Goal: Task Accomplishment & Management: Manage account settings

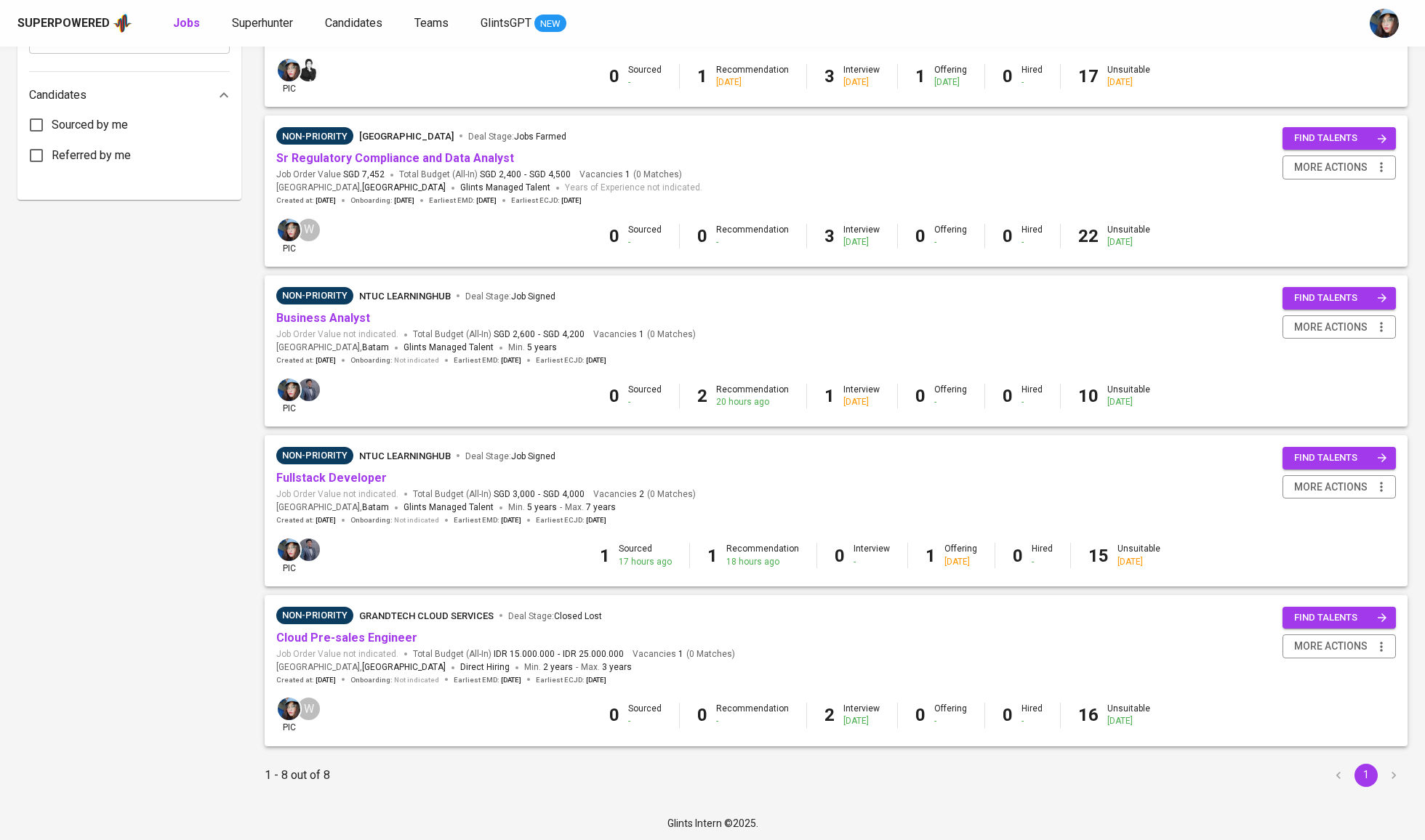
scroll to position [736, 0]
click at [399, 636] on link "Cloud Pre-sales Engineer" at bounding box center [347, 638] width 141 height 13
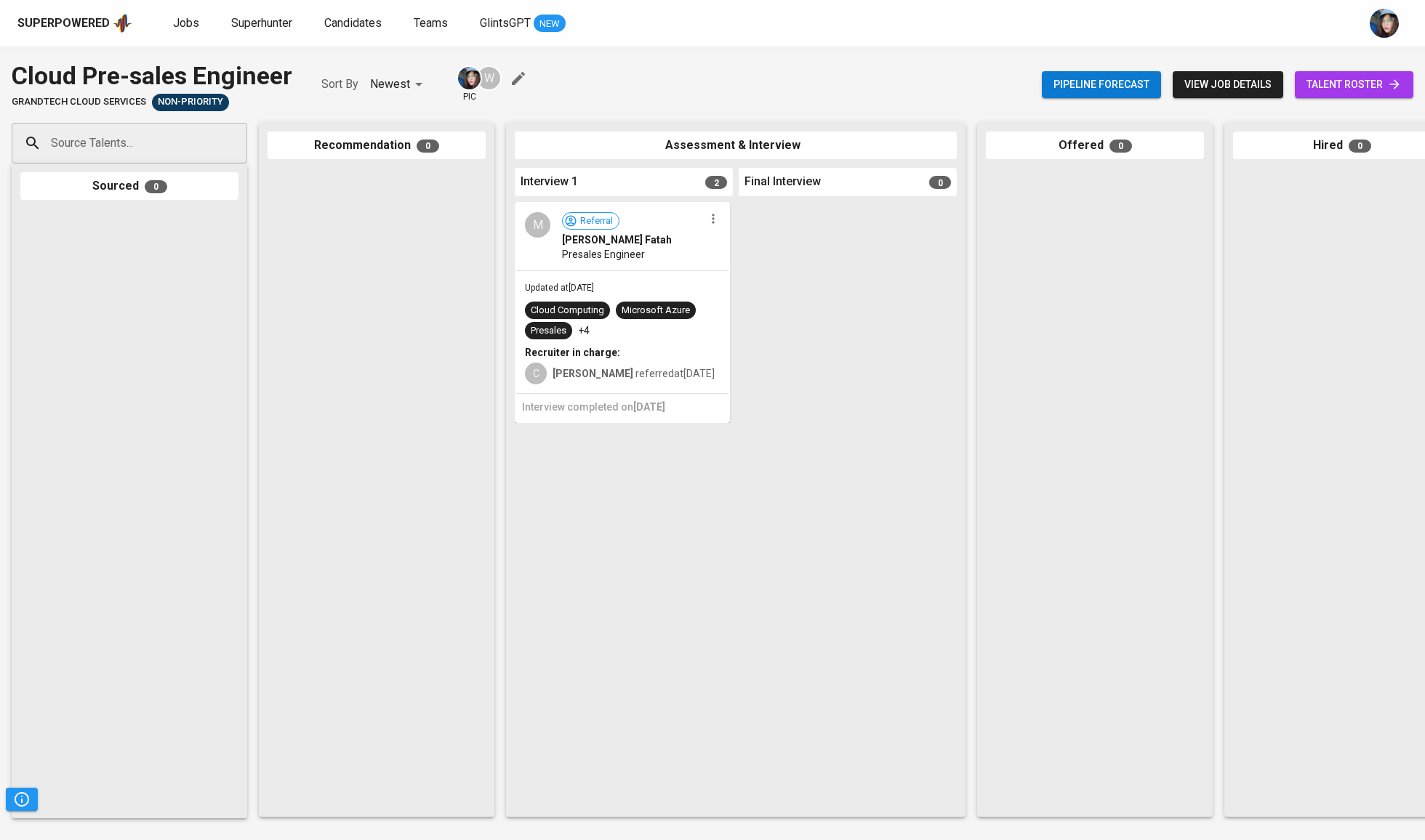
click at [519, 74] on icon "button" at bounding box center [519, 79] width 17 height 17
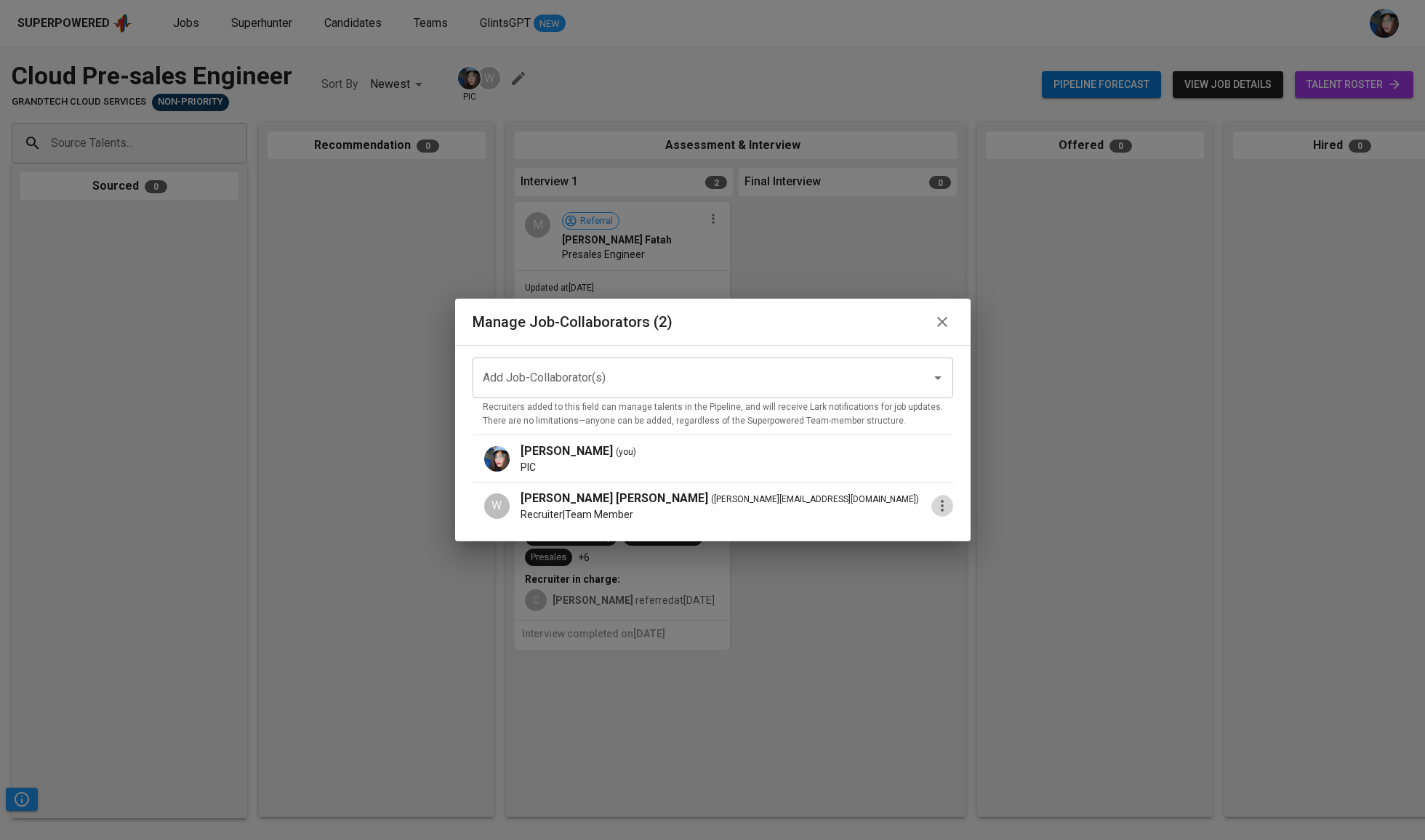
click at [933, 504] on icon "button" at bounding box center [942, 506] width 17 height 17
click at [1007, 518] on p "Promote to PIC" at bounding box center [1001, 512] width 79 height 17
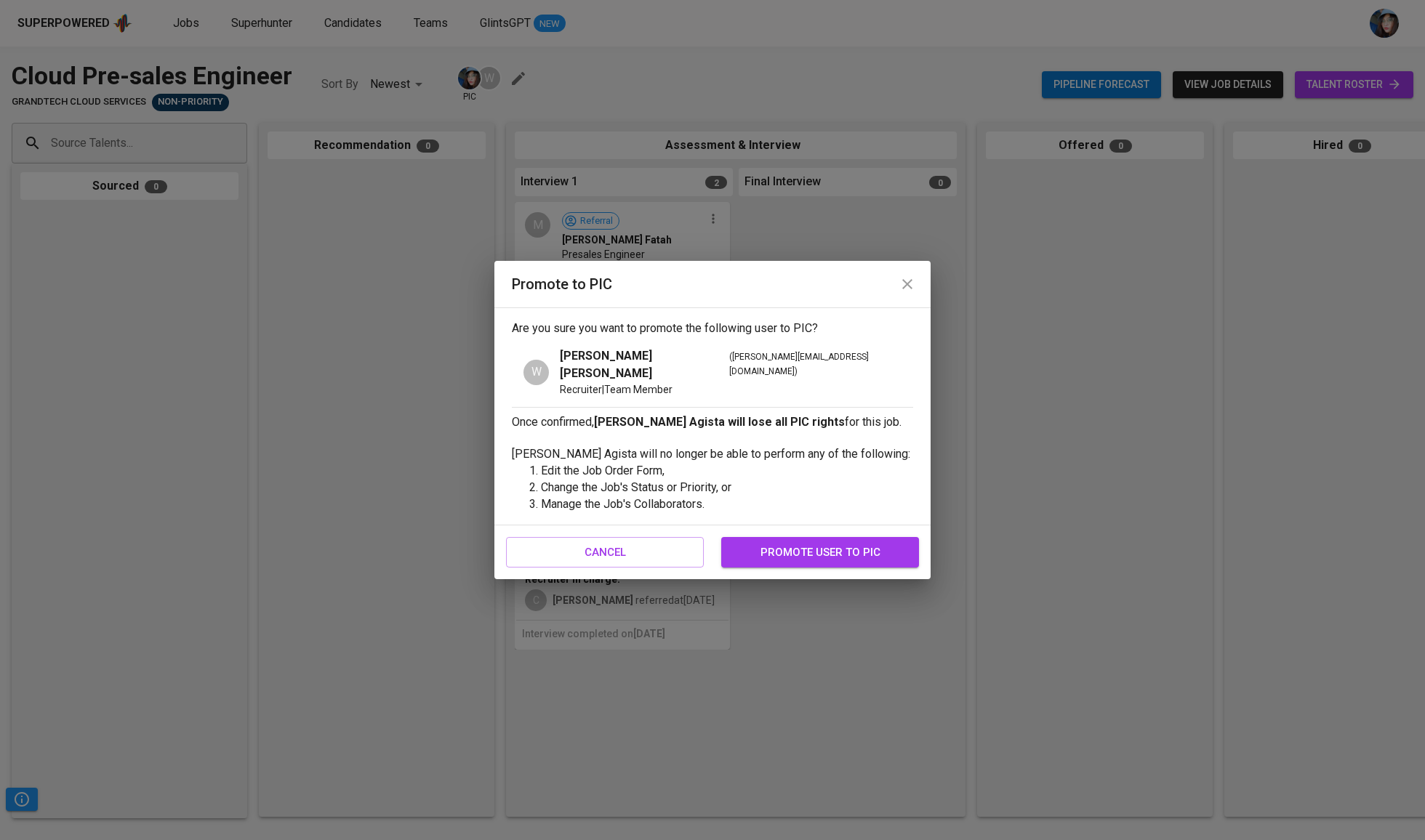
click at [656, 463] on li "Edit the Job Order Form," at bounding box center [727, 471] width 373 height 17
click at [658, 480] on li "Change the Job's Status or Priority, or" at bounding box center [727, 487] width 373 height 17
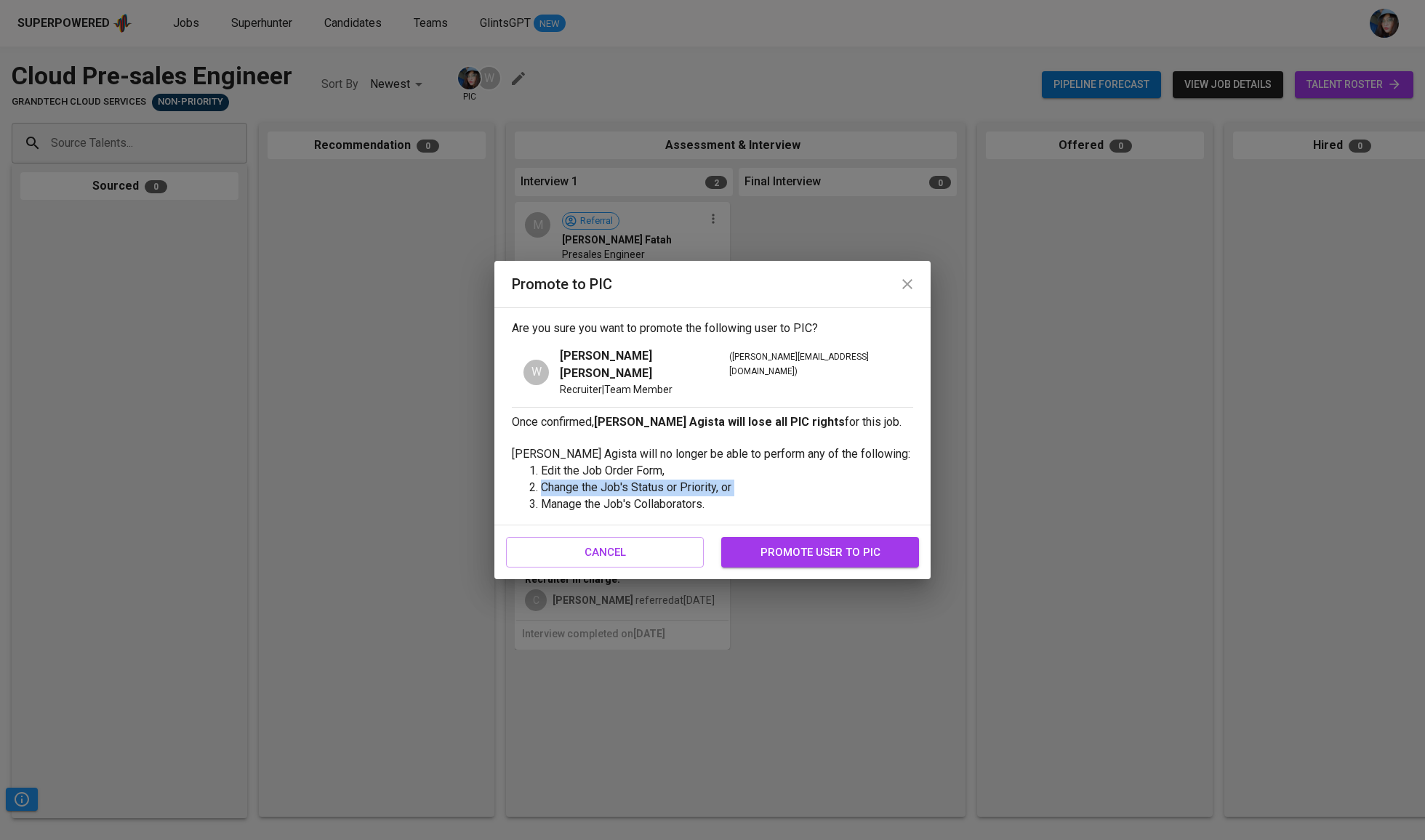
click at [658, 480] on li "Change the Job's Status or Priority, or" at bounding box center [727, 487] width 373 height 17
click at [736, 480] on li "Change the Job's Status or Priority, or" at bounding box center [727, 487] width 373 height 17
drag, startPoint x: 736, startPoint y: 477, endPoint x: 740, endPoint y: 489, distance: 12.6
click at [736, 480] on li "Change the Job's Status or Priority, or" at bounding box center [727, 487] width 373 height 17
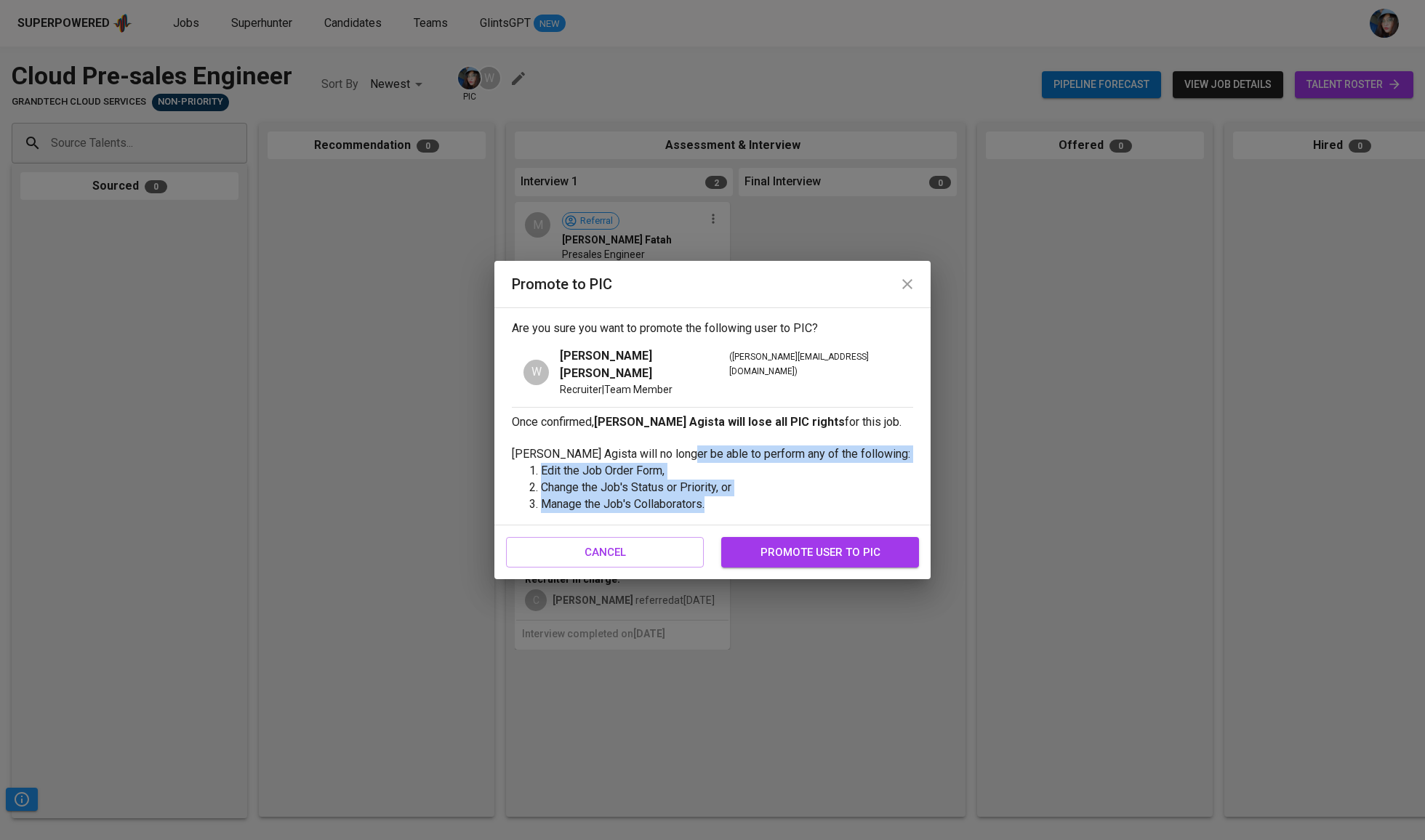
drag, startPoint x: 740, startPoint y: 489, endPoint x: 693, endPoint y: 442, distance: 66.5
click at [693, 442] on div "Are you sure you want to promote the following user to PIC? W Wendy Wijaya T. G…" at bounding box center [712, 416] width 436 height 218
click at [693, 445] on p "Diaz Rizky Agista will no longer be able to perform any of the following:" at bounding box center [712, 454] width 401 height 17
click at [819, 537] on button "promote user to pic" at bounding box center [820, 552] width 198 height 30
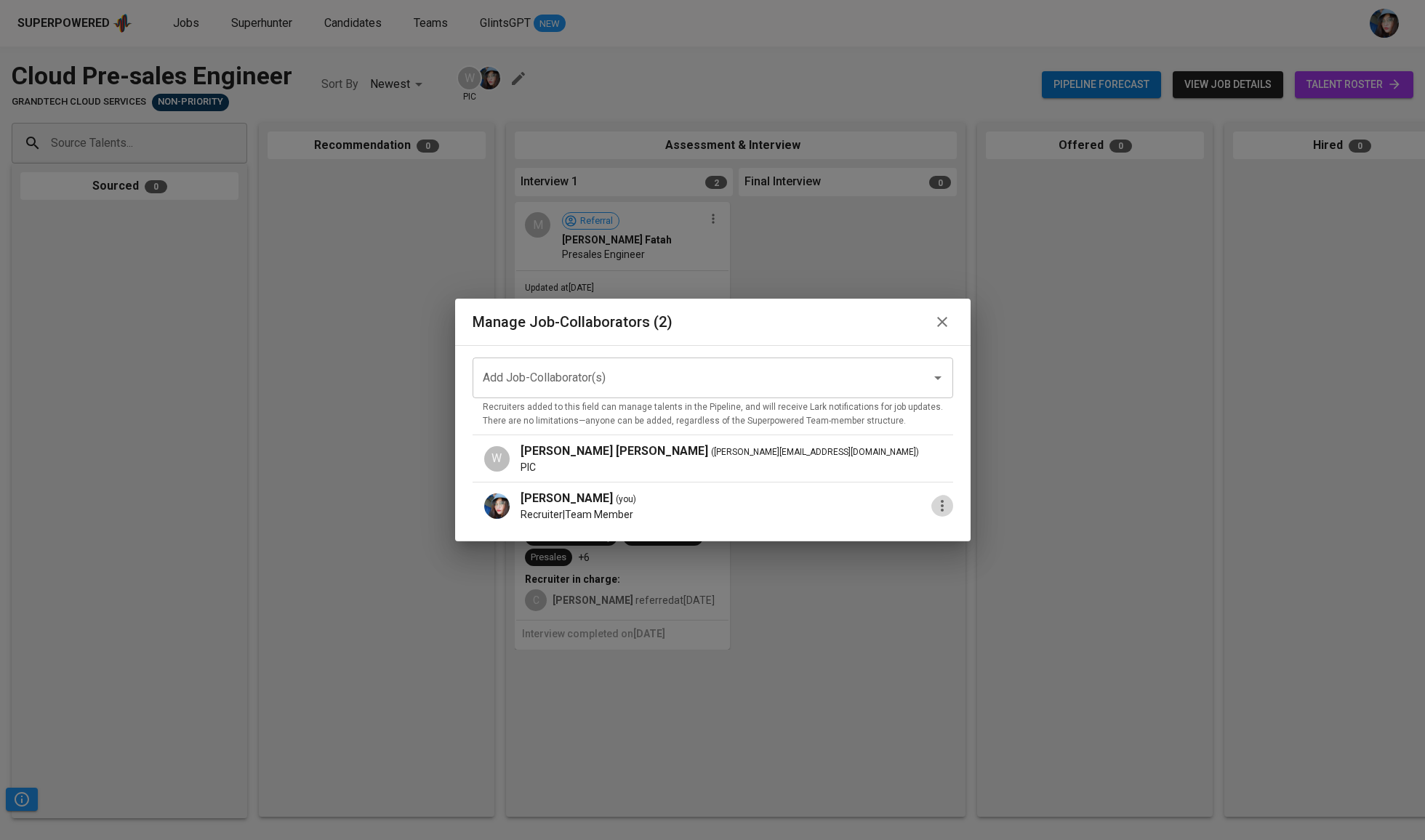
click at [940, 506] on icon "button" at bounding box center [942, 506] width 3 height 12
click at [979, 513] on p "Promote to PIC" at bounding box center [1001, 512] width 79 height 17
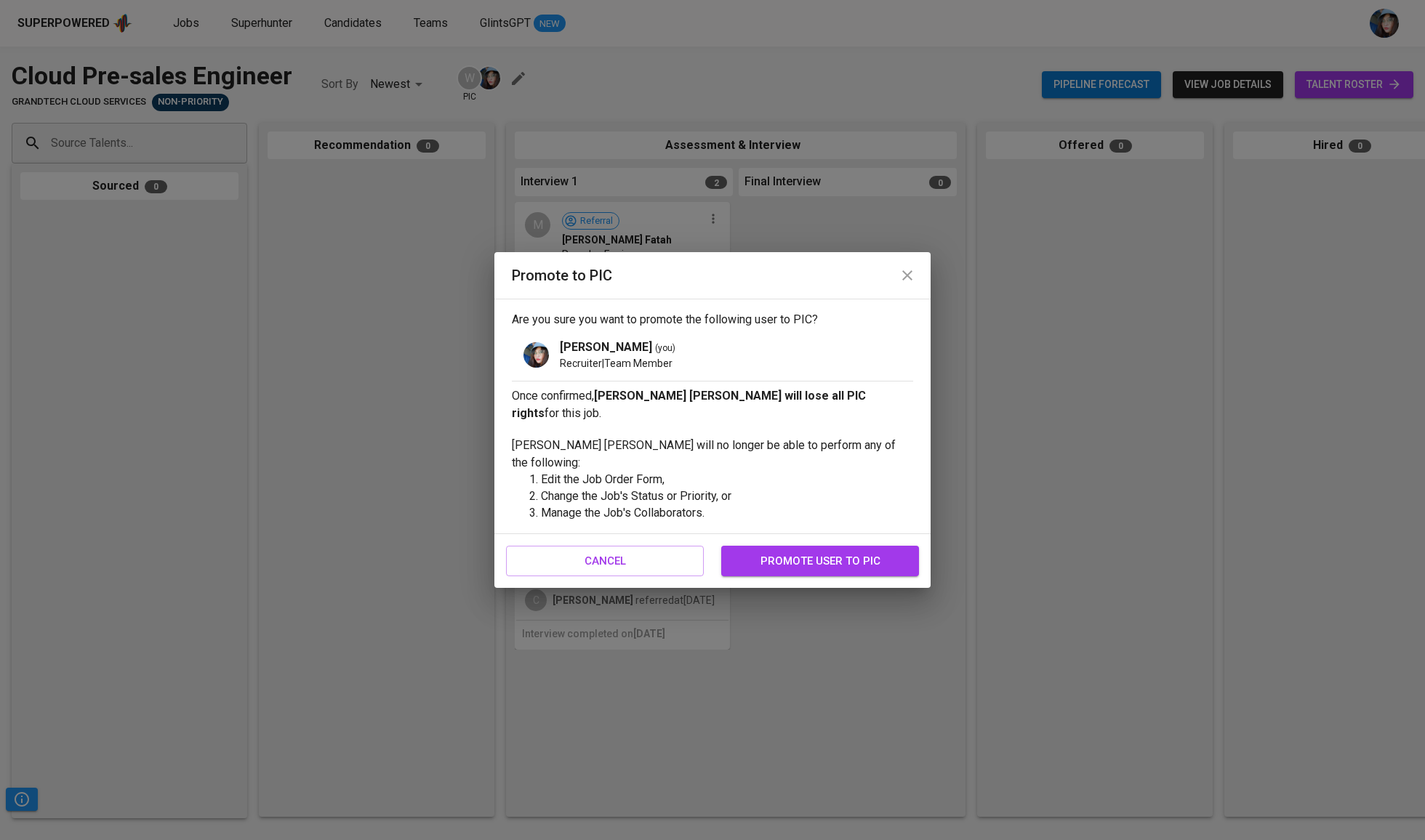
click at [876, 534] on div "cancel promote user to pic" at bounding box center [712, 561] width 436 height 54
click at [876, 552] on span "promote user to pic" at bounding box center [820, 561] width 166 height 19
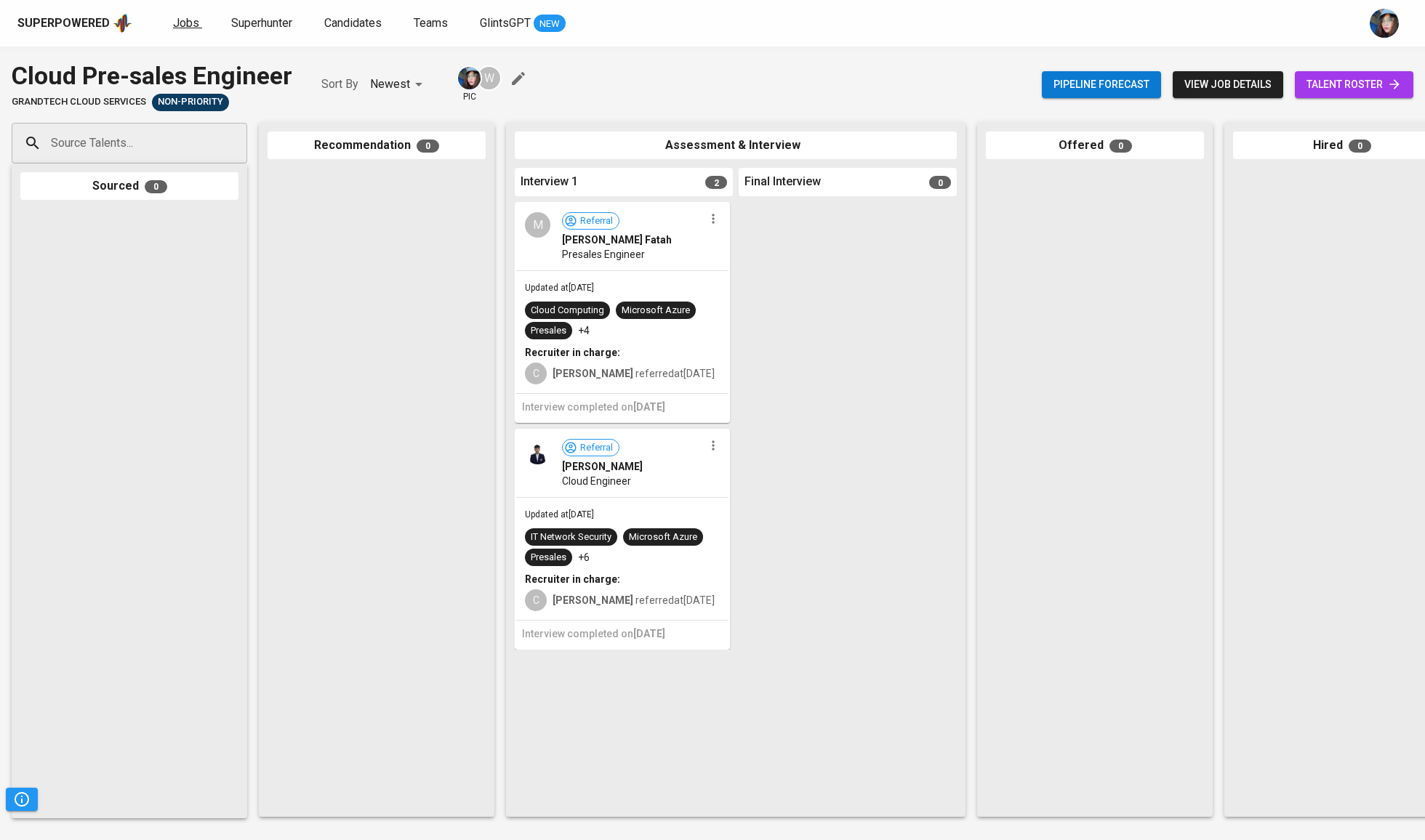
click at [186, 25] on span "Jobs" at bounding box center [186, 22] width 26 height 13
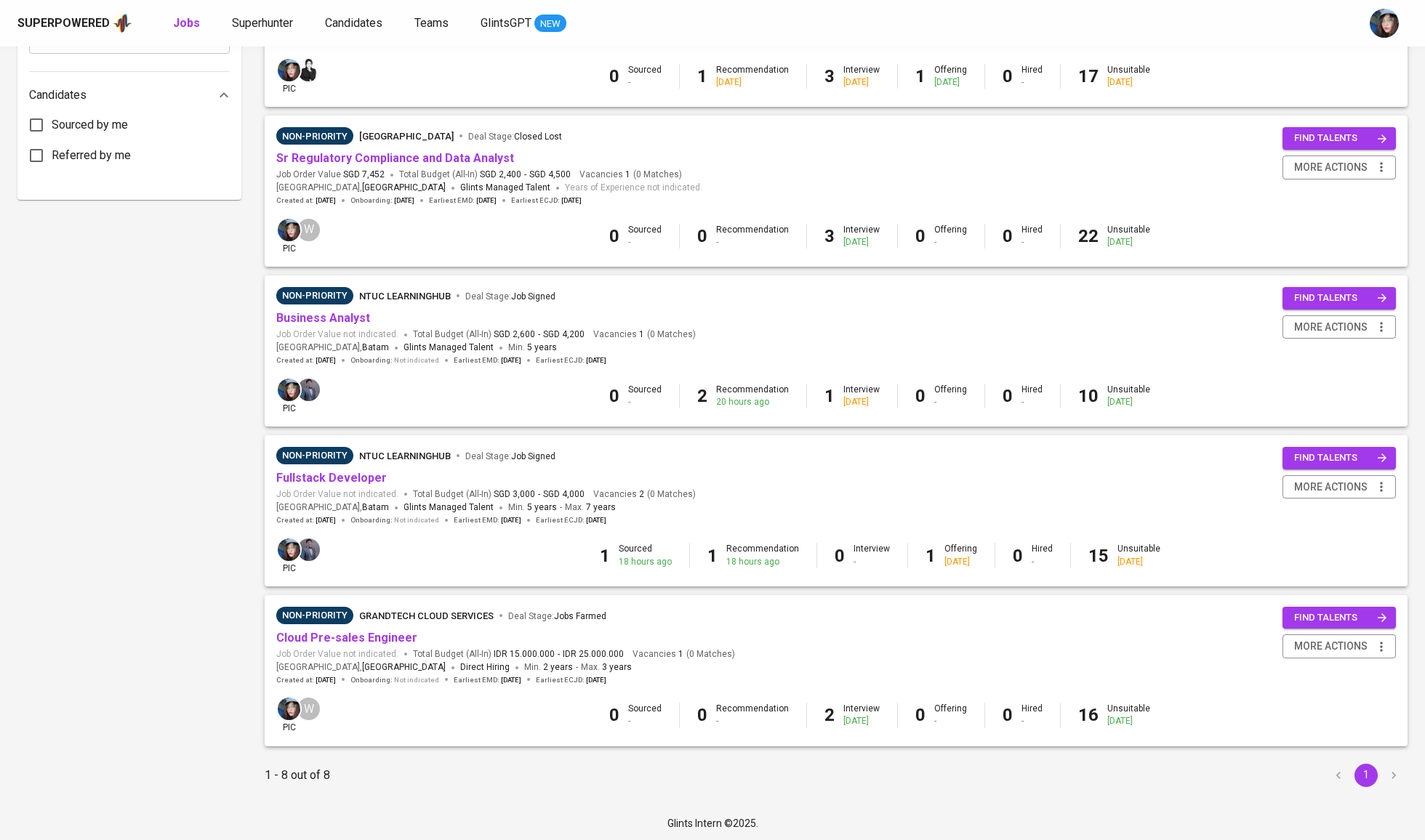
scroll to position [736, 0]
click at [370, 632] on link "Cloud Pre-sales Engineer" at bounding box center [347, 638] width 141 height 13
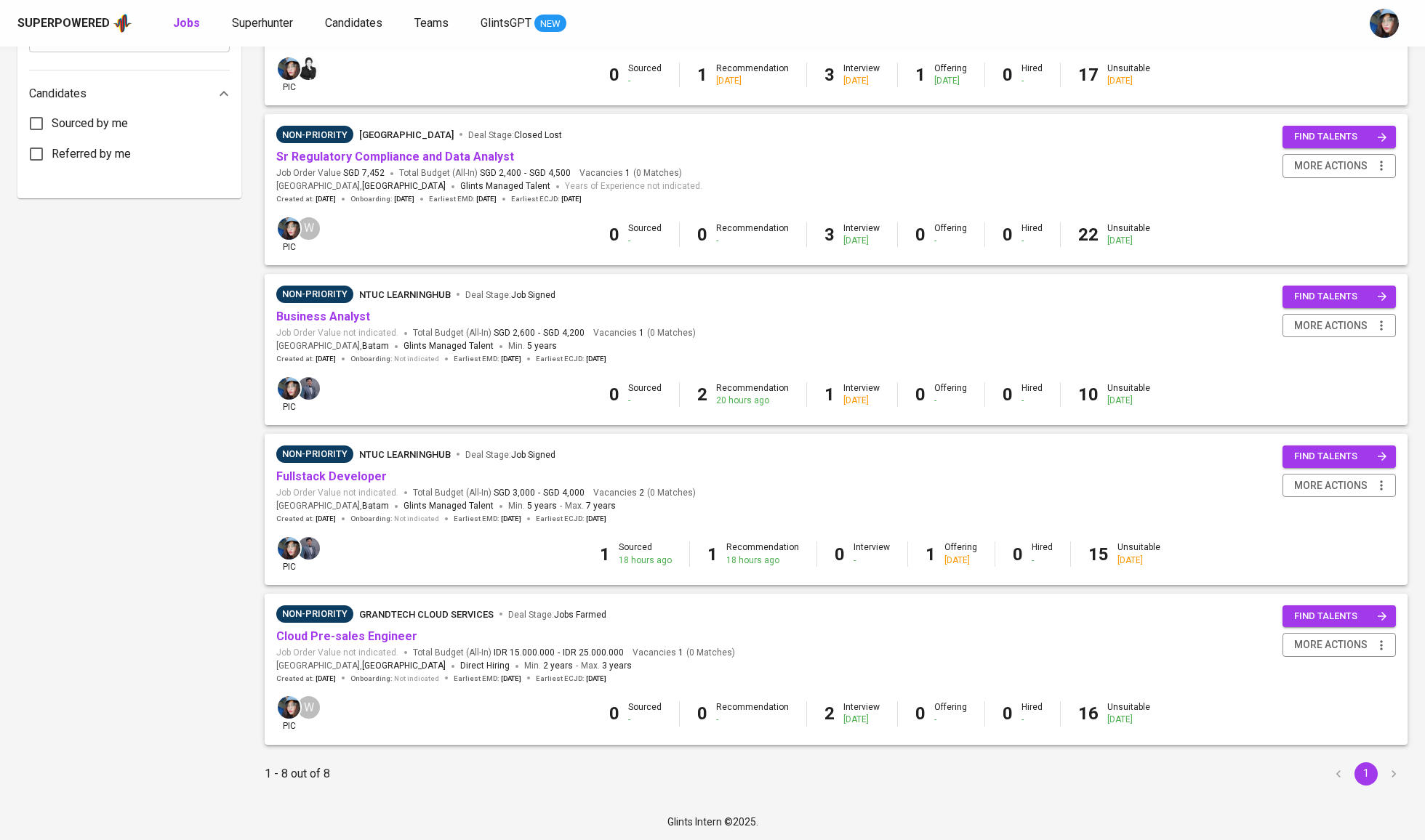
scroll to position [736, 0]
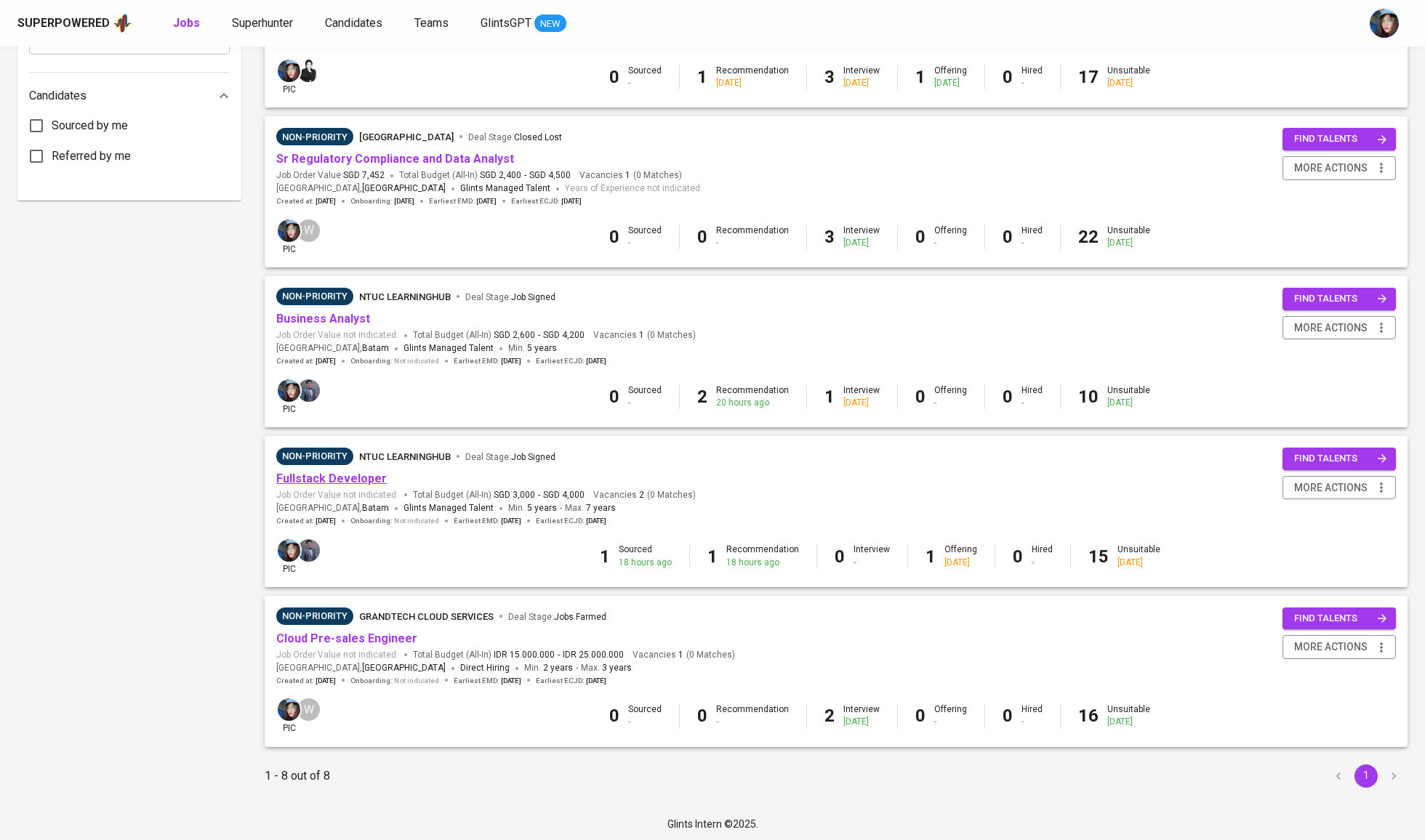
click at [347, 481] on link "Fullstack Developer" at bounding box center [331, 478] width 110 height 13
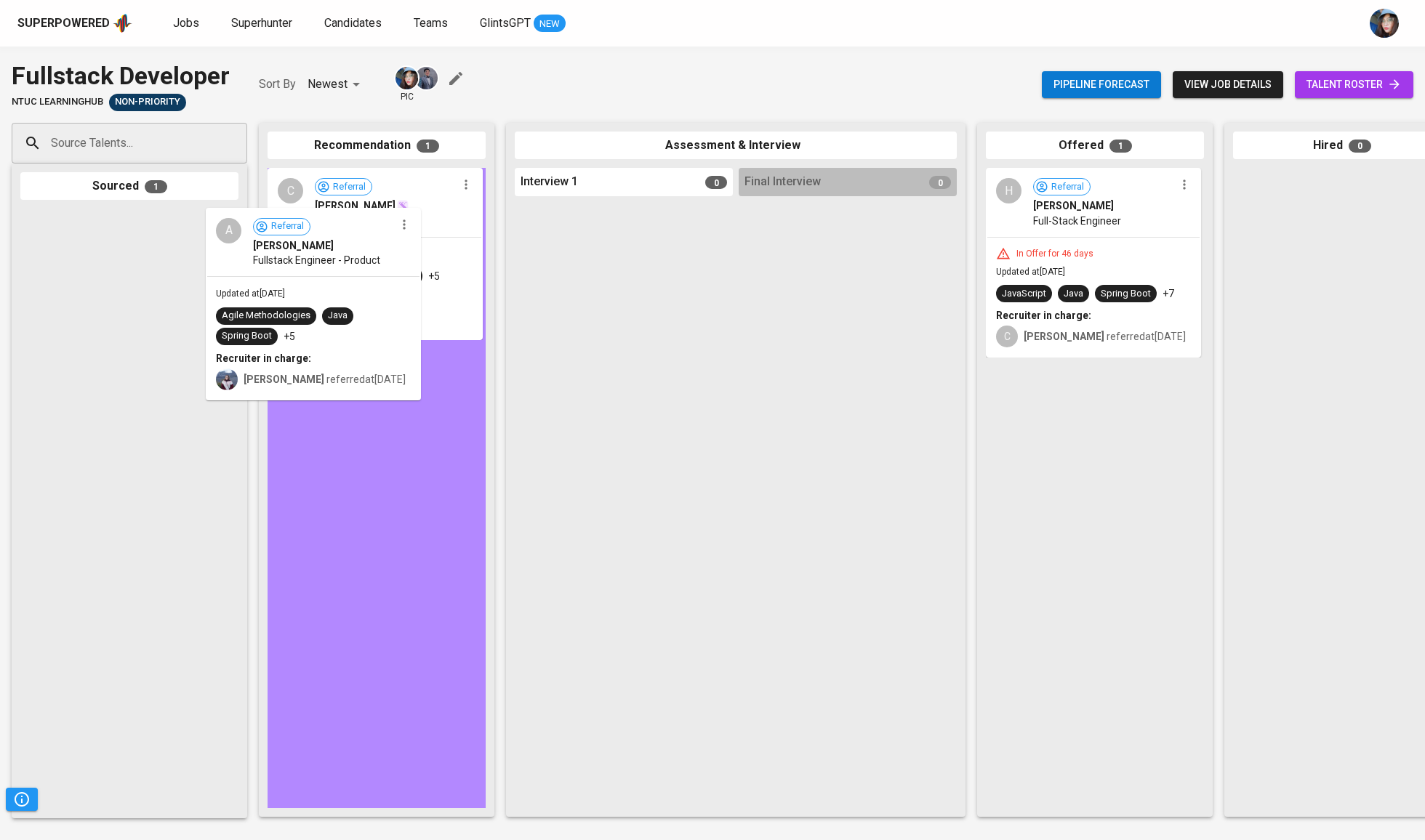
drag, startPoint x: 155, startPoint y: 268, endPoint x: 355, endPoint y: 278, distance: 200.2
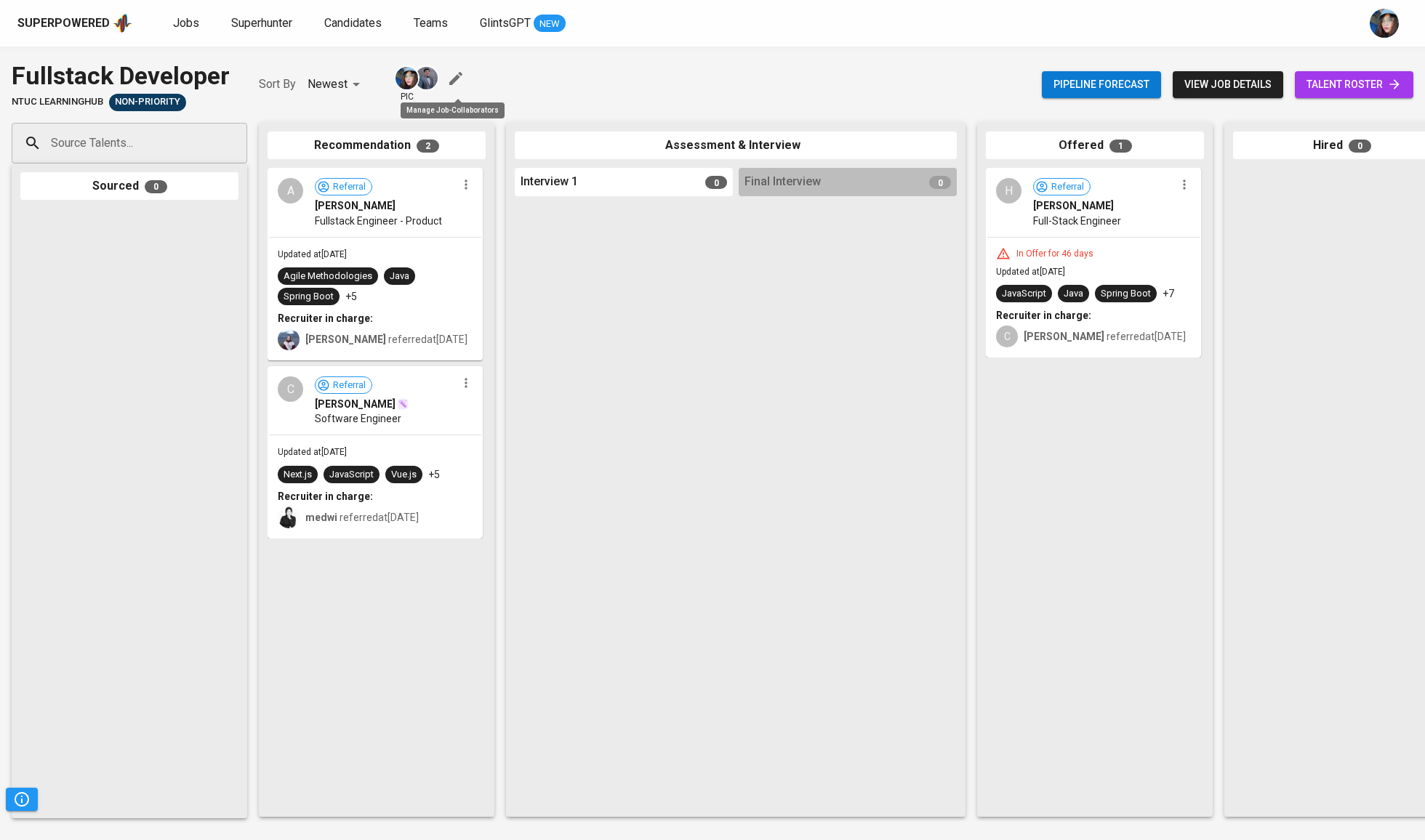
click at [458, 83] on icon "button" at bounding box center [456, 79] width 17 height 17
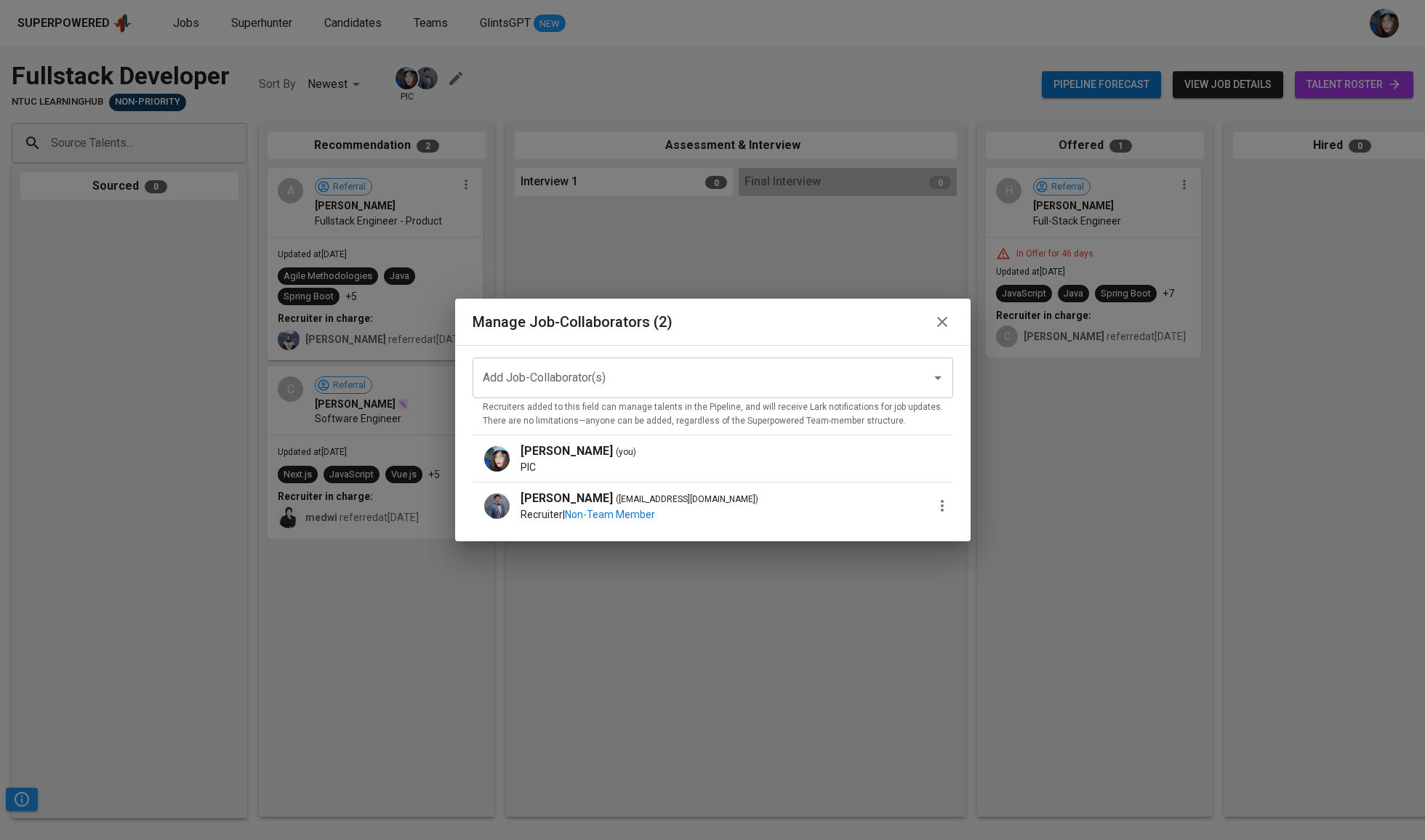
click at [692, 349] on div "Add Job-Collaborator(s) Add Job-Collaborator(s) Recruiters added to this field …" at bounding box center [712, 444] width 516 height 197
click at [705, 373] on input "Add Job-Collaborator(s)" at bounding box center [692, 378] width 427 height 28
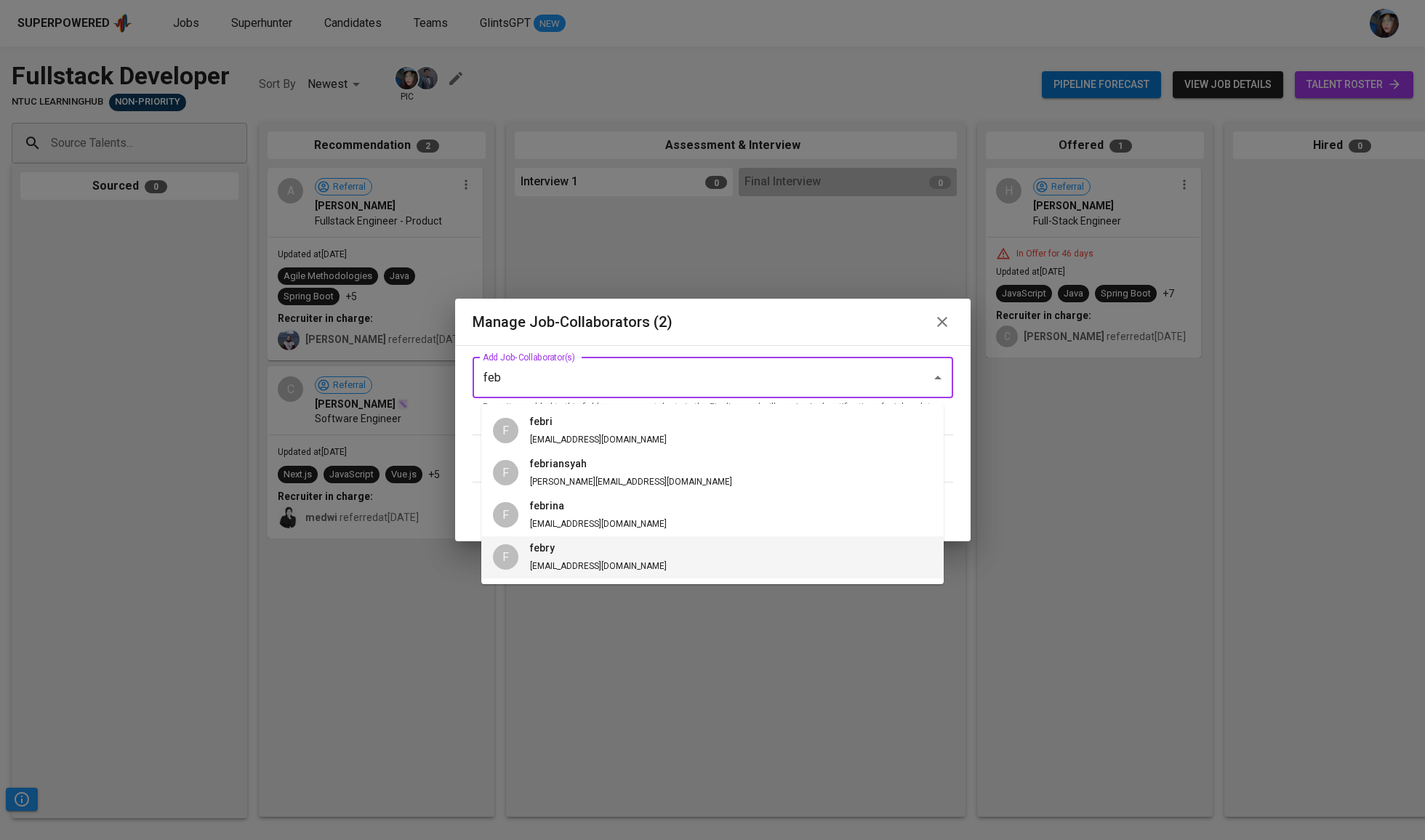
click at [658, 547] on li "F febry feb@glints.com" at bounding box center [712, 557] width 462 height 42
type input "feb"
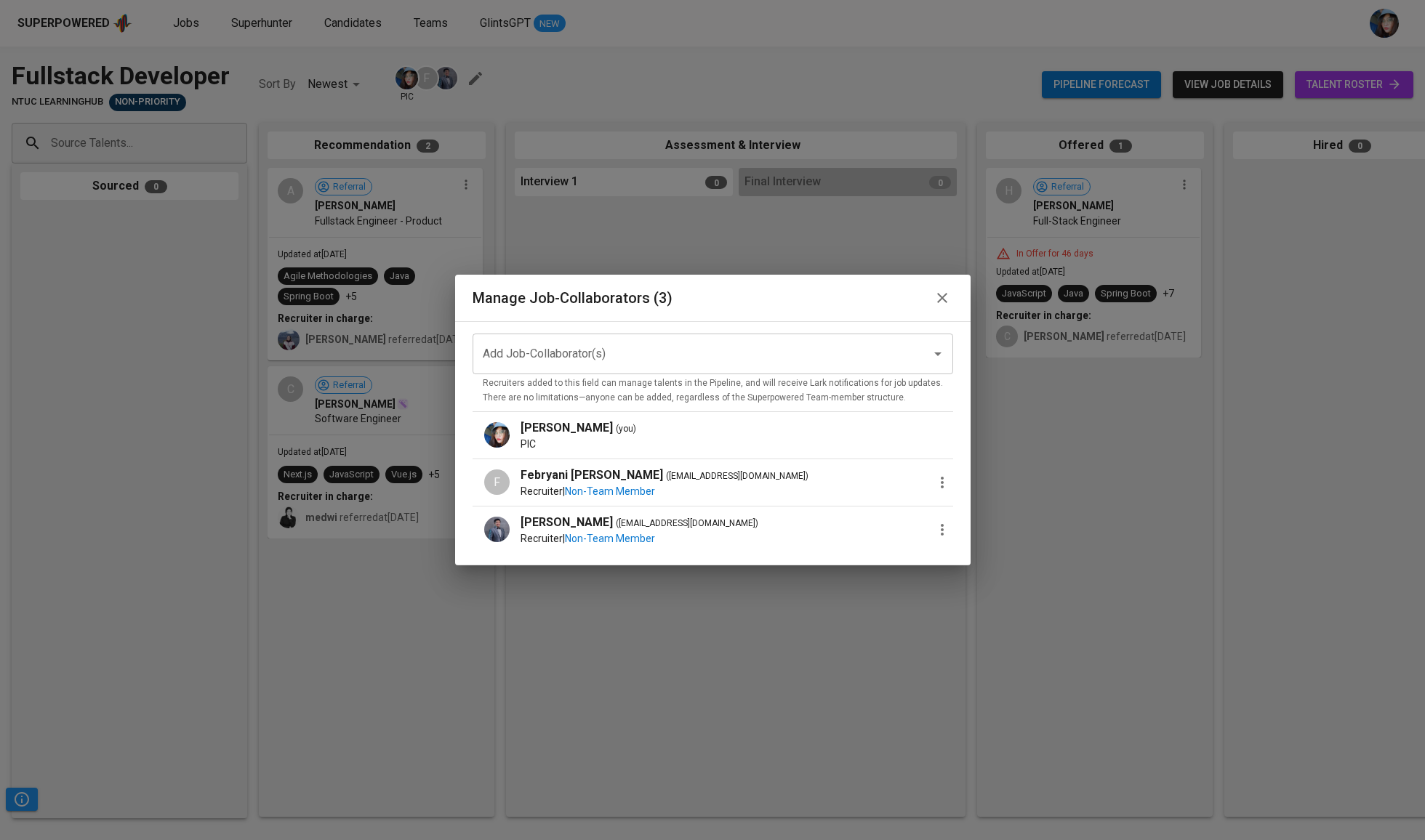
click at [934, 484] on icon "button" at bounding box center [942, 483] width 17 height 17
click at [923, 585] on div at bounding box center [712, 420] width 1425 height 840
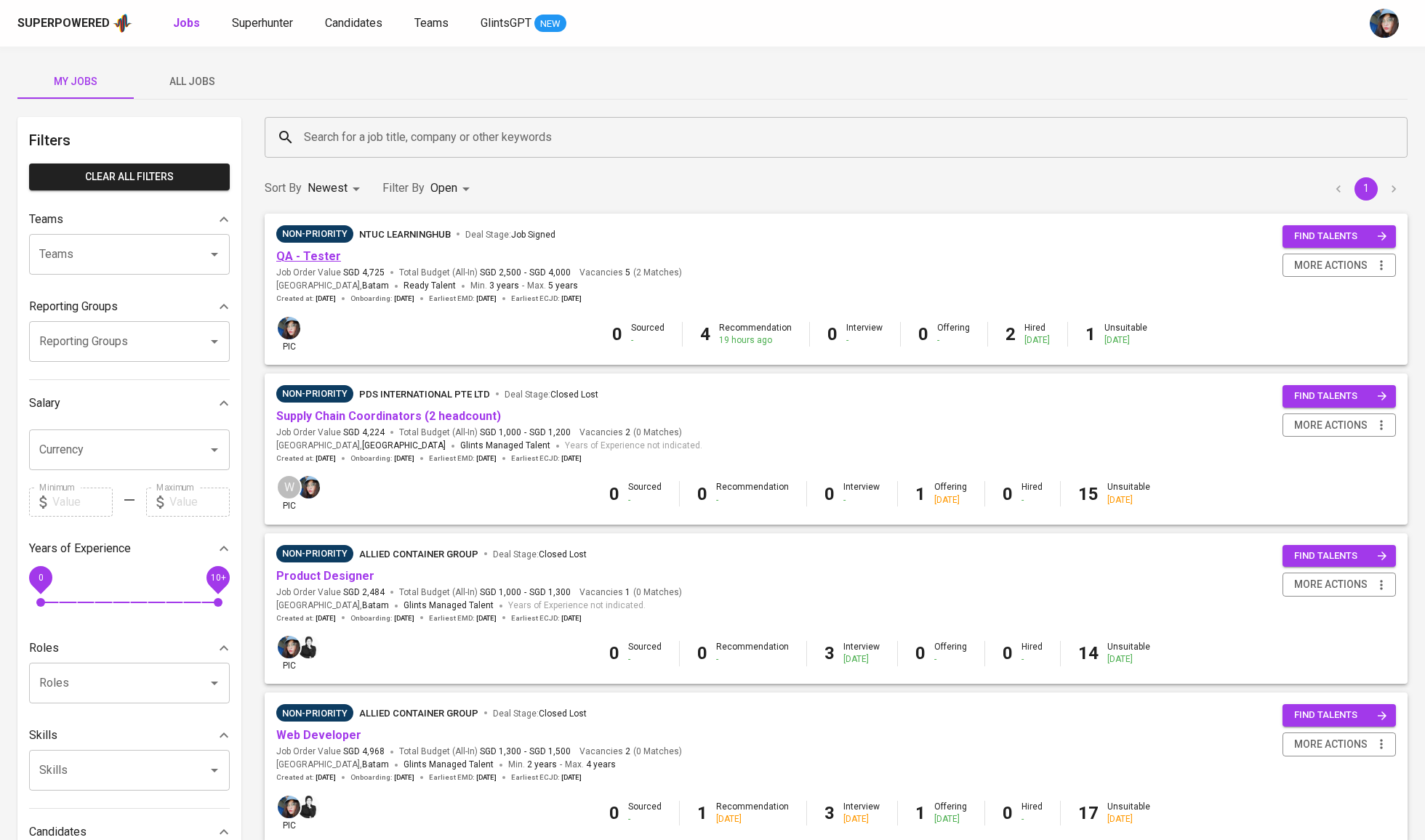
click at [323, 257] on link "QA - Tester" at bounding box center [308, 256] width 64 height 13
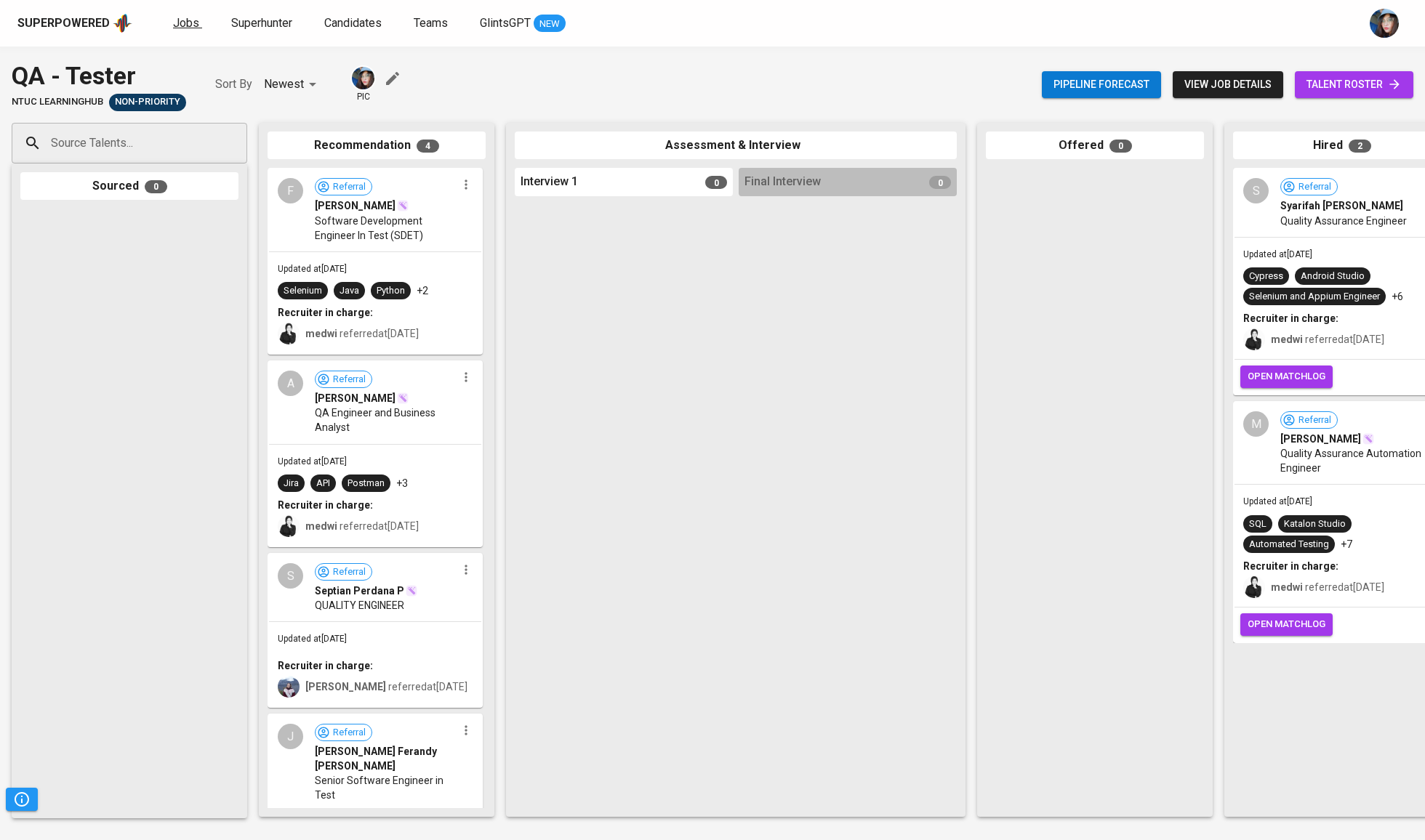
click at [196, 27] on link "Jobs" at bounding box center [187, 23] width 29 height 18
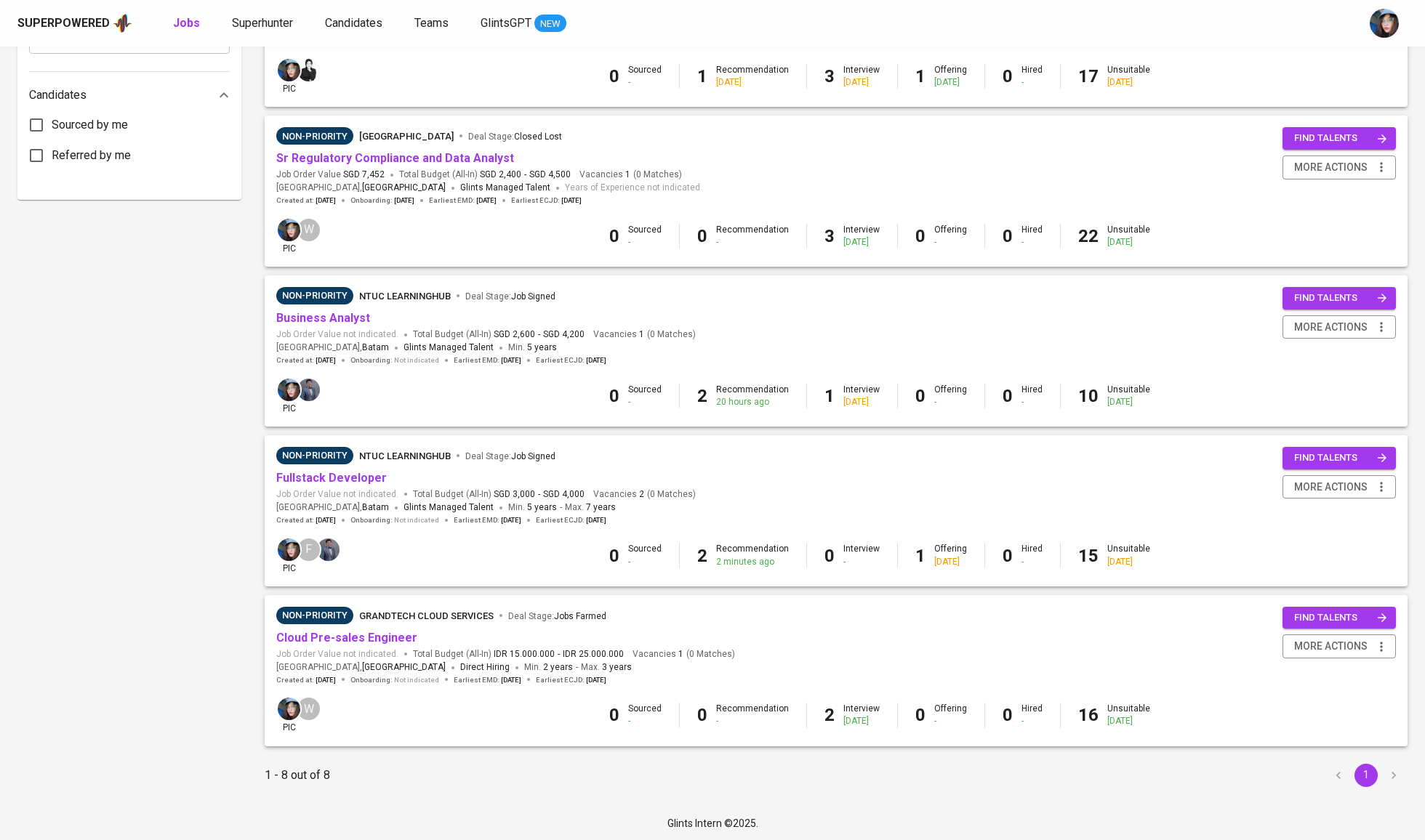
scroll to position [736, 0]
click at [396, 639] on link "Cloud Pre-sales Engineer" at bounding box center [347, 638] width 141 height 13
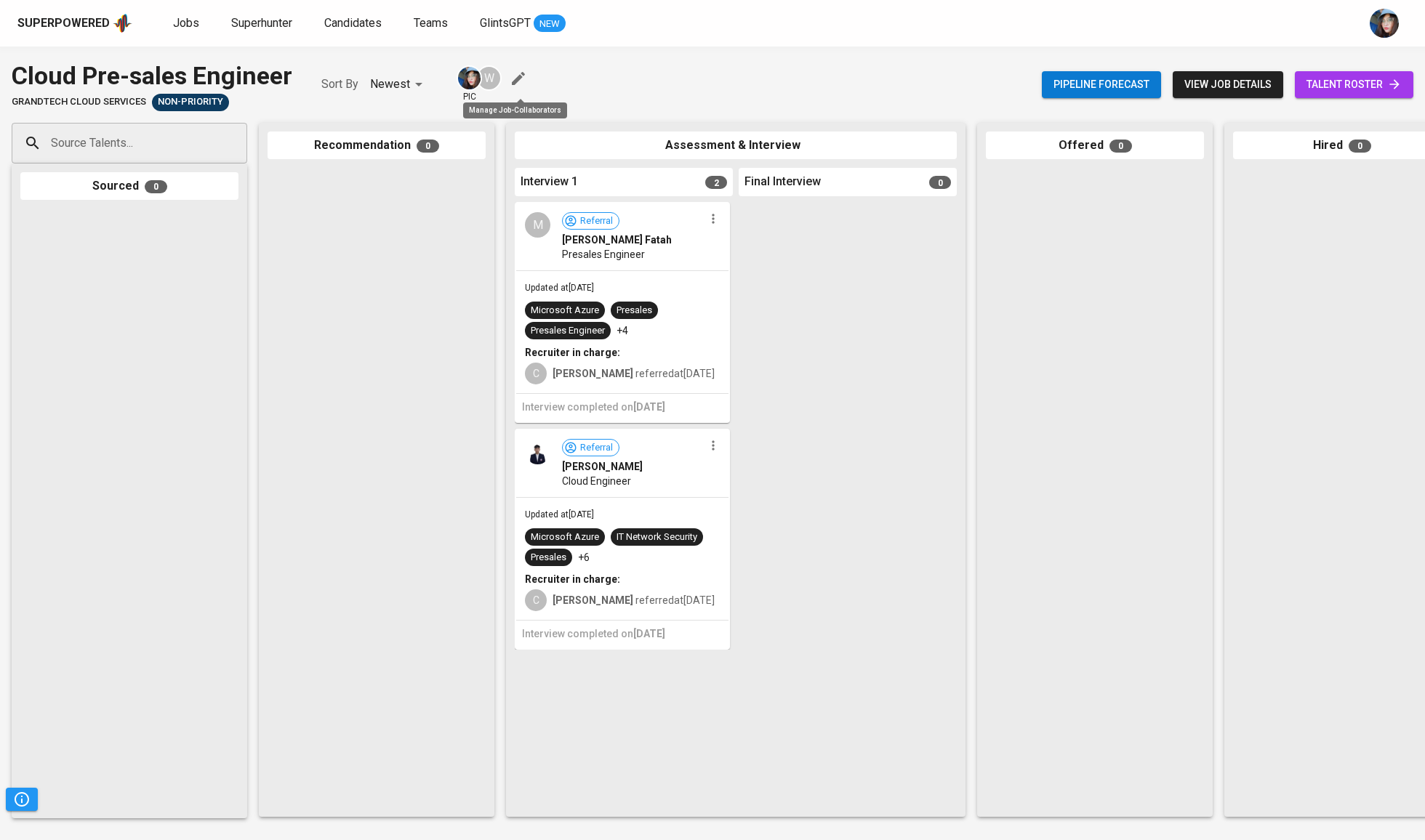
click at [521, 74] on icon "button" at bounding box center [518, 79] width 13 height 13
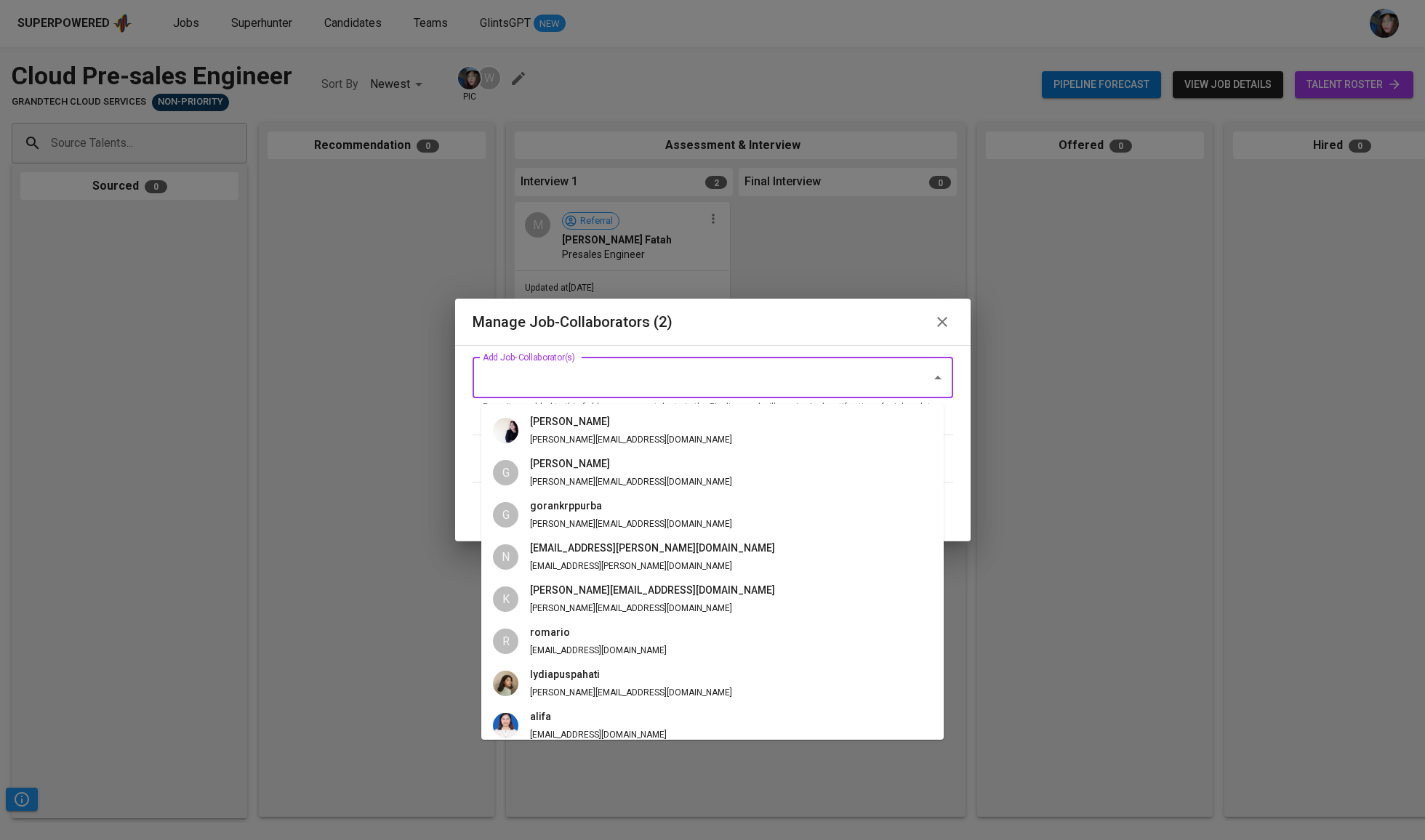
click at [669, 387] on input "Add Job-Collaborator(s)" at bounding box center [692, 378] width 427 height 28
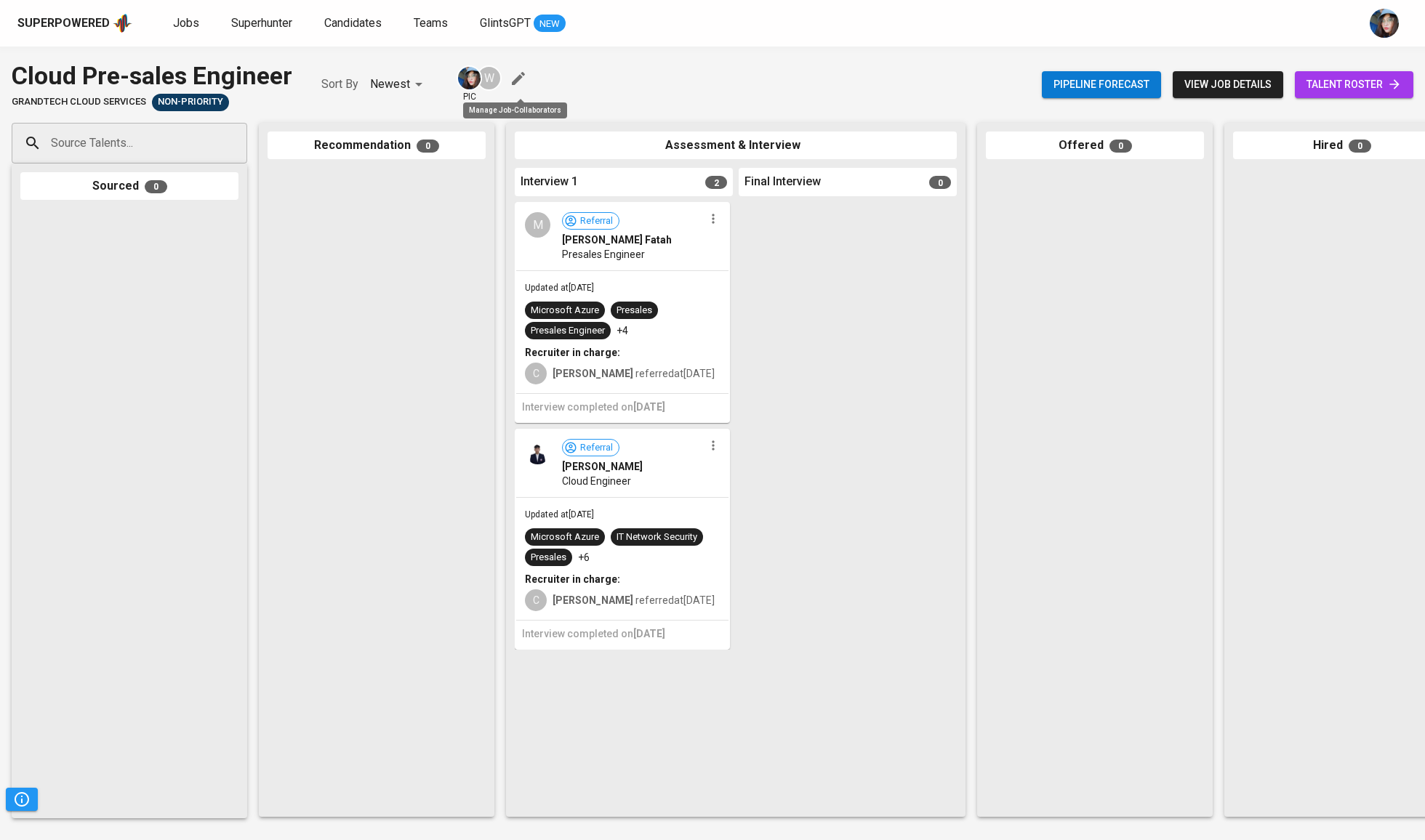
click at [523, 76] on icon "button" at bounding box center [518, 79] width 13 height 13
click at [522, 77] on icon "button" at bounding box center [518, 79] width 13 height 13
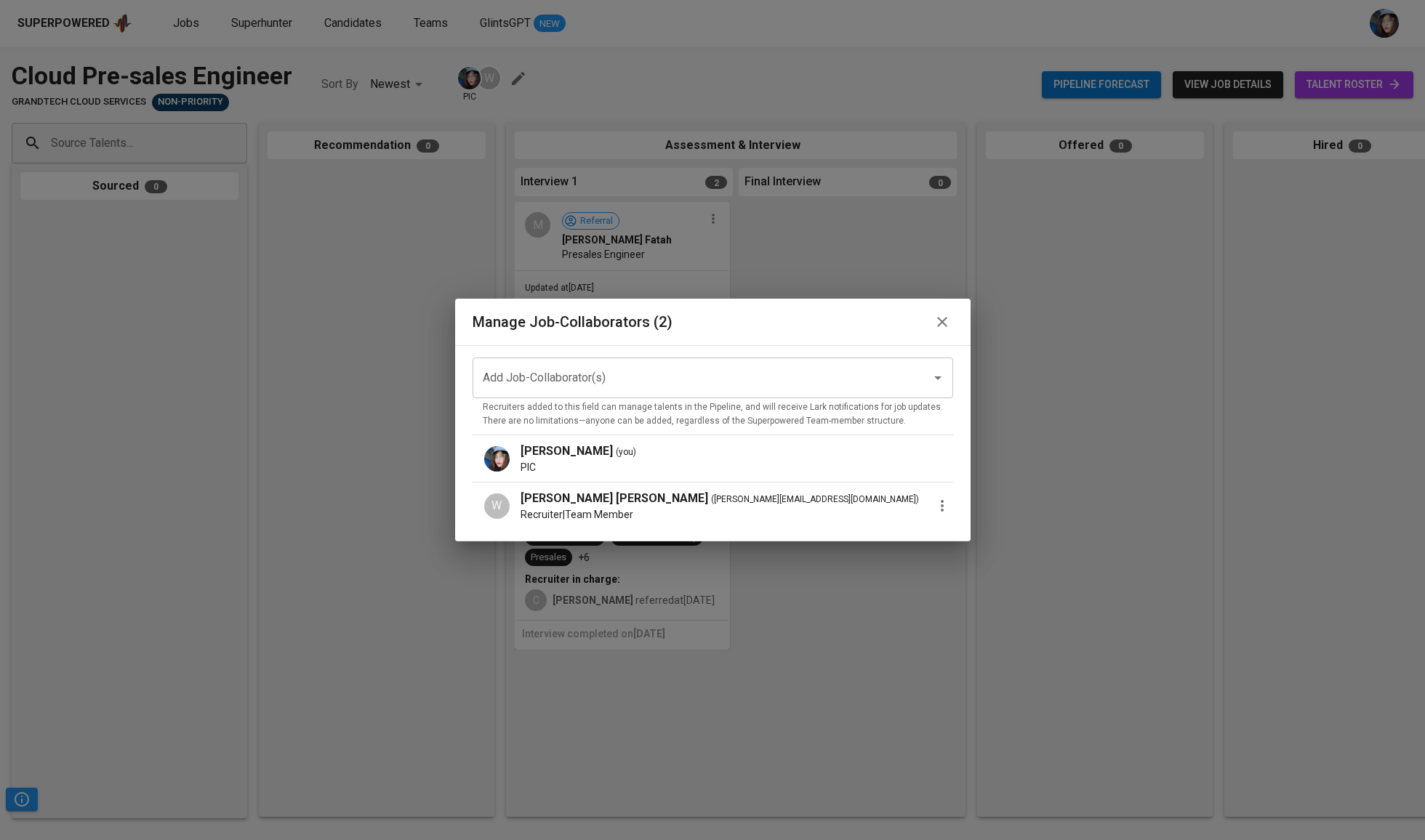
click at [933, 511] on icon "button" at bounding box center [942, 506] width 17 height 17
click at [994, 513] on p "Promote to PIC" at bounding box center [1001, 512] width 79 height 17
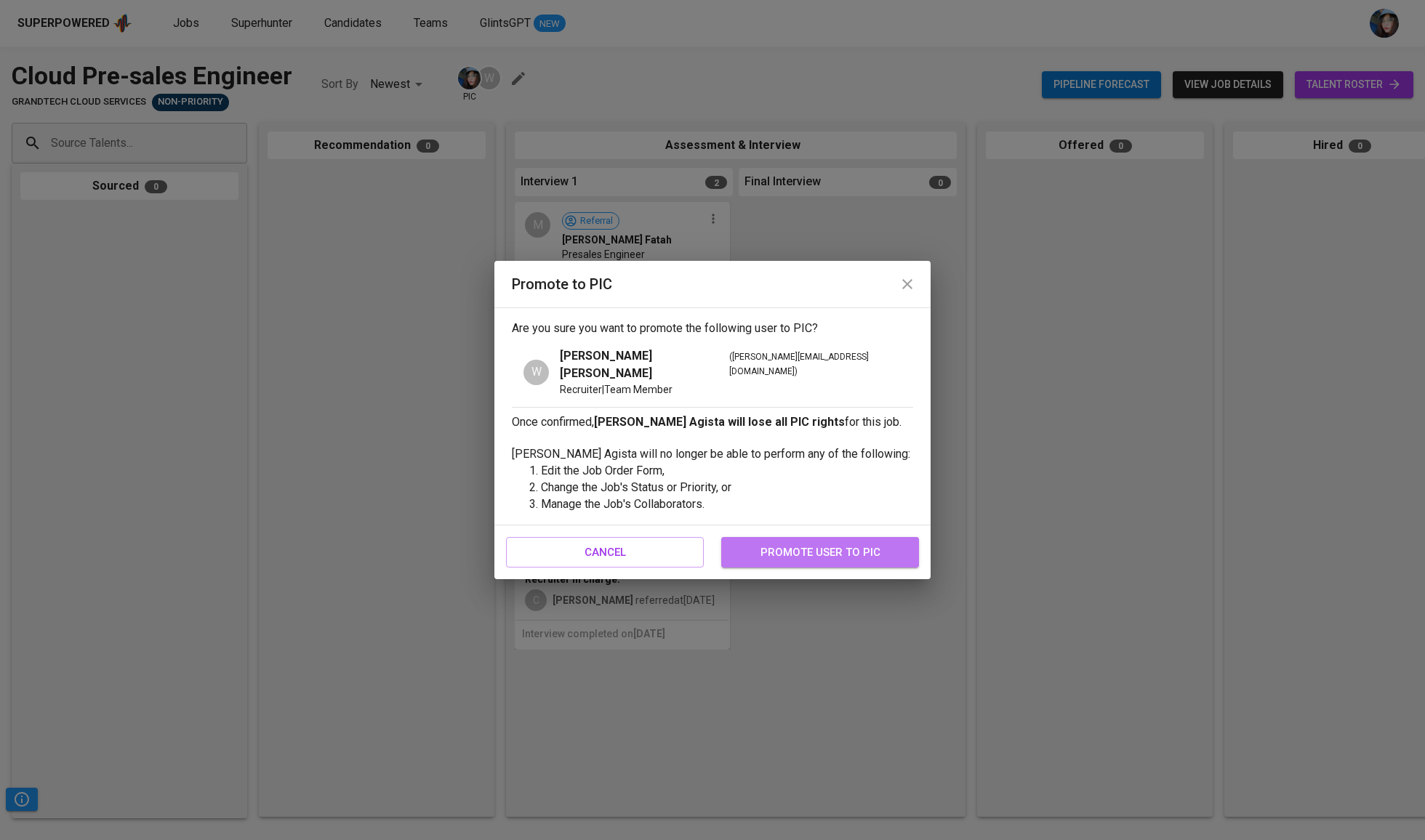
click at [837, 543] on span "promote user to pic" at bounding box center [820, 553] width 166 height 19
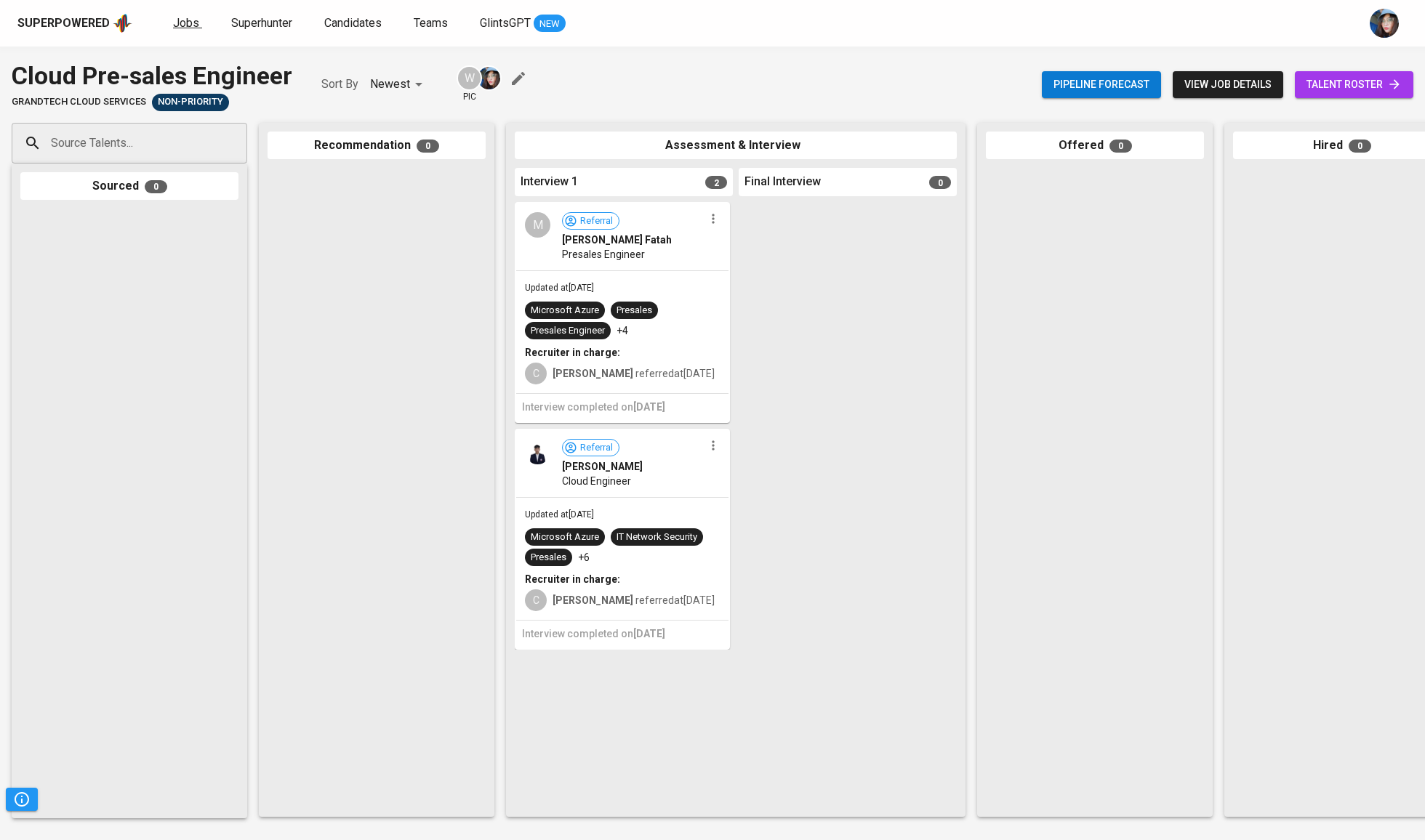
click at [182, 17] on span "Jobs" at bounding box center [186, 22] width 26 height 13
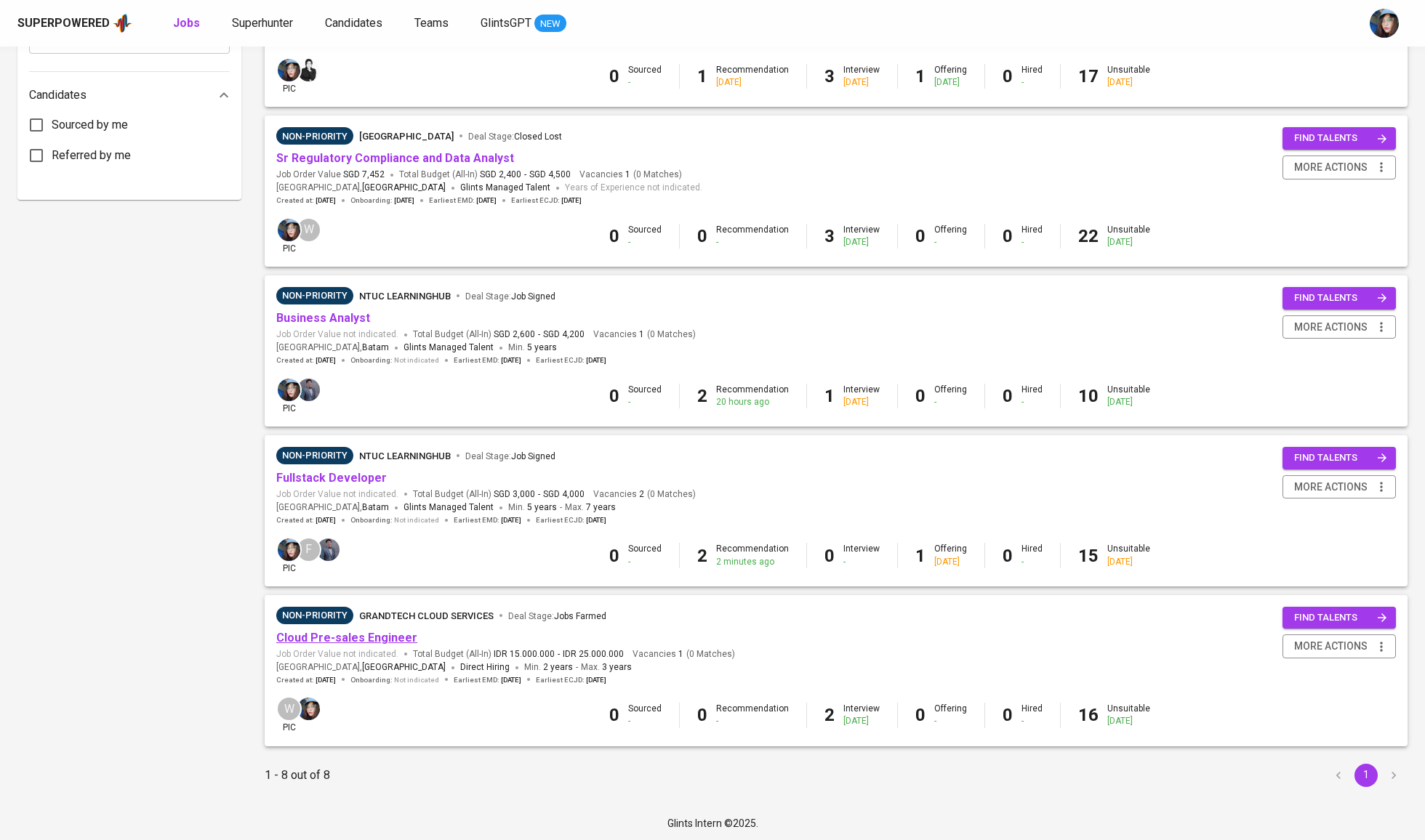
scroll to position [736, 0]
click at [382, 632] on link "Cloud Pre-sales Engineer" at bounding box center [347, 638] width 141 height 13
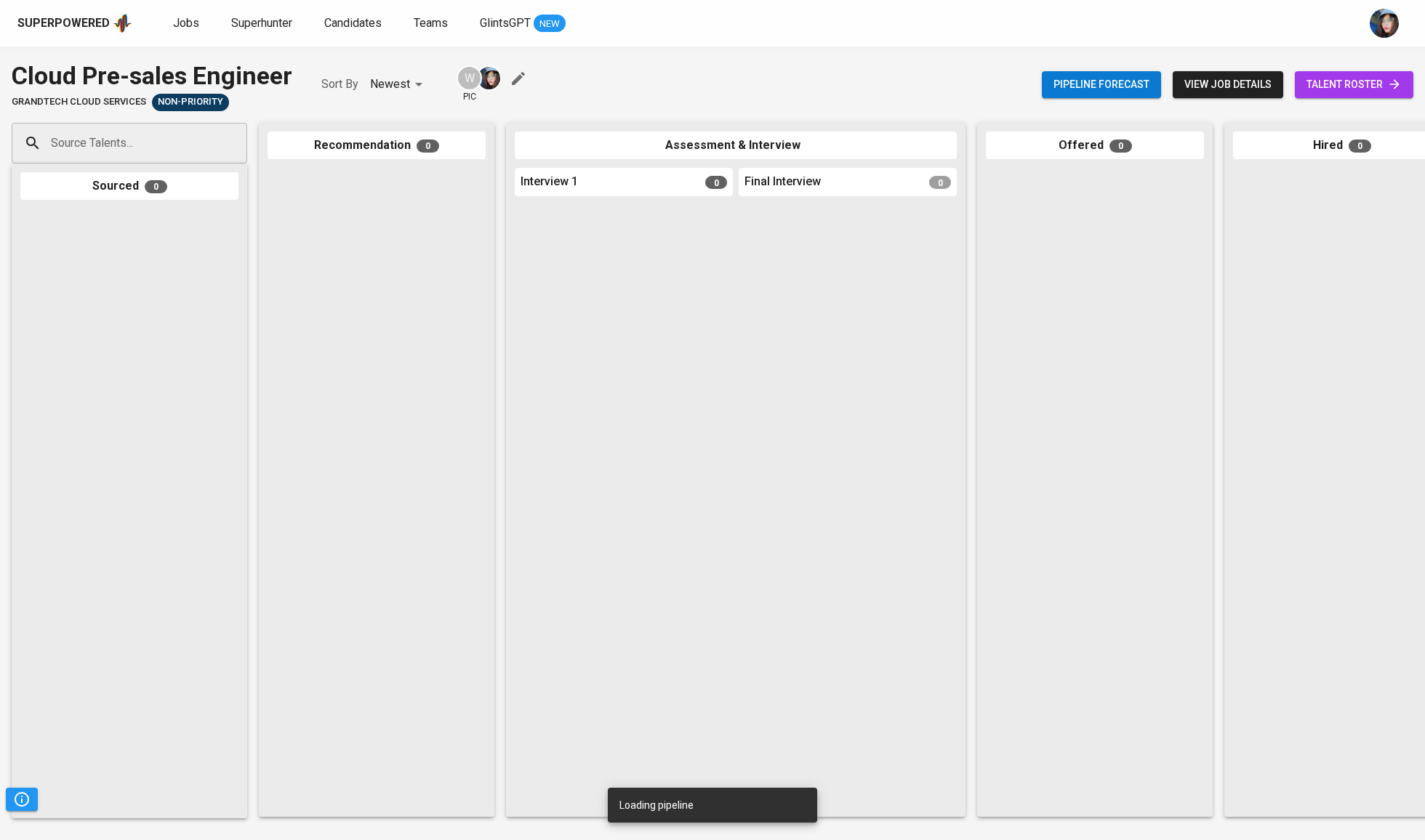
click at [527, 73] on icon "button" at bounding box center [519, 79] width 17 height 17
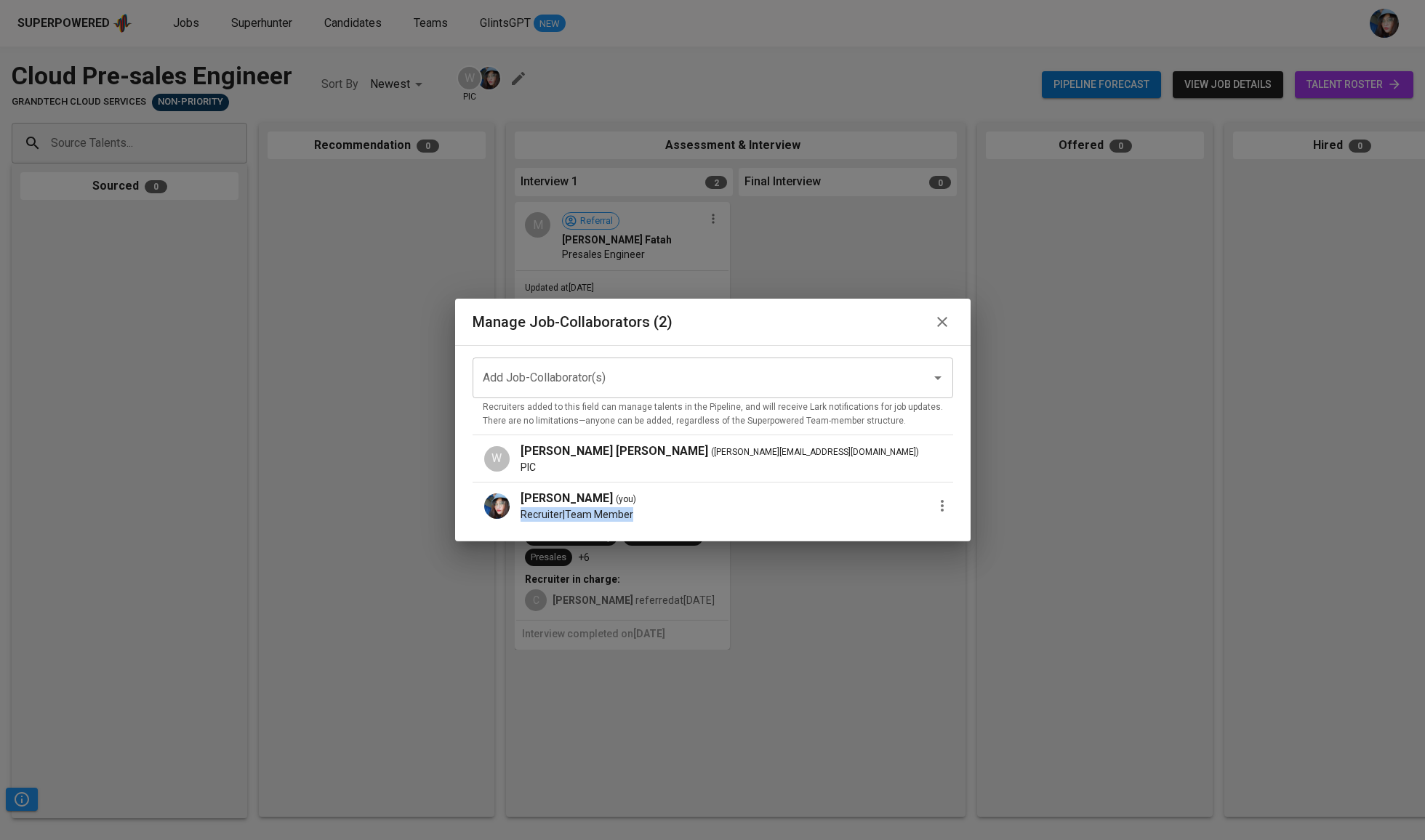
click at [916, 501] on li "Diaz Rizky Agista ( you ) Recruiter | Team Member" at bounding box center [712, 506] width 481 height 47
click at [933, 503] on icon "button" at bounding box center [942, 506] width 17 height 17
click at [992, 539] on span "Remove Collaborator" at bounding box center [1014, 538] width 107 height 17
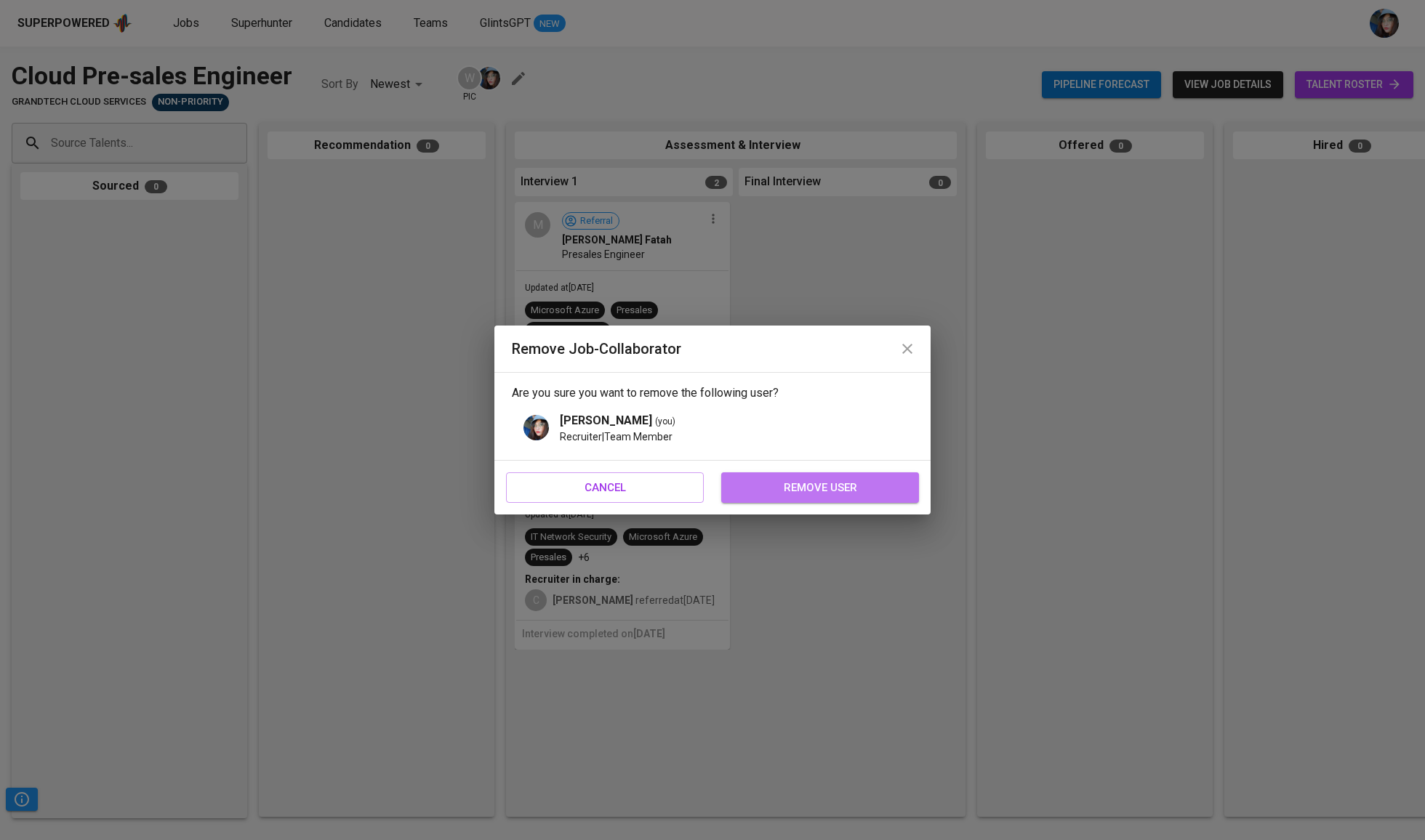
click at [872, 488] on span "remove user" at bounding box center [820, 487] width 166 height 19
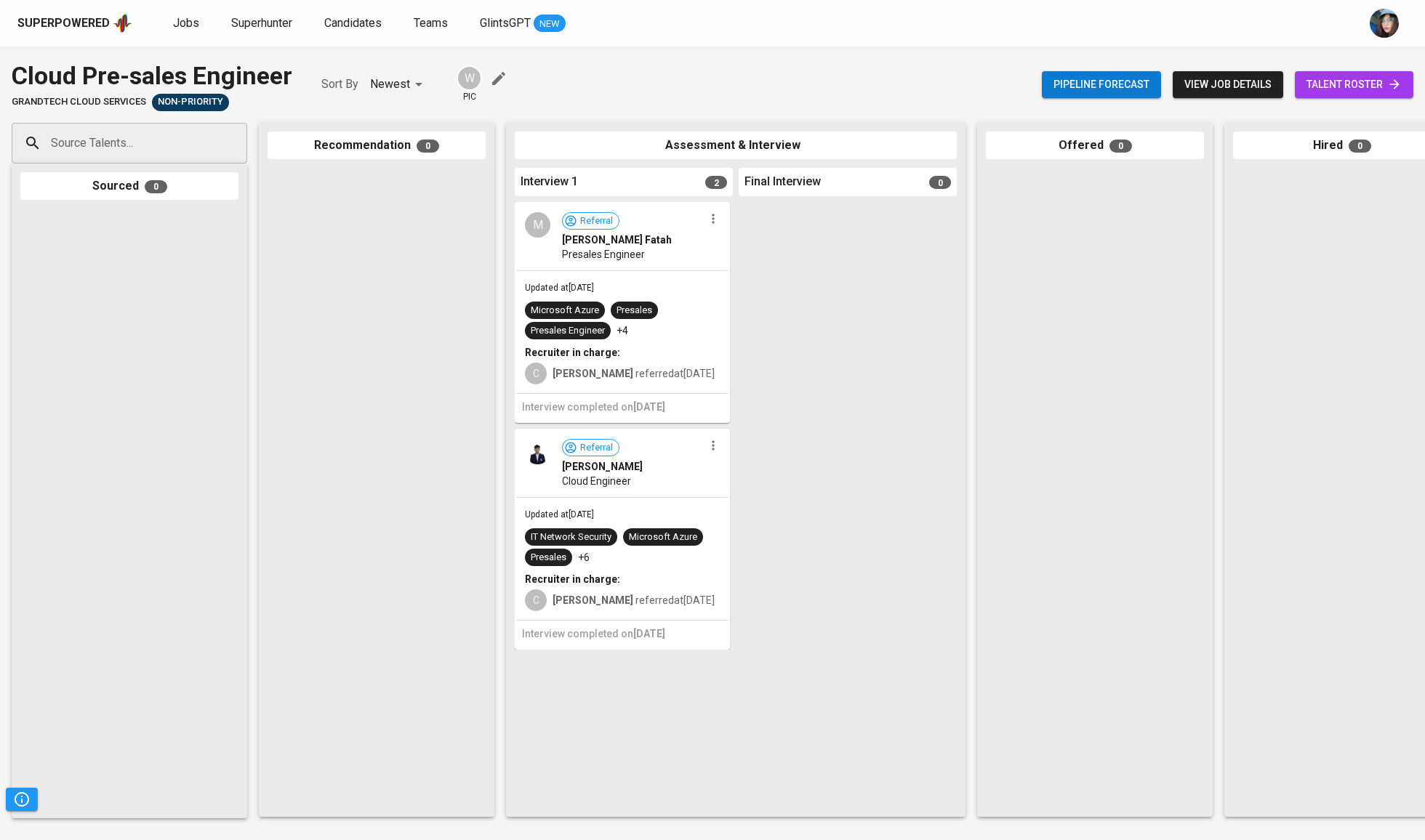
click at [492, 93] on div "W pic" at bounding box center [483, 84] width 53 height 38
click at [492, 87] on icon "button" at bounding box center [499, 79] width 17 height 17
click at [184, 24] on span "Jobs" at bounding box center [186, 22] width 26 height 13
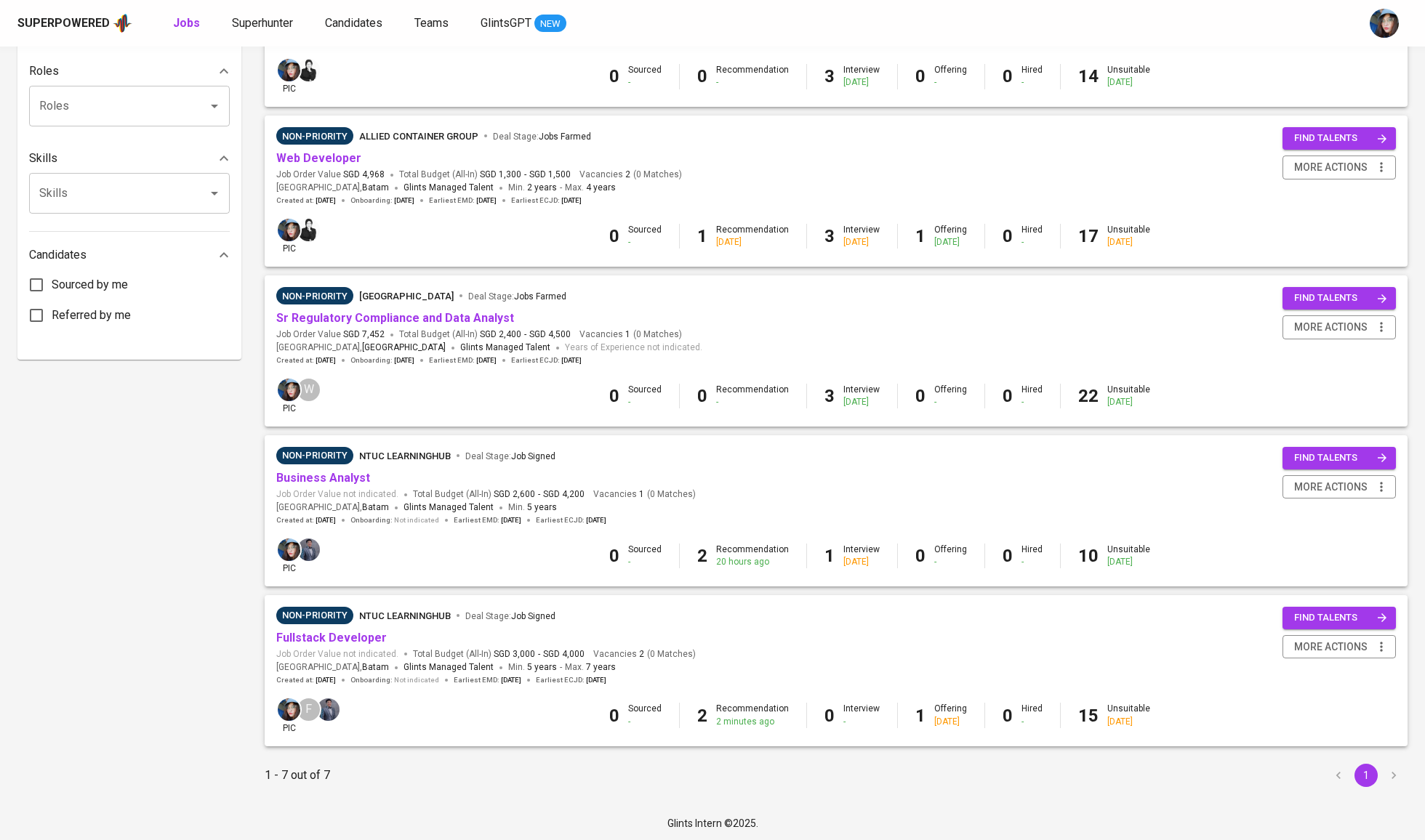
scroll to position [576, 0]
click at [358, 636] on link "Fullstack Developer" at bounding box center [331, 638] width 110 height 13
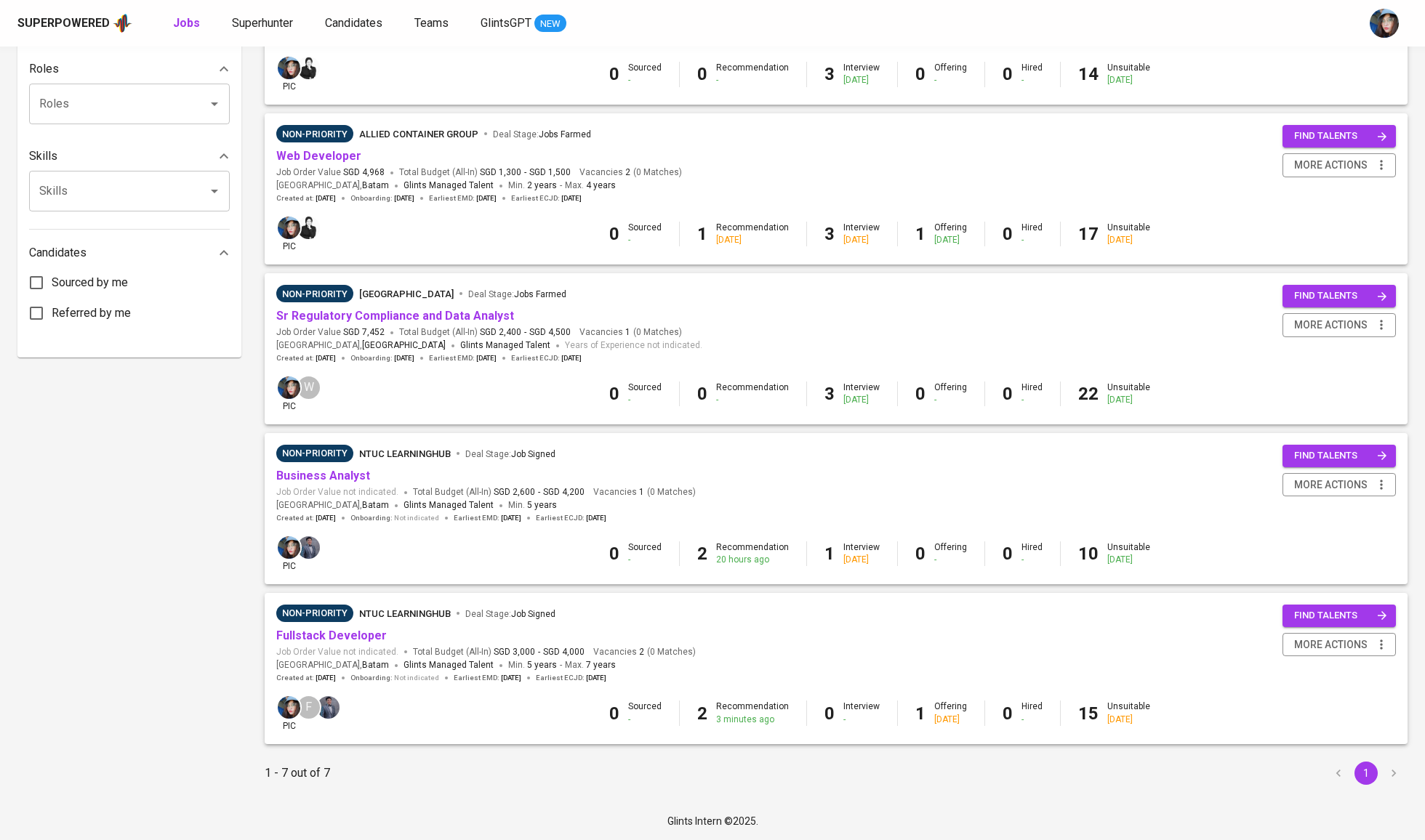
scroll to position [581, 0]
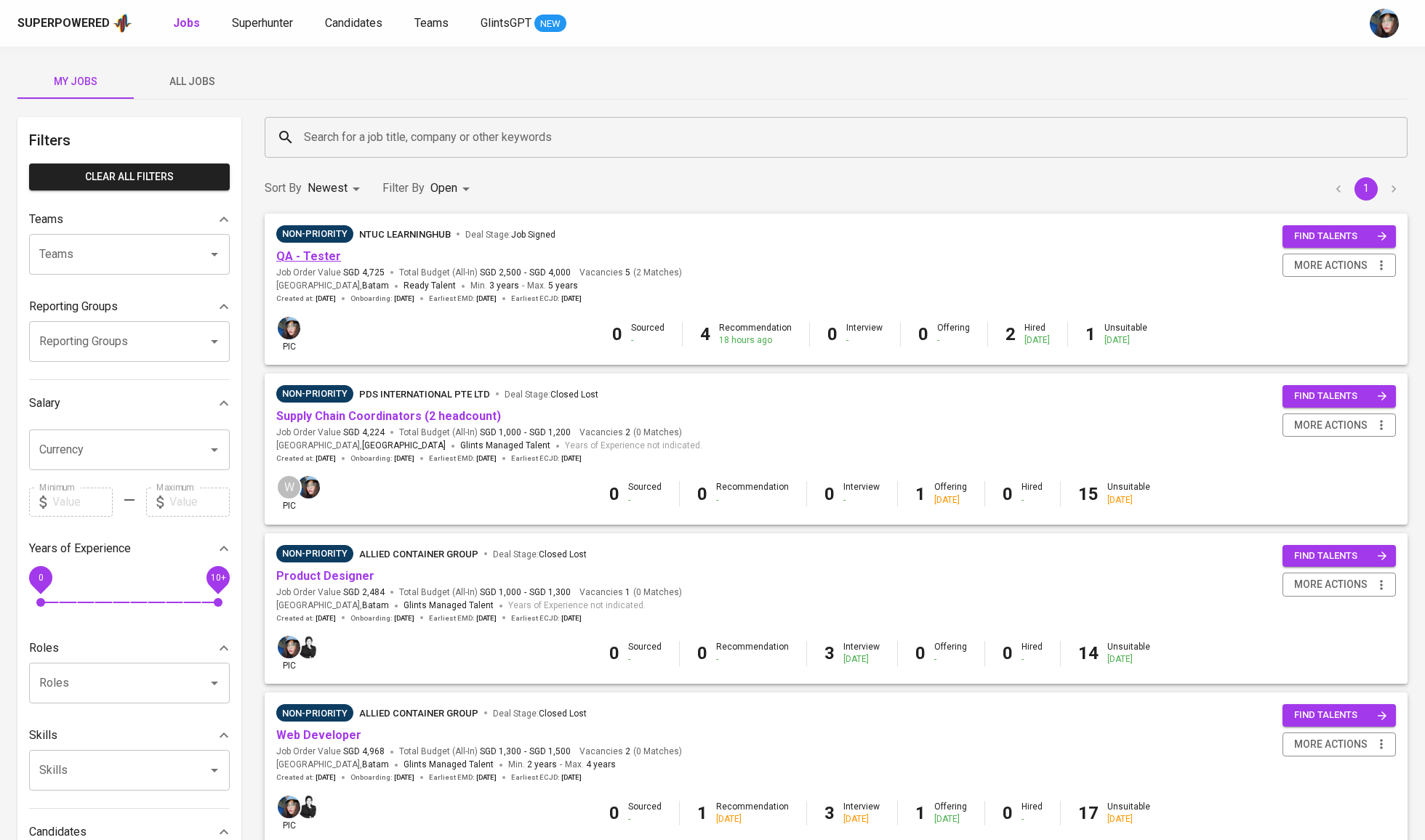
click at [335, 253] on link "QA - Tester" at bounding box center [308, 256] width 64 height 13
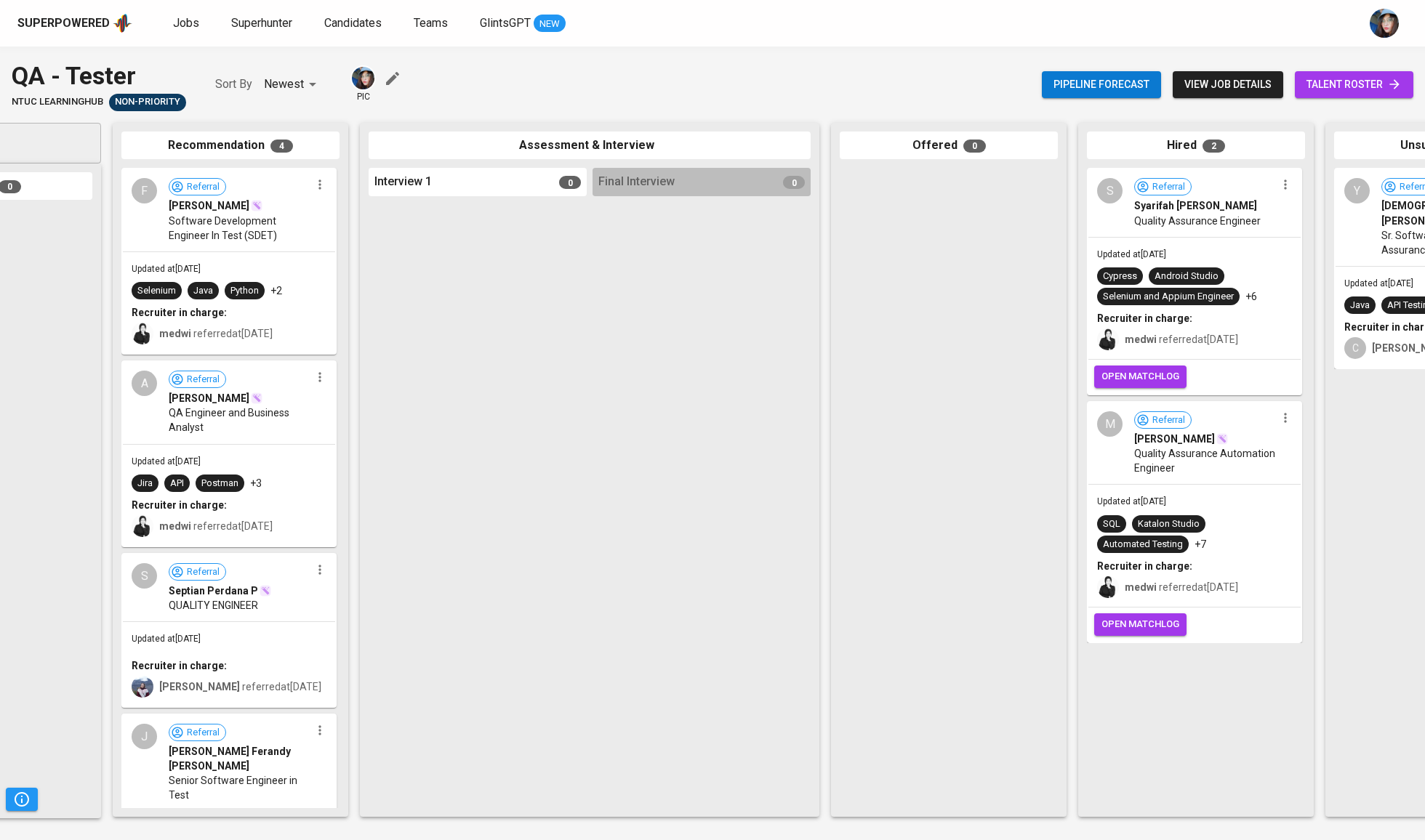
scroll to position [0, 149]
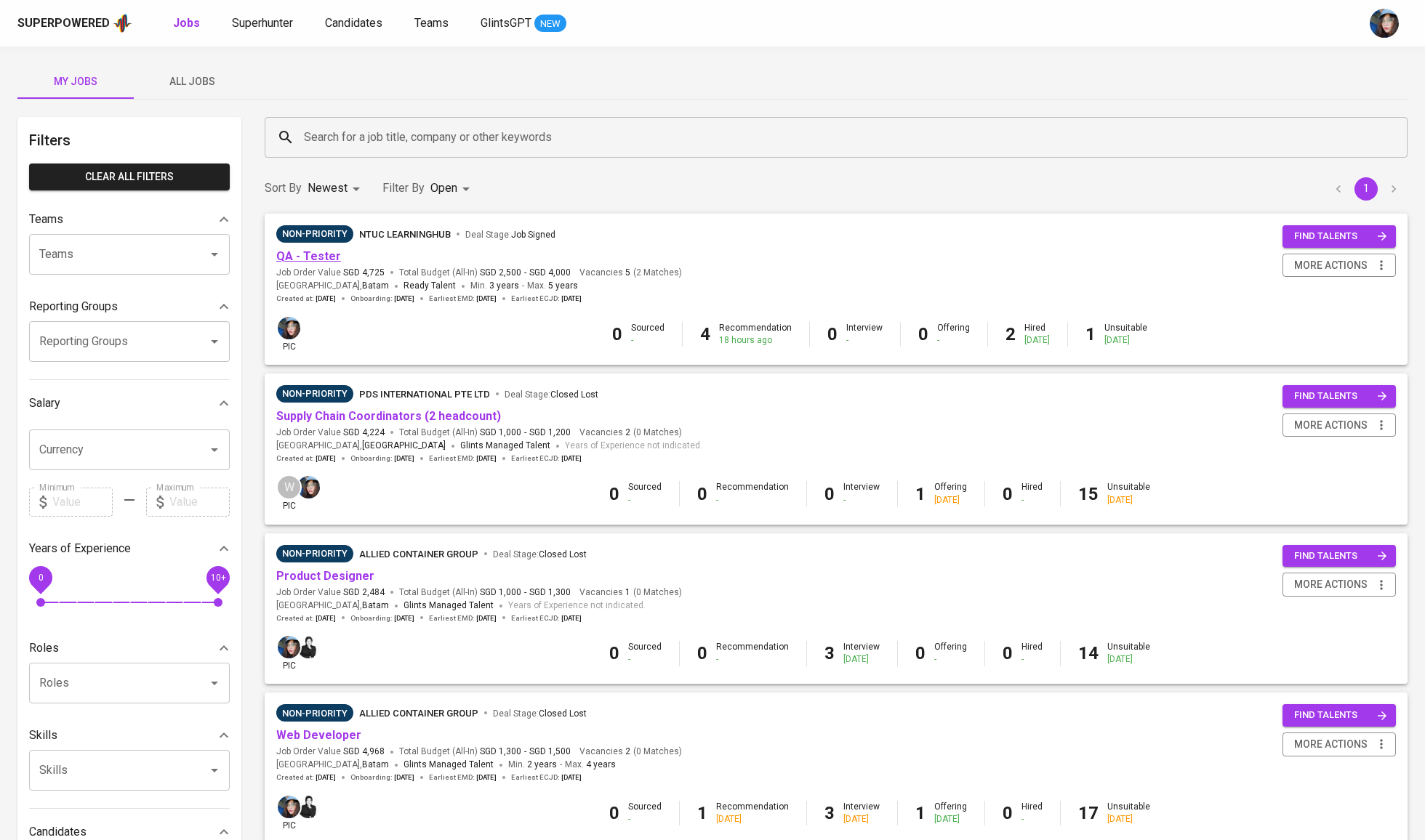
click at [331, 253] on link "QA - Tester" at bounding box center [308, 256] width 64 height 13
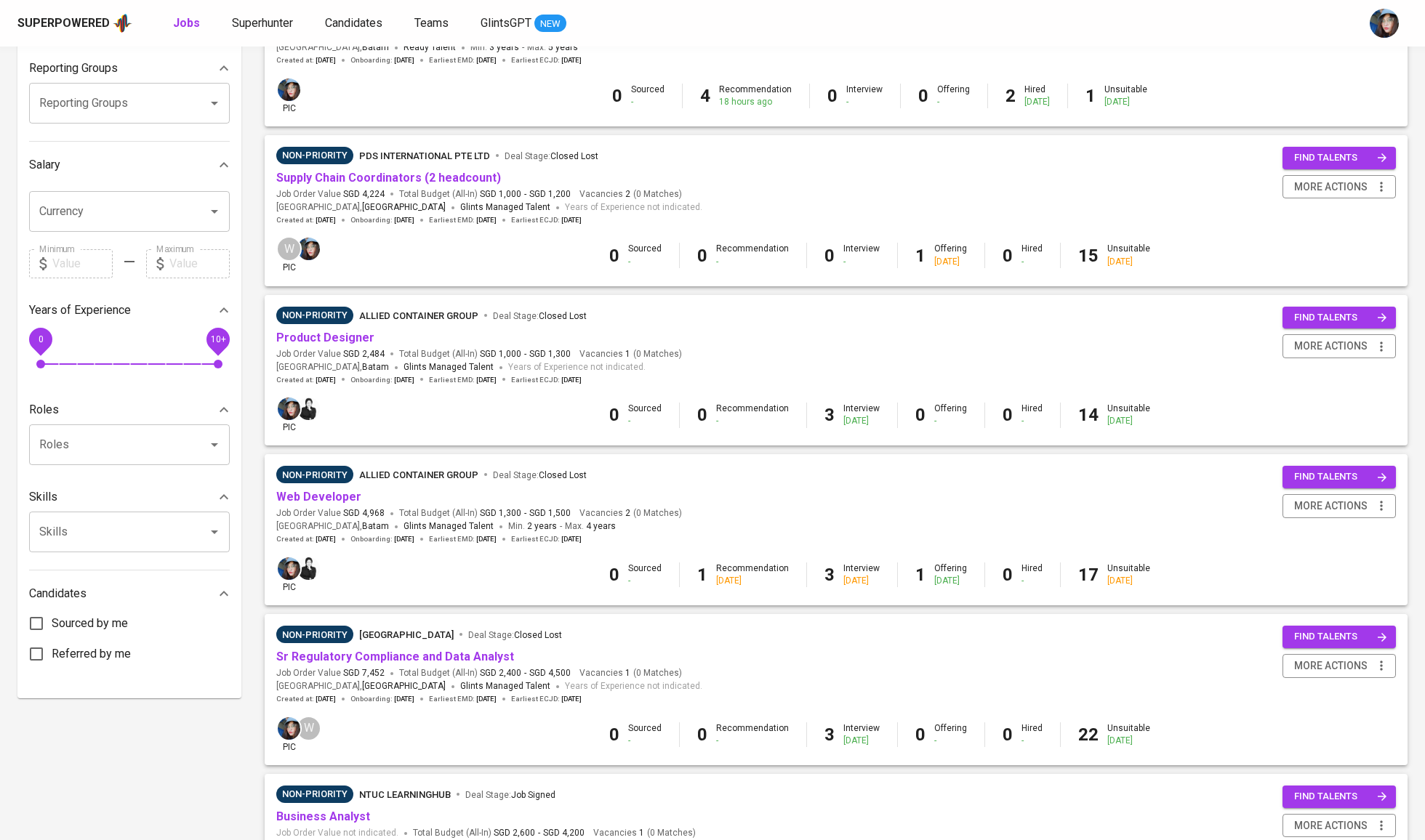
click at [362, 640] on span "[GEOGRAPHIC_DATA]" at bounding box center [406, 634] width 95 height 17
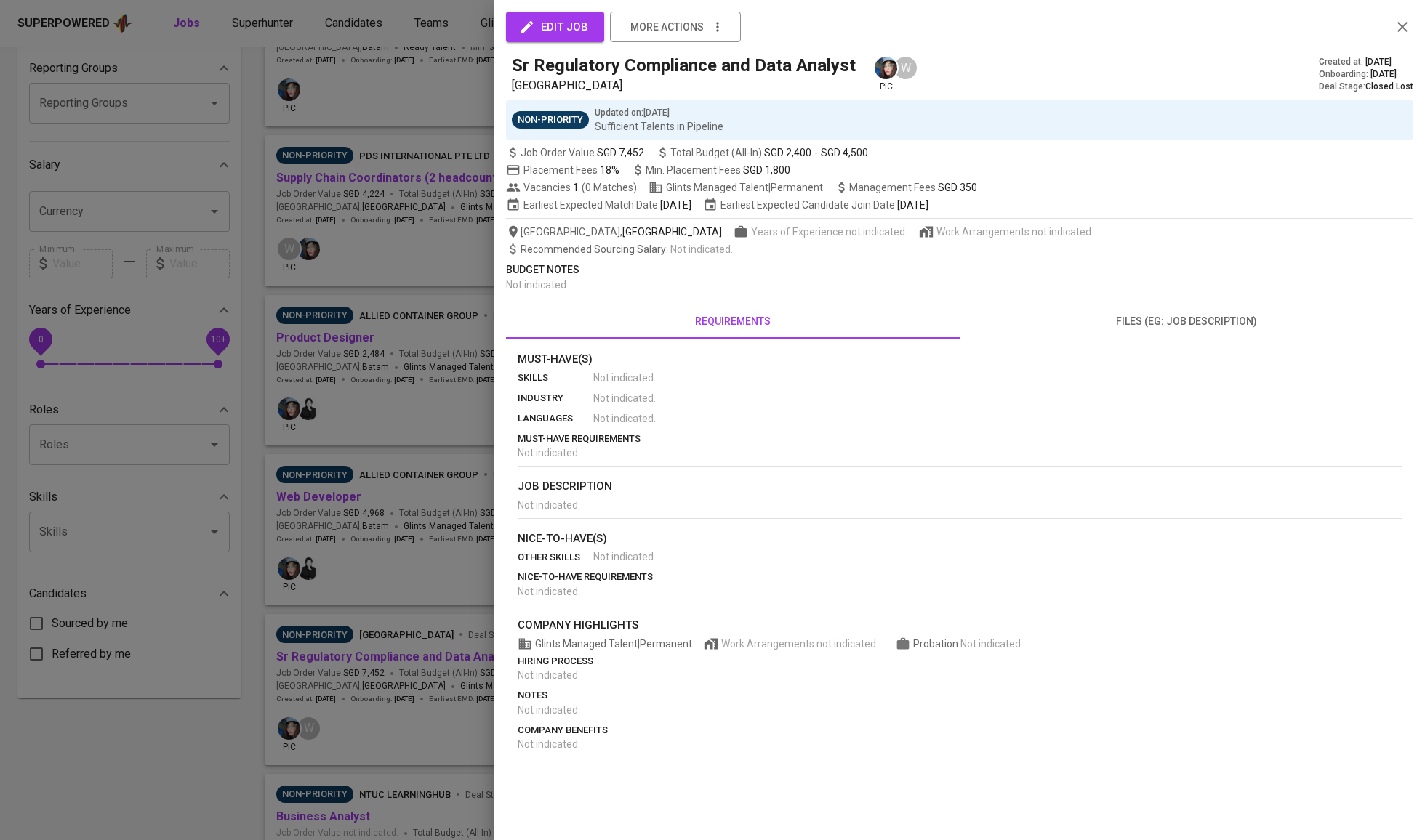
scroll to position [245, 0]
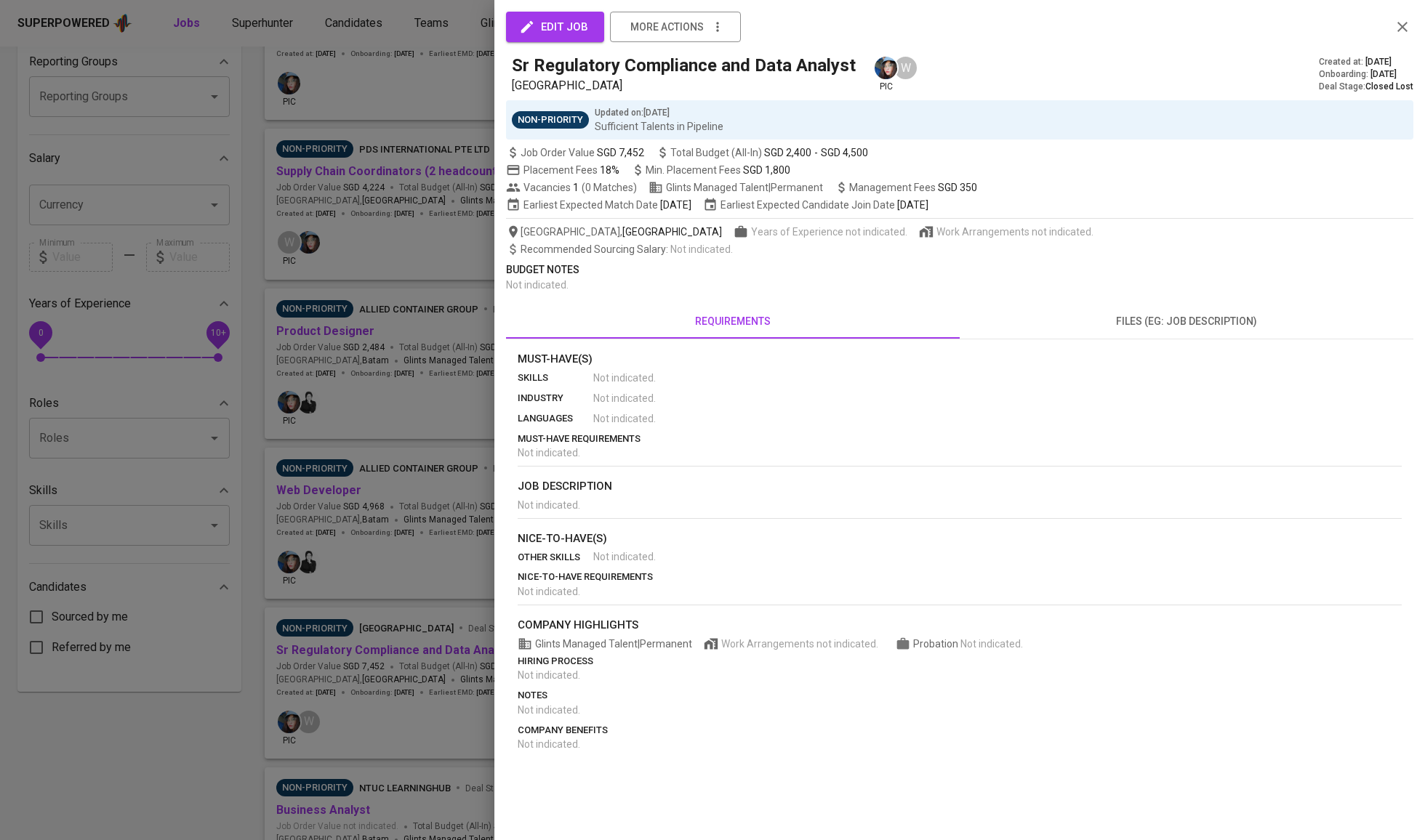
click at [403, 551] on div at bounding box center [712, 420] width 1425 height 840
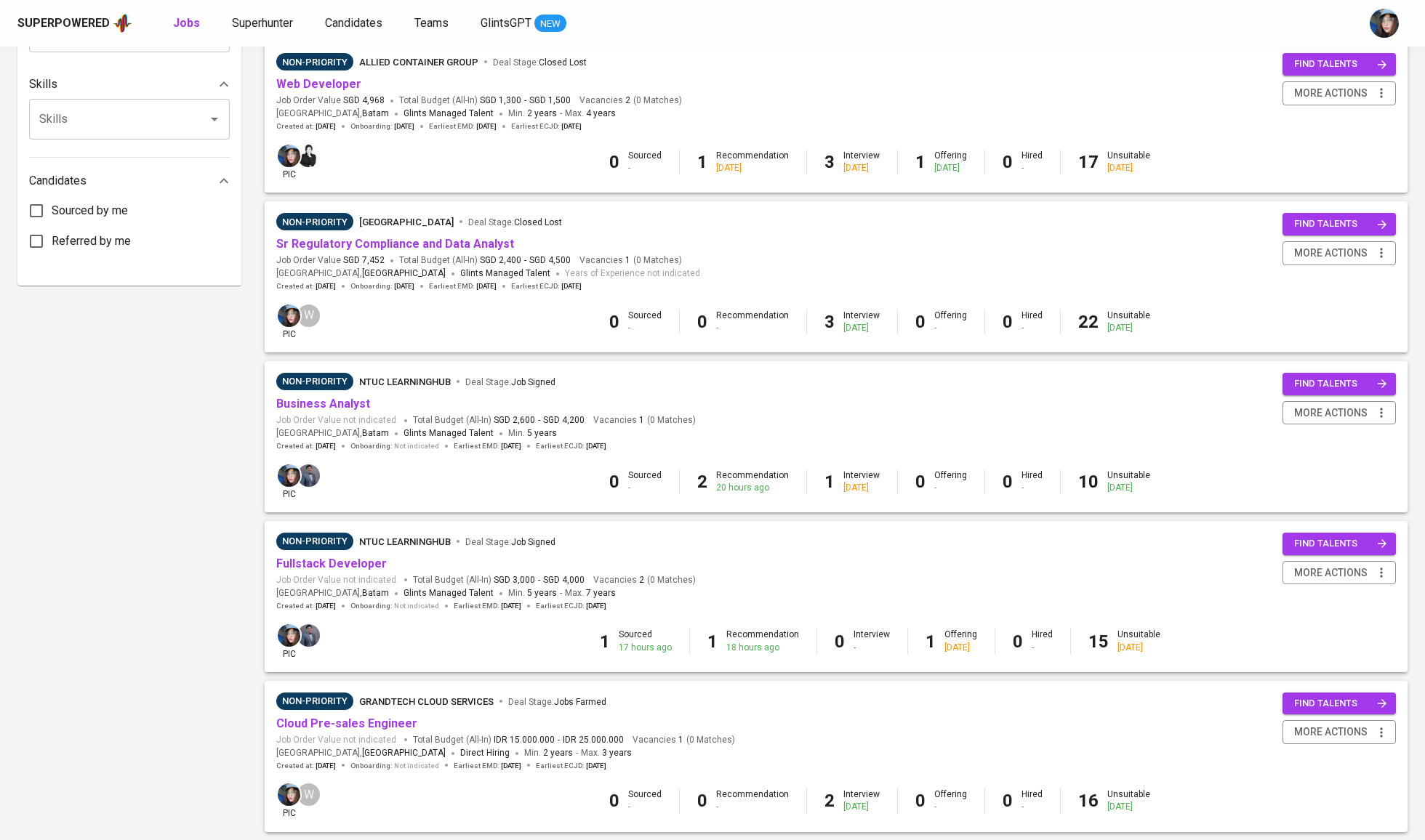
scroll to position [669, 0]
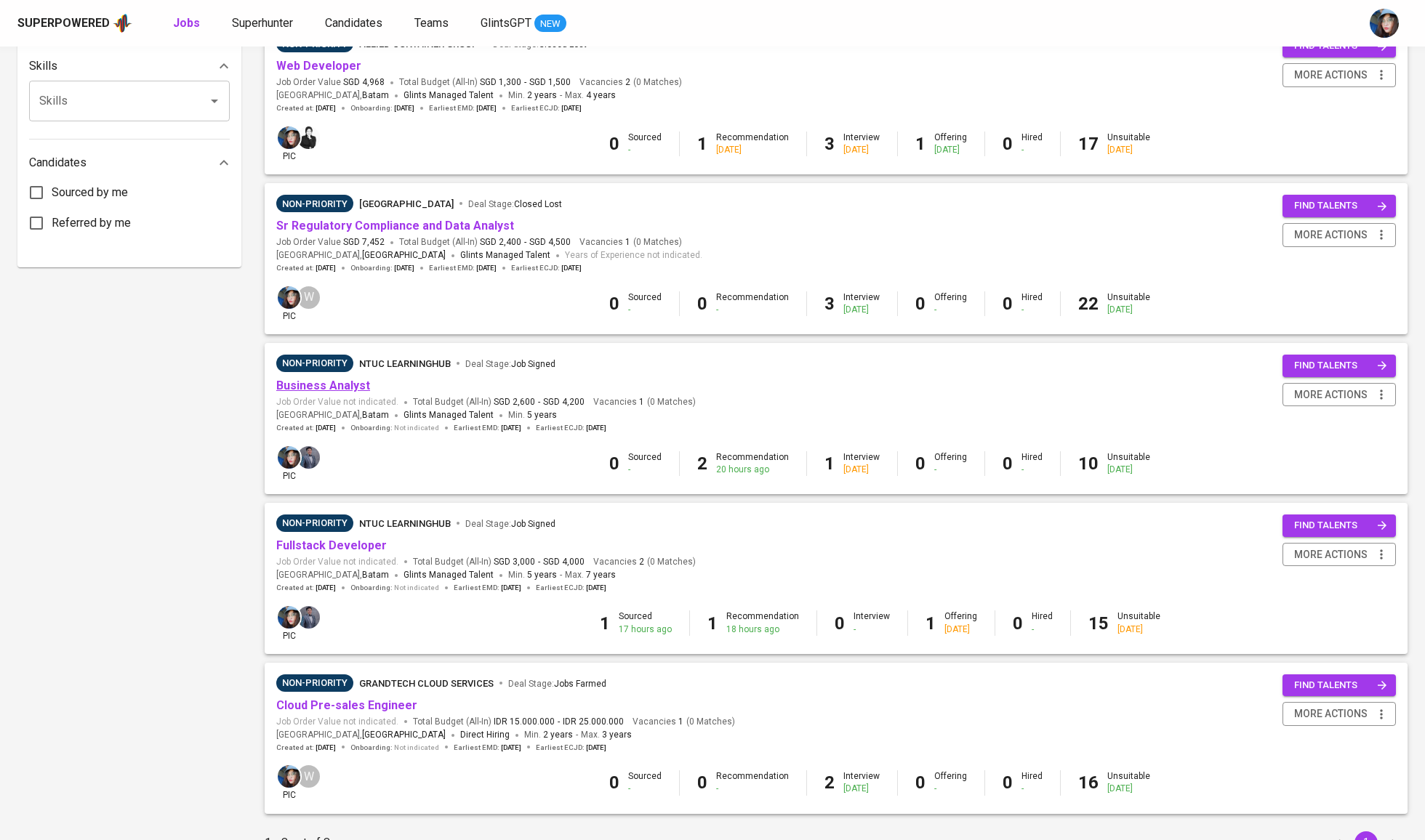
click at [346, 388] on link "Business Analyst" at bounding box center [323, 385] width 94 height 13
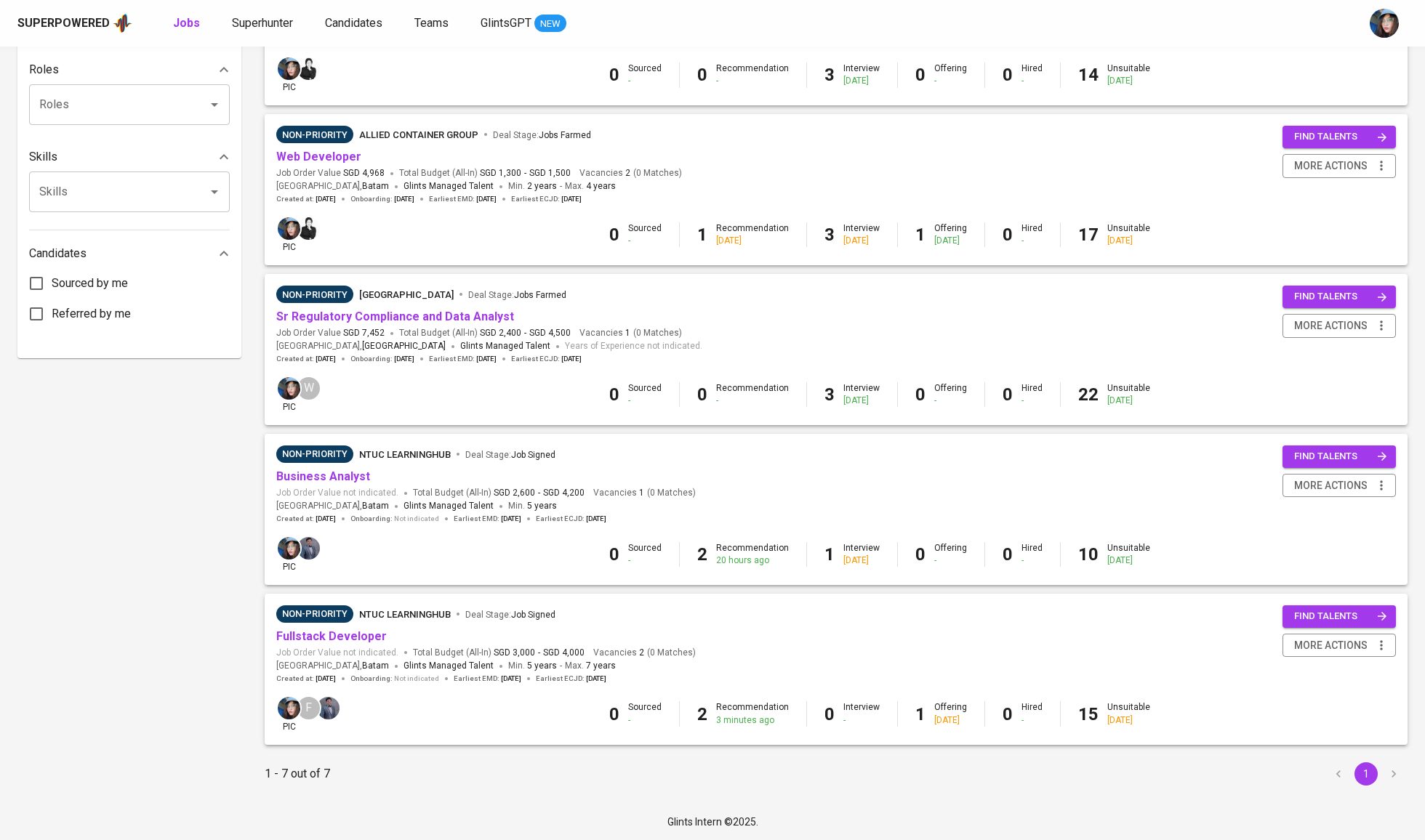
scroll to position [576, 0]
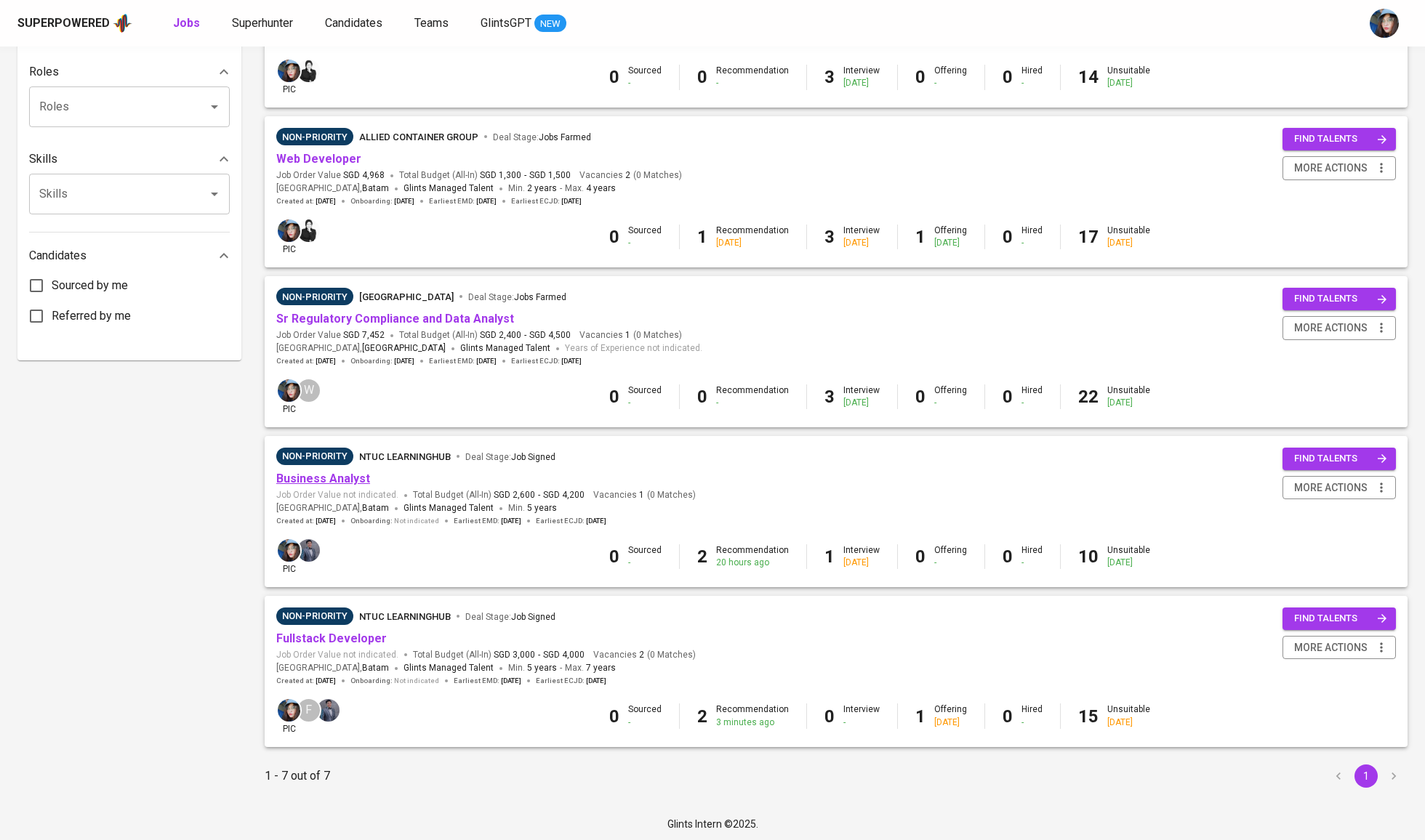
click at [326, 478] on link "Business Analyst" at bounding box center [323, 478] width 94 height 13
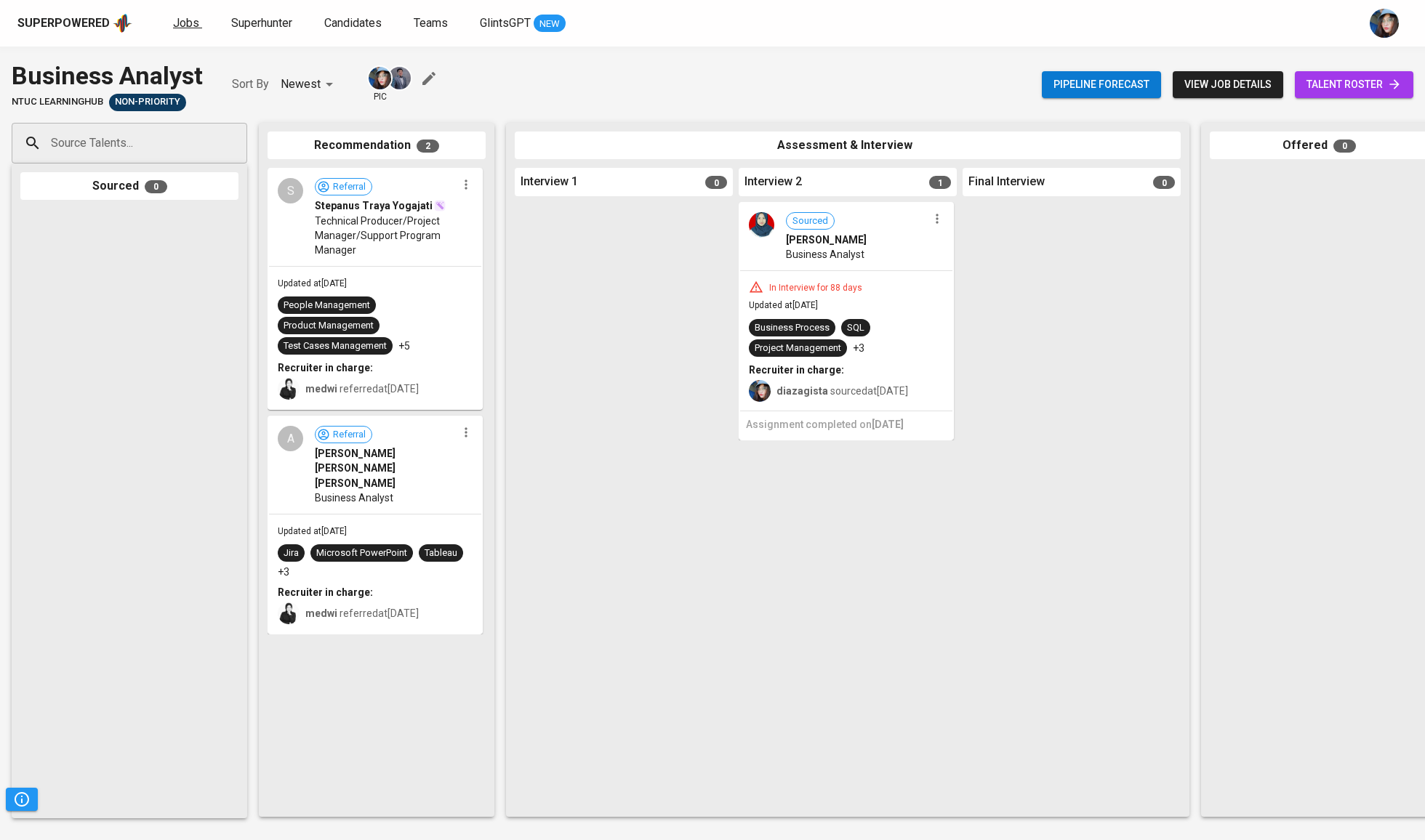
click at [193, 25] on span "Jobs" at bounding box center [186, 22] width 26 height 13
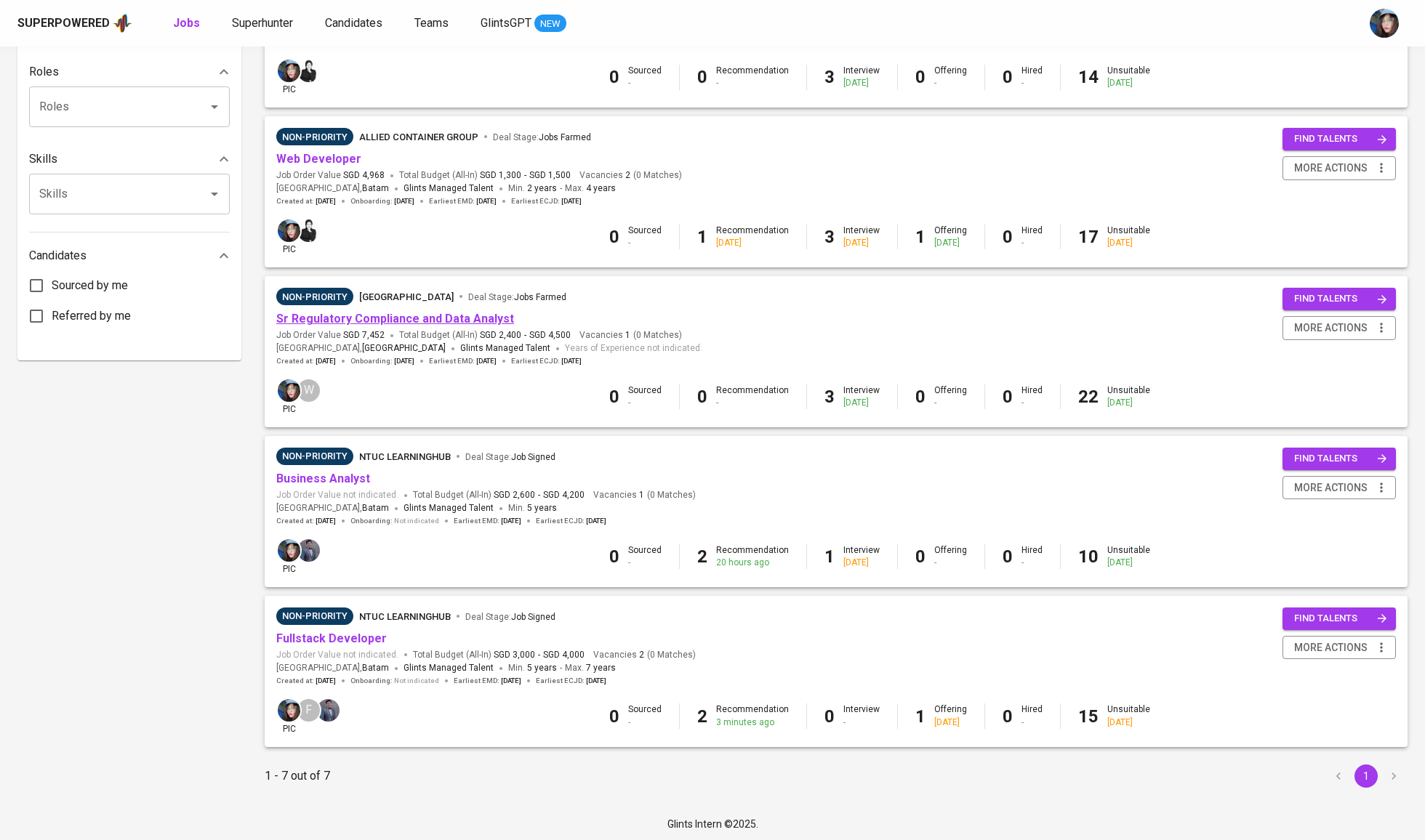
scroll to position [573, 0]
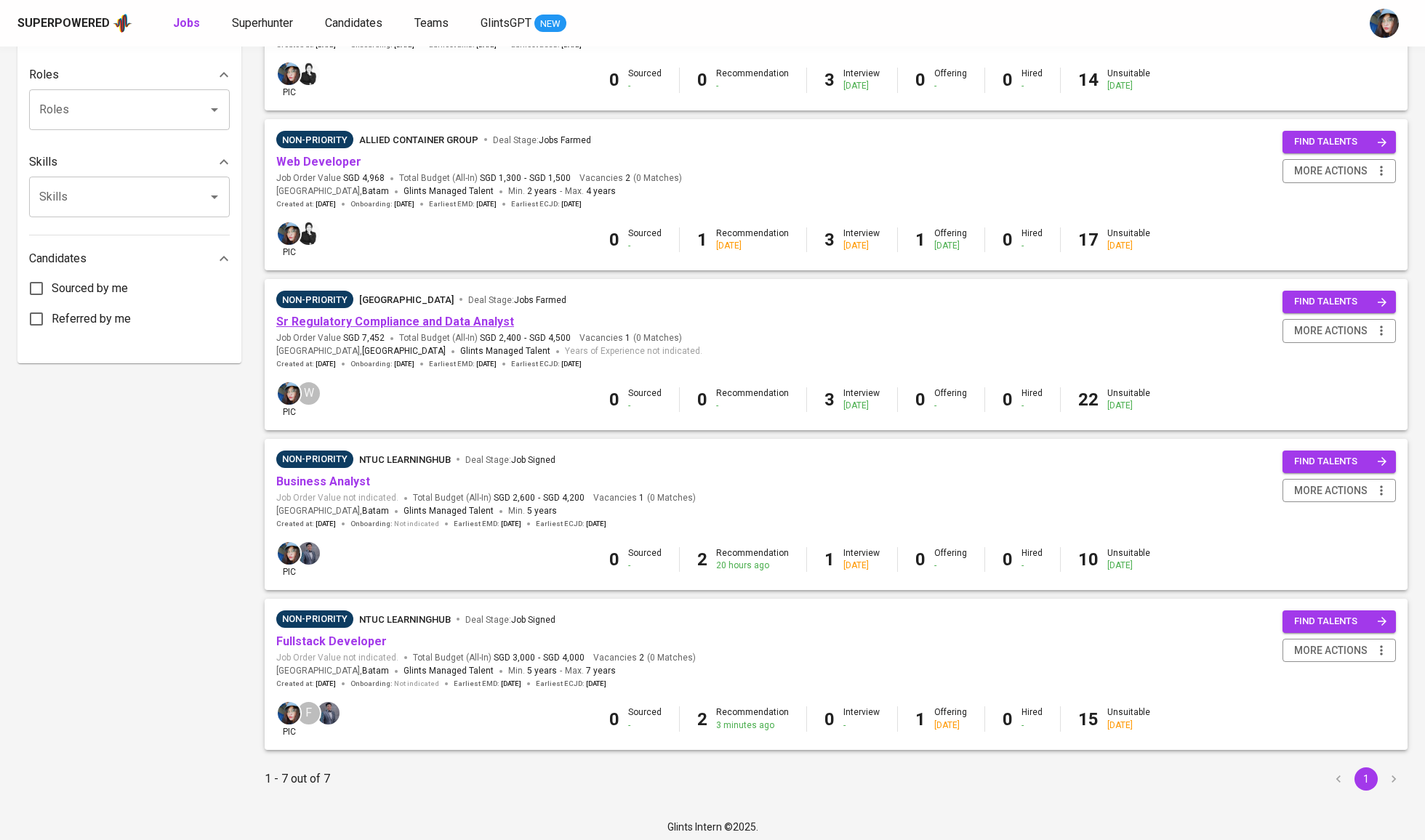
click at [335, 321] on link "Sr Regulatory Compliance and Data Analyst" at bounding box center [395, 321] width 238 height 13
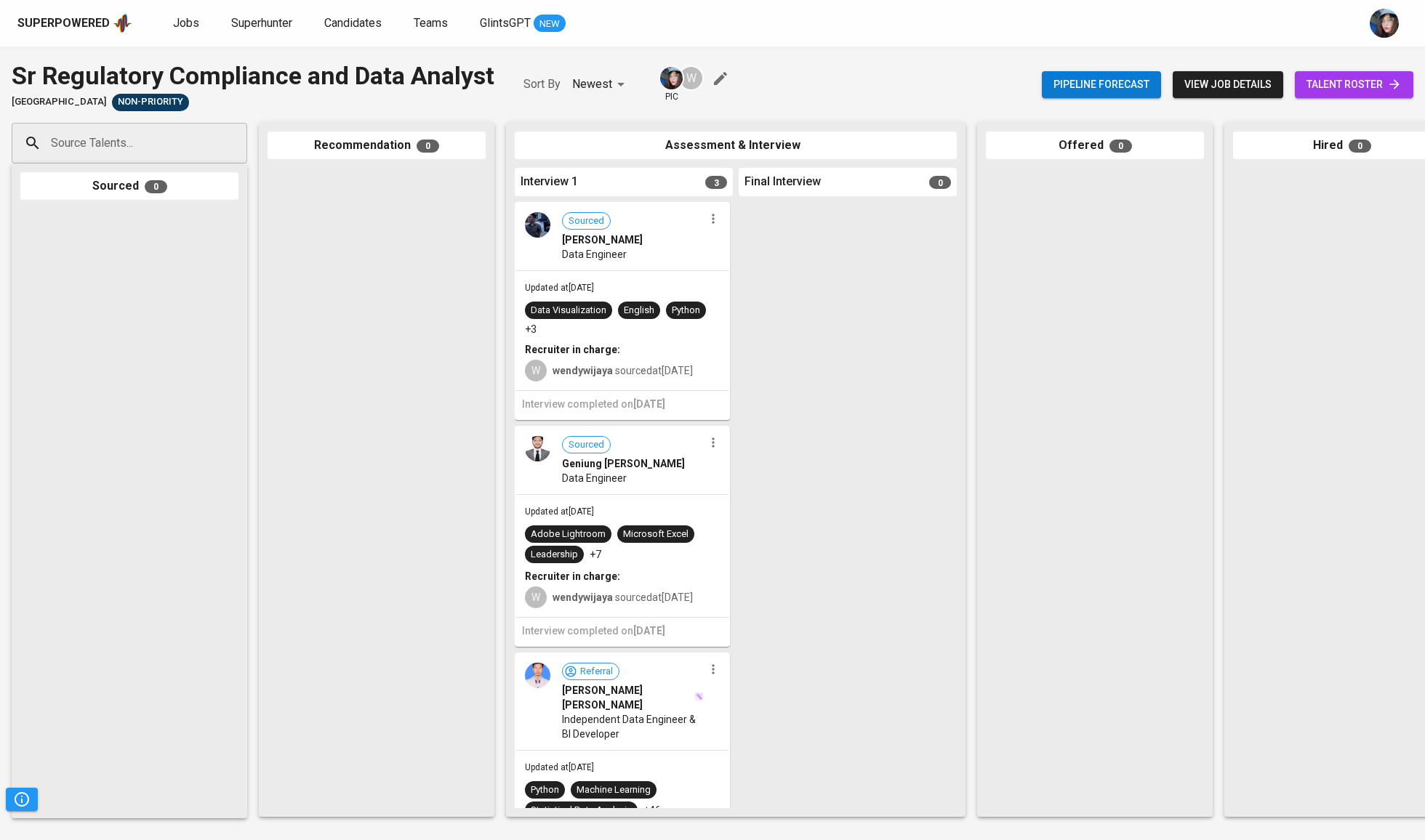
click at [714, 79] on icon "button" at bounding box center [720, 79] width 17 height 17
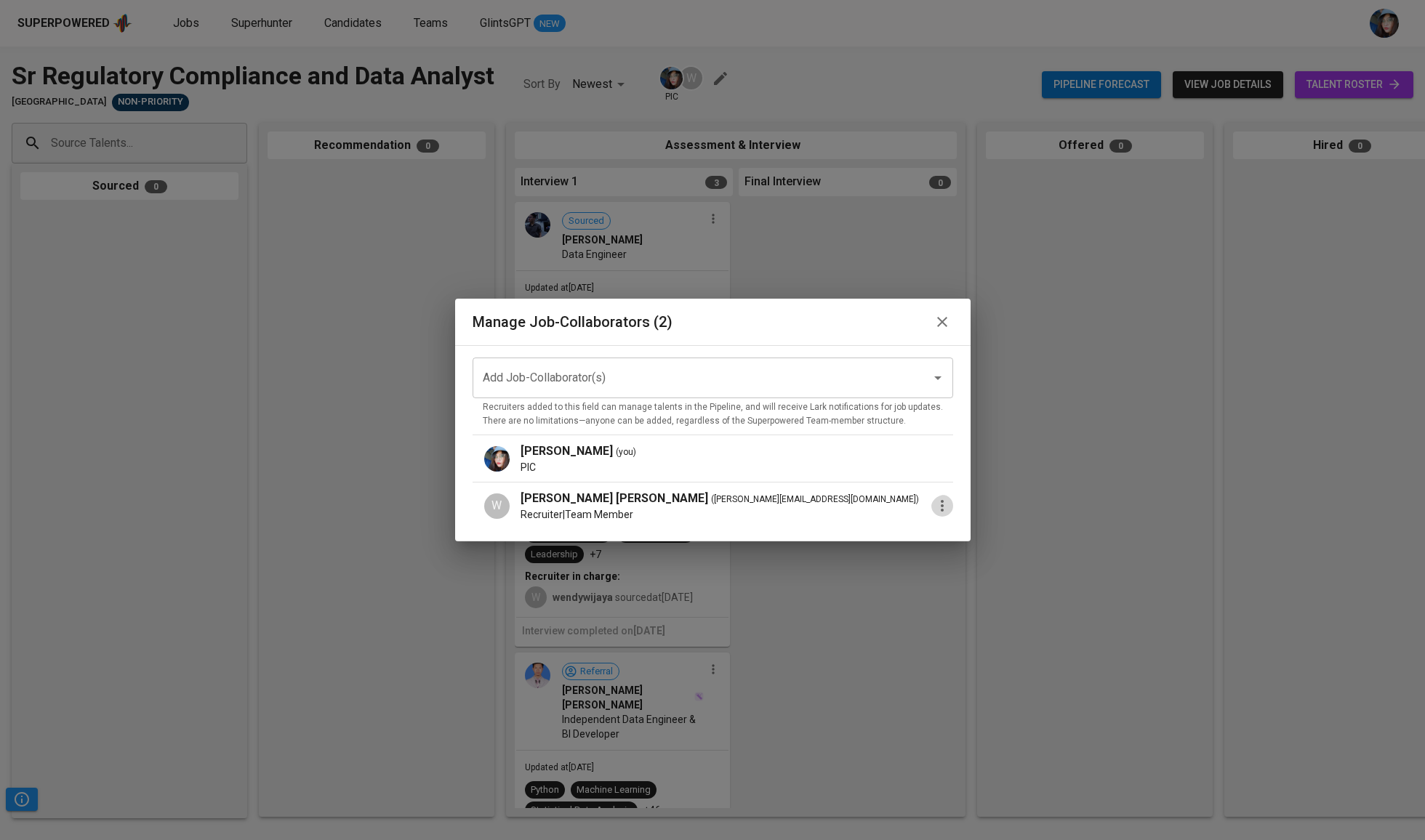
click at [933, 503] on icon "button" at bounding box center [942, 506] width 17 height 17
click at [987, 520] on p "Promote to PIC" at bounding box center [1001, 512] width 79 height 17
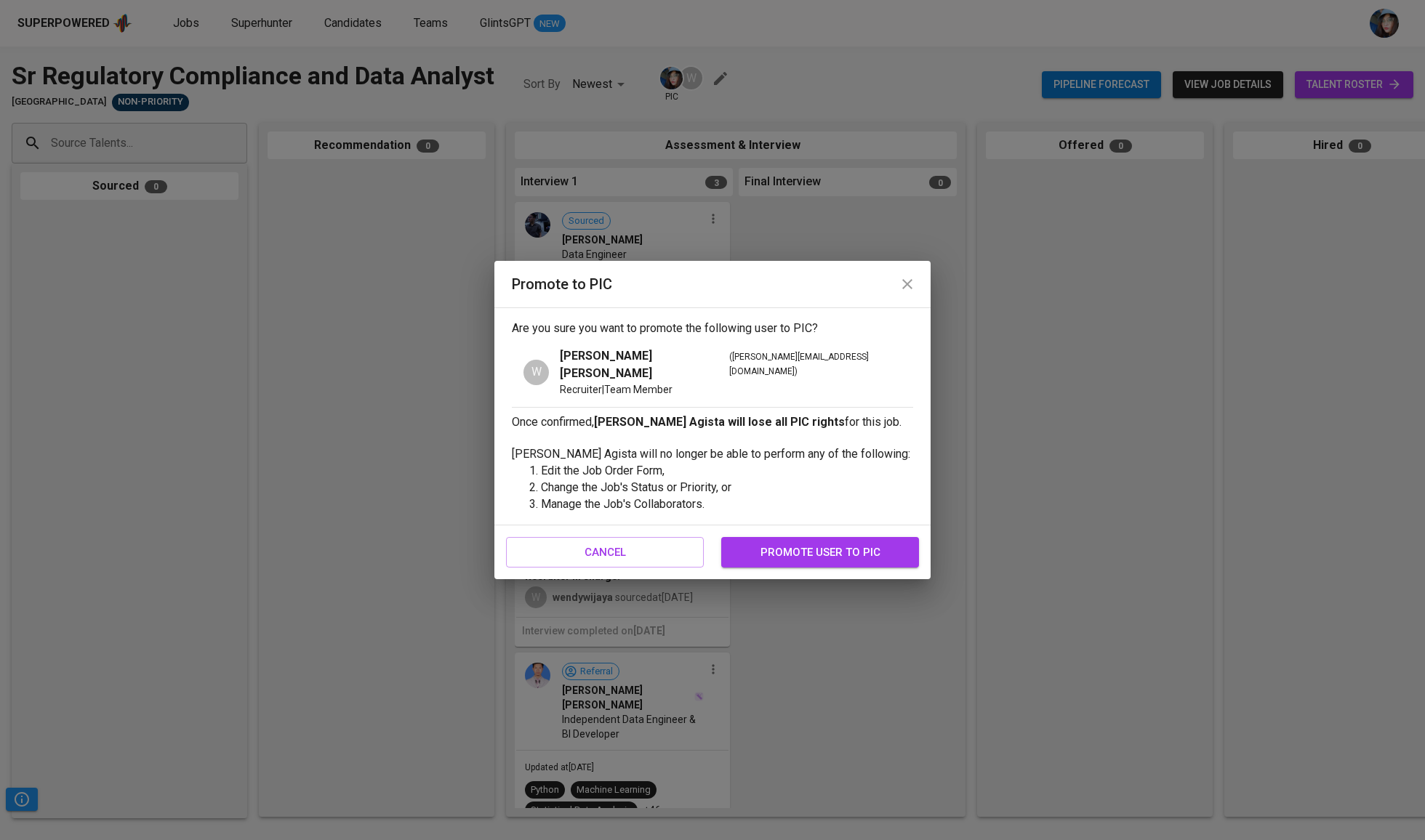
click at [850, 537] on button "promote user to pic" at bounding box center [820, 552] width 198 height 30
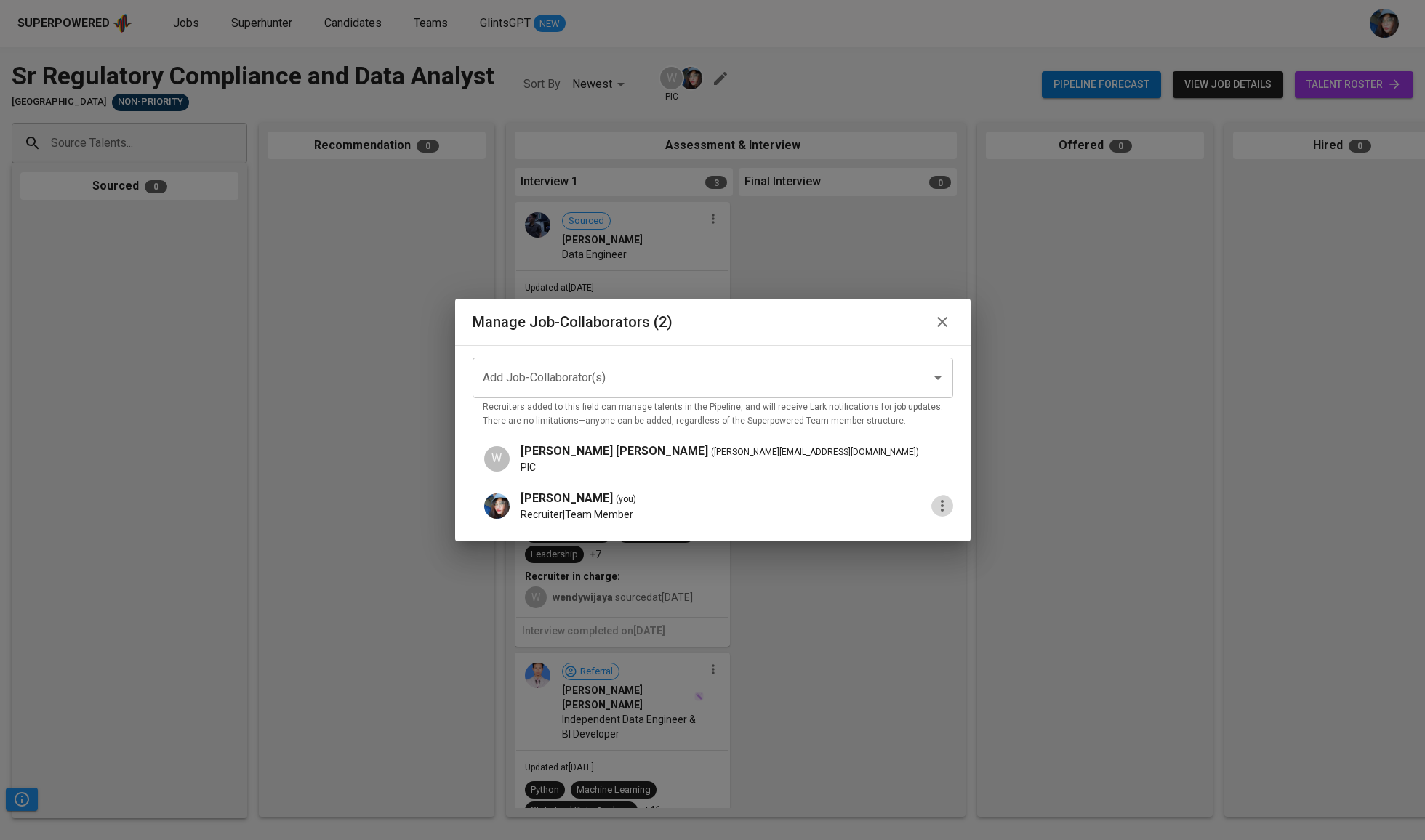
click at [933, 507] on icon "button" at bounding box center [942, 506] width 17 height 17
click at [969, 538] on span "Remove Collaborator" at bounding box center [1014, 538] width 107 height 17
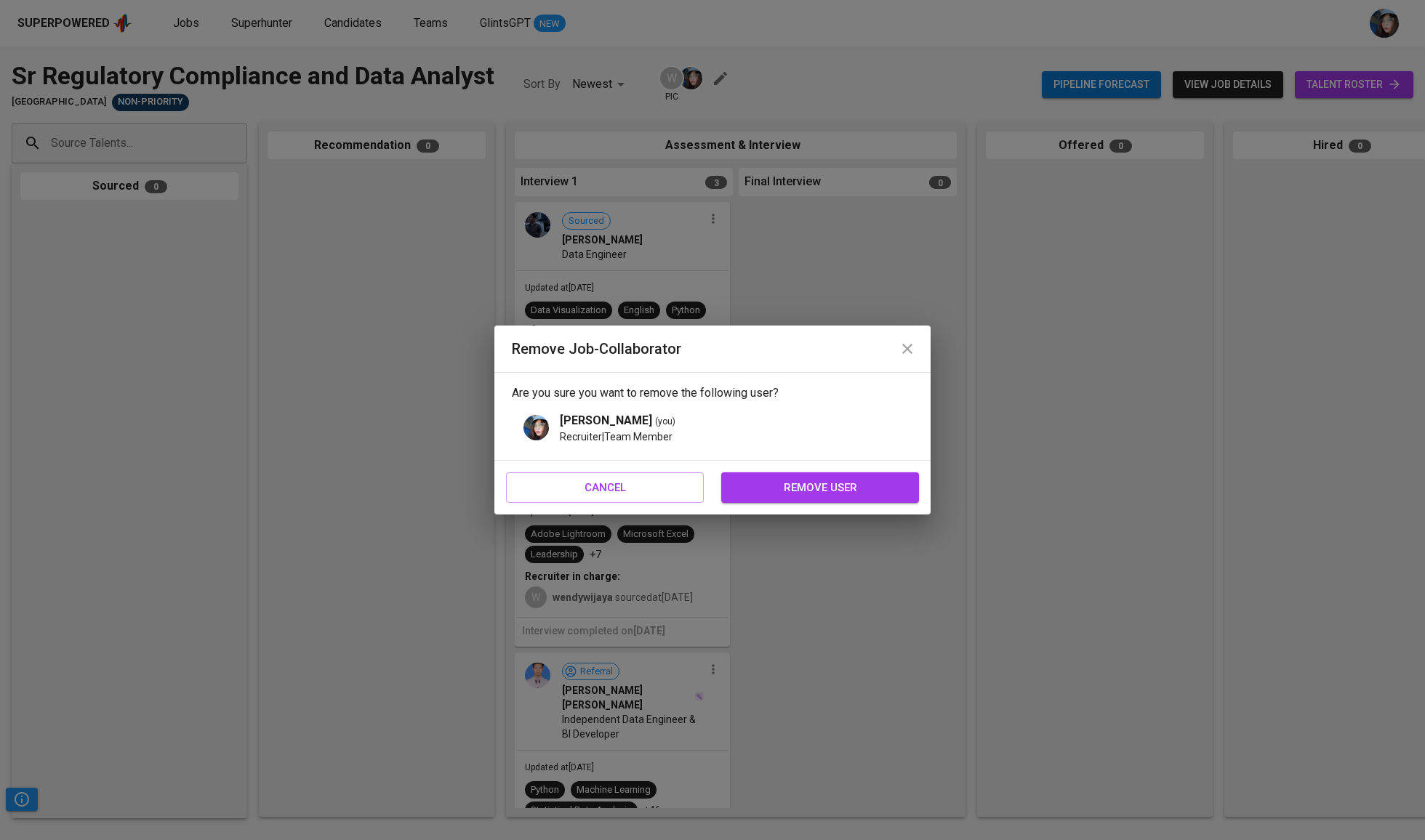
click at [867, 495] on span "remove user" at bounding box center [820, 487] width 166 height 19
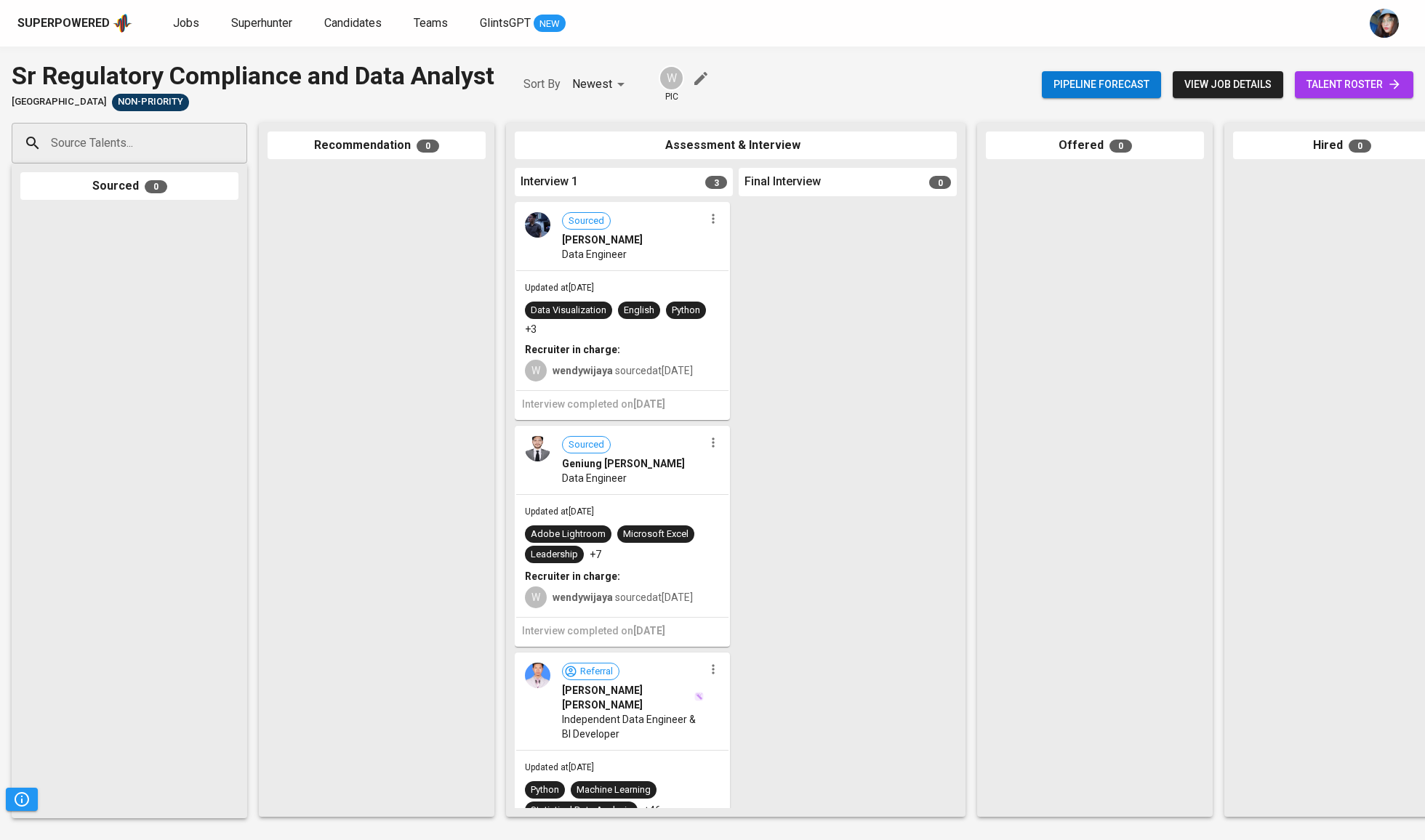
click at [362, 364] on div at bounding box center [377, 487] width 218 height 640
click at [182, 28] on span "Jobs" at bounding box center [186, 22] width 26 height 13
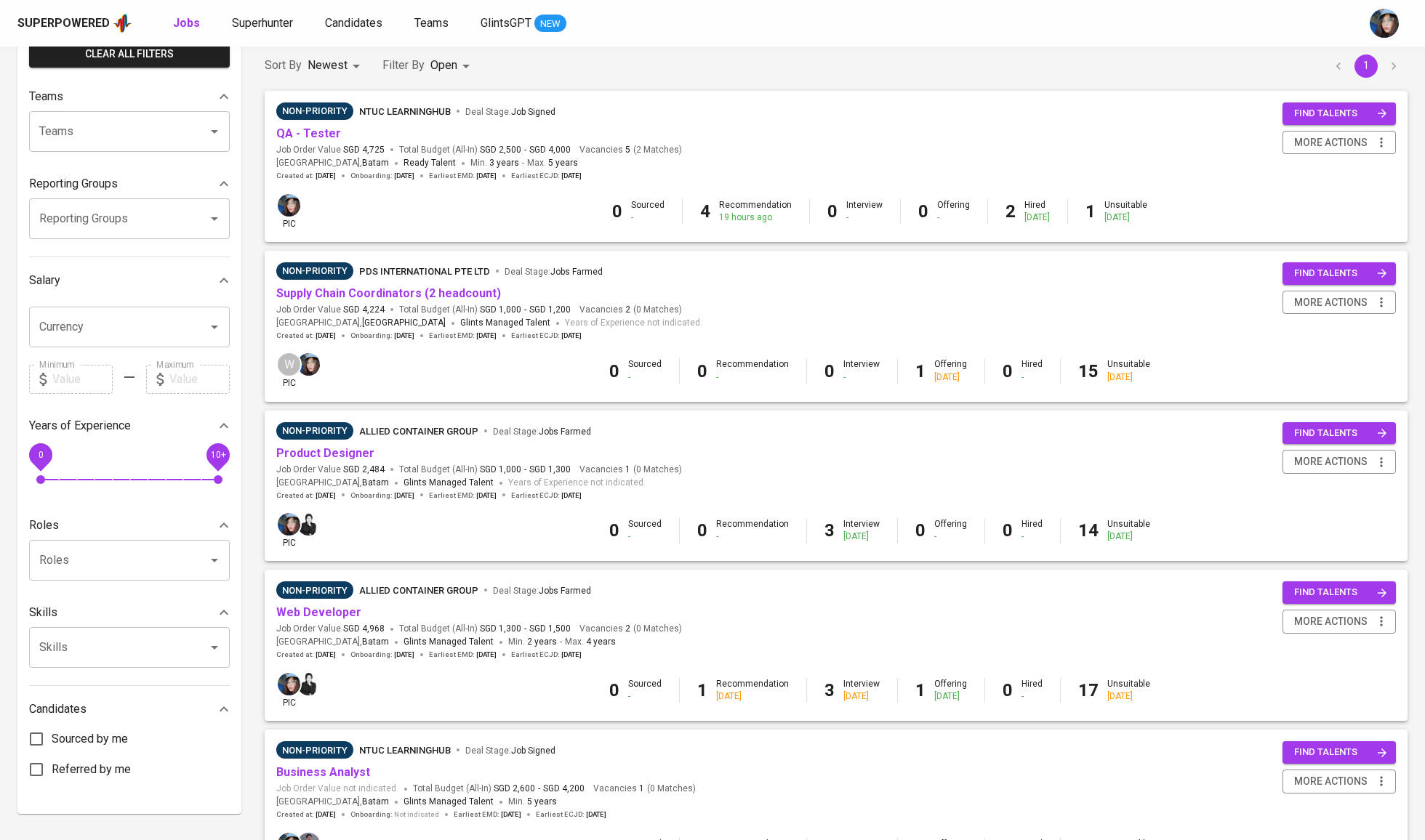
scroll to position [86, 0]
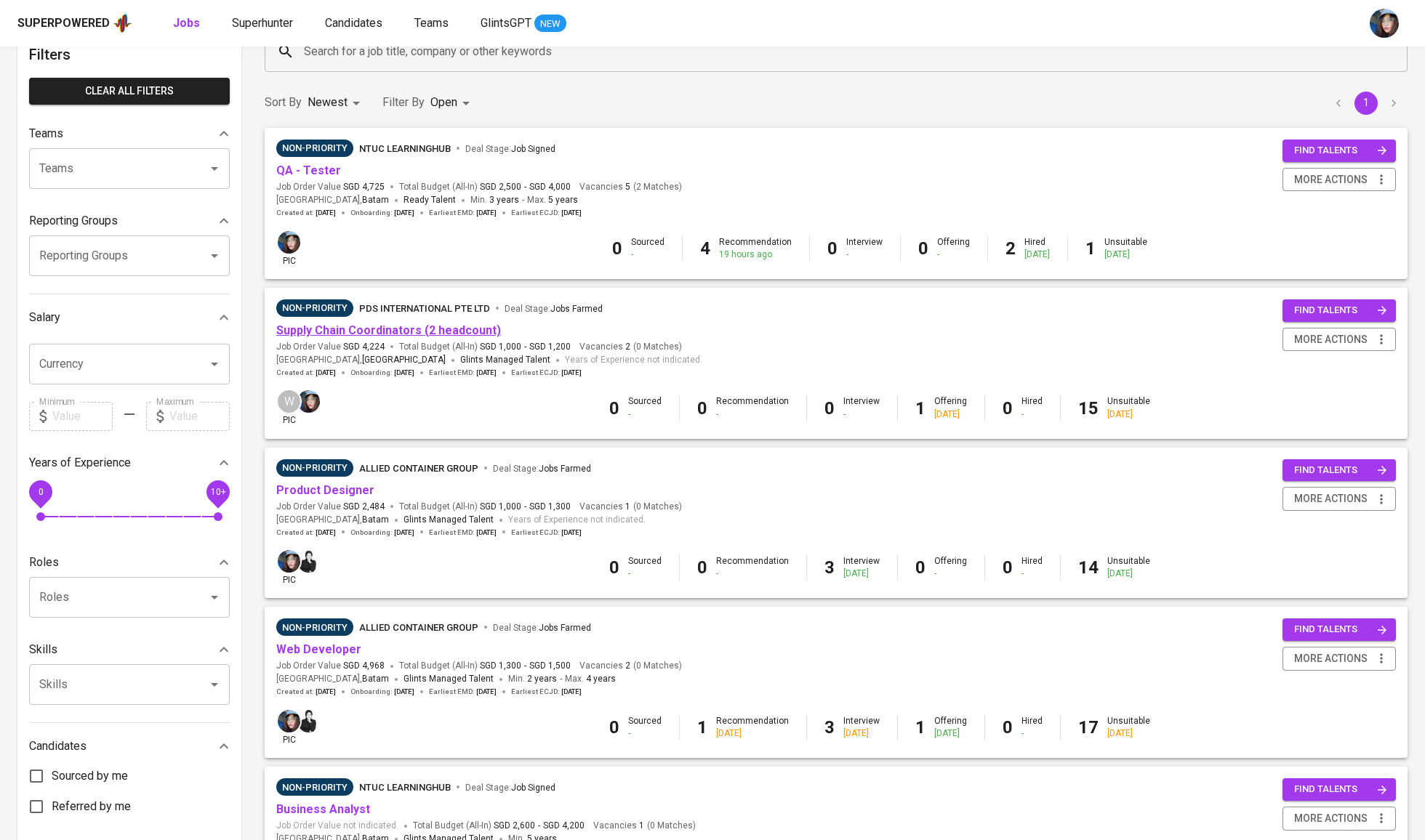
click at [382, 327] on link "Supply Chain Coordinators (2 headcount)" at bounding box center [388, 329] width 225 height 13
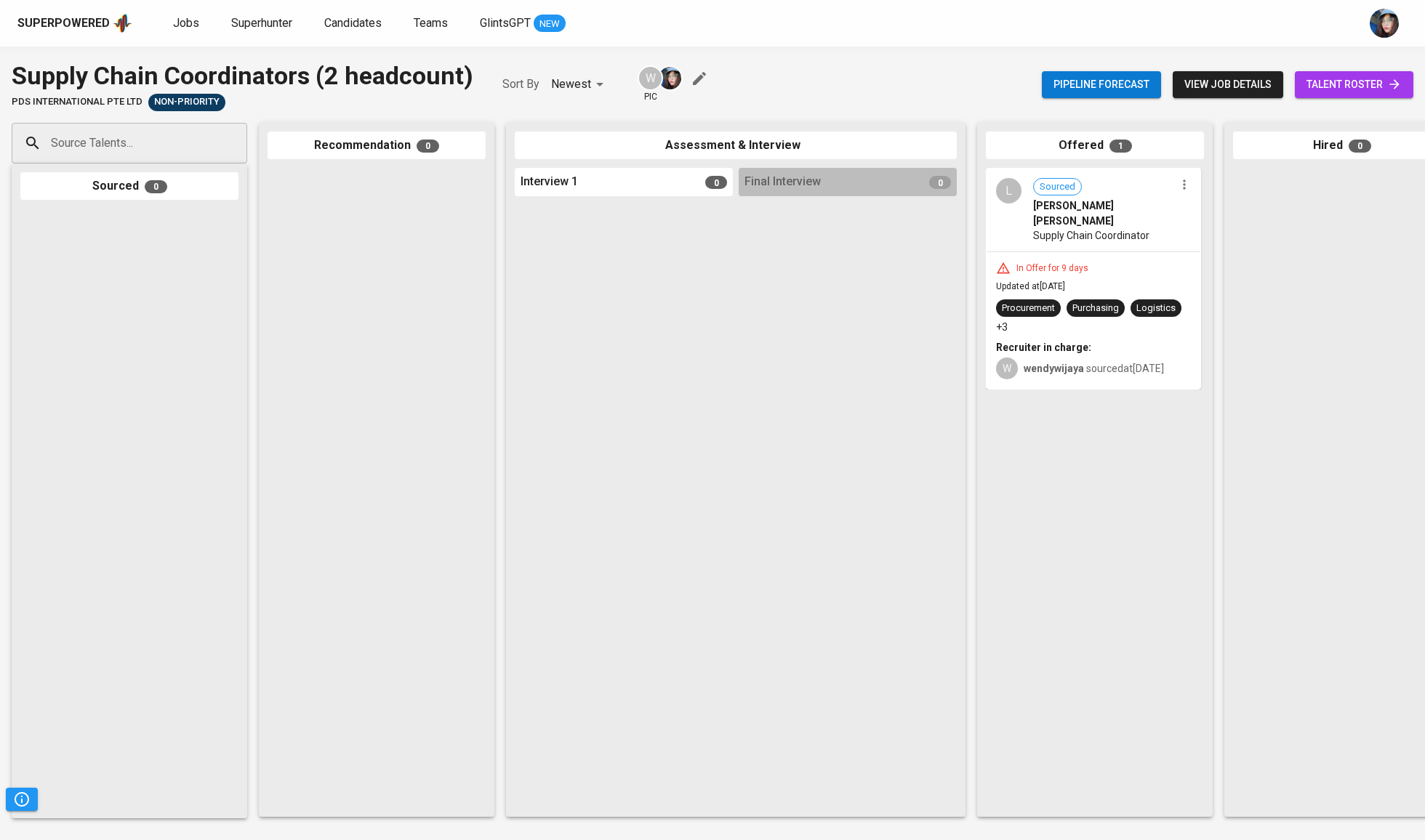
click at [698, 82] on icon "button" at bounding box center [700, 79] width 17 height 17
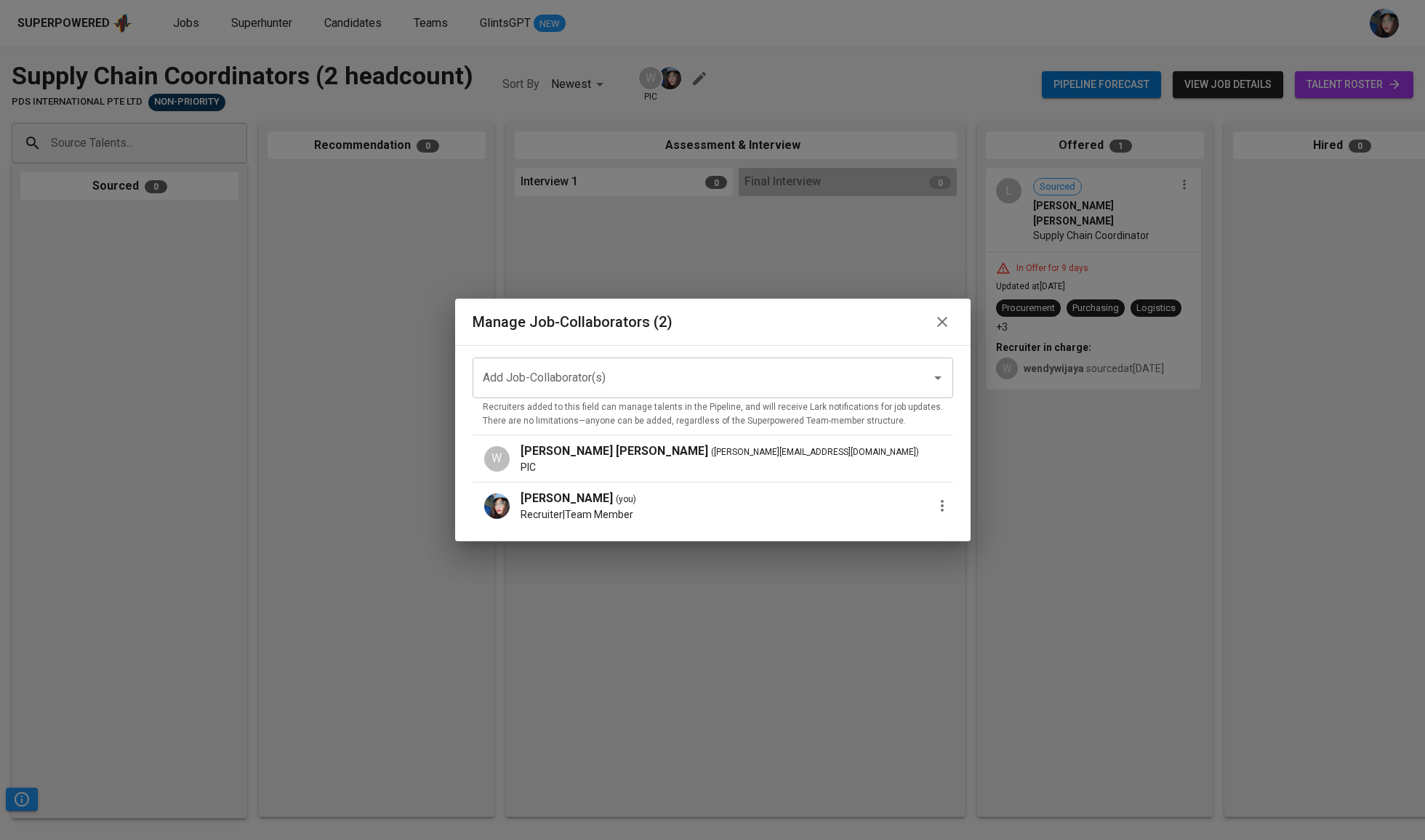
click at [934, 510] on icon "button" at bounding box center [942, 506] width 17 height 17
click at [981, 535] on span "Remove Collaborator" at bounding box center [1014, 538] width 107 height 17
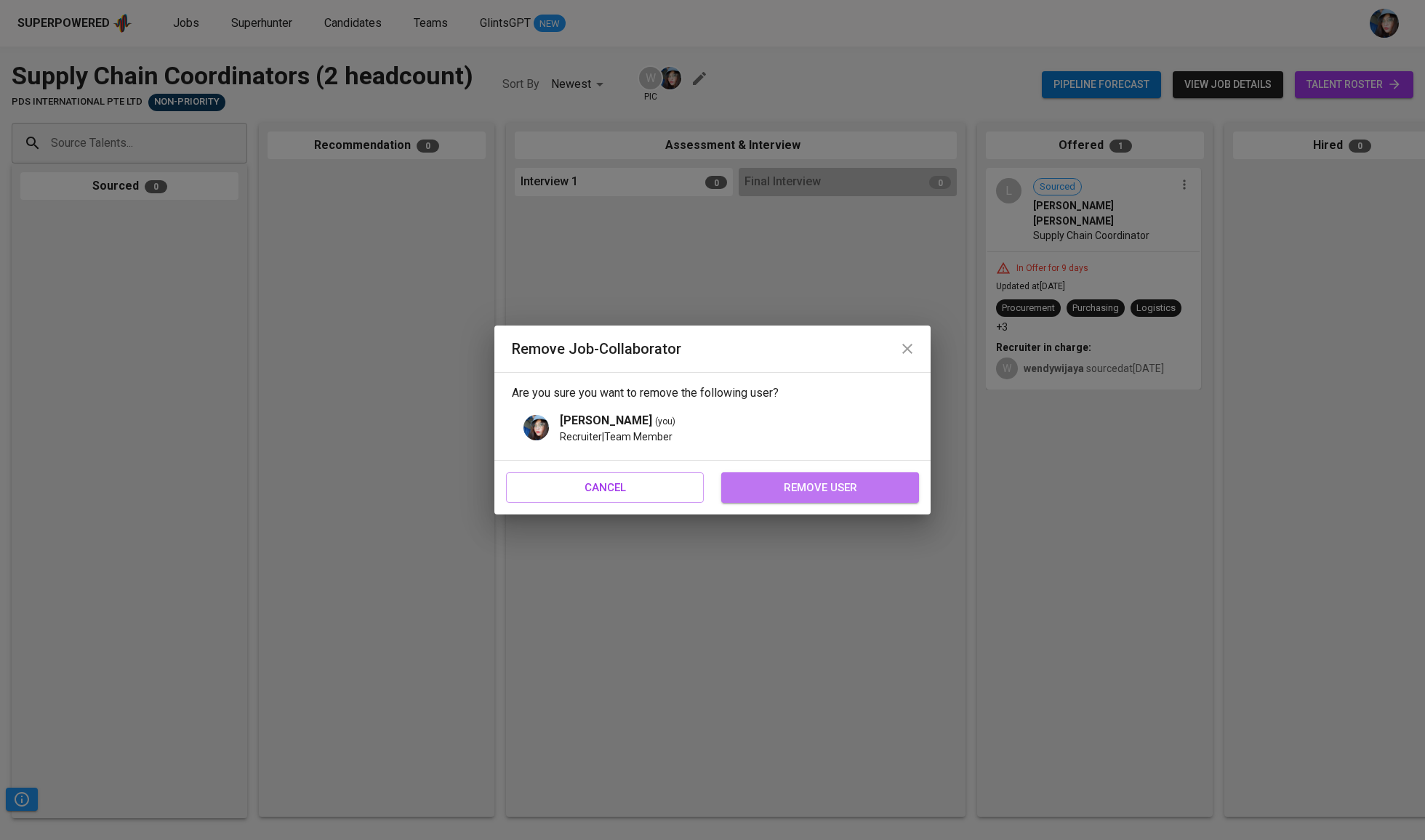
click at [890, 487] on span "remove user" at bounding box center [820, 487] width 166 height 19
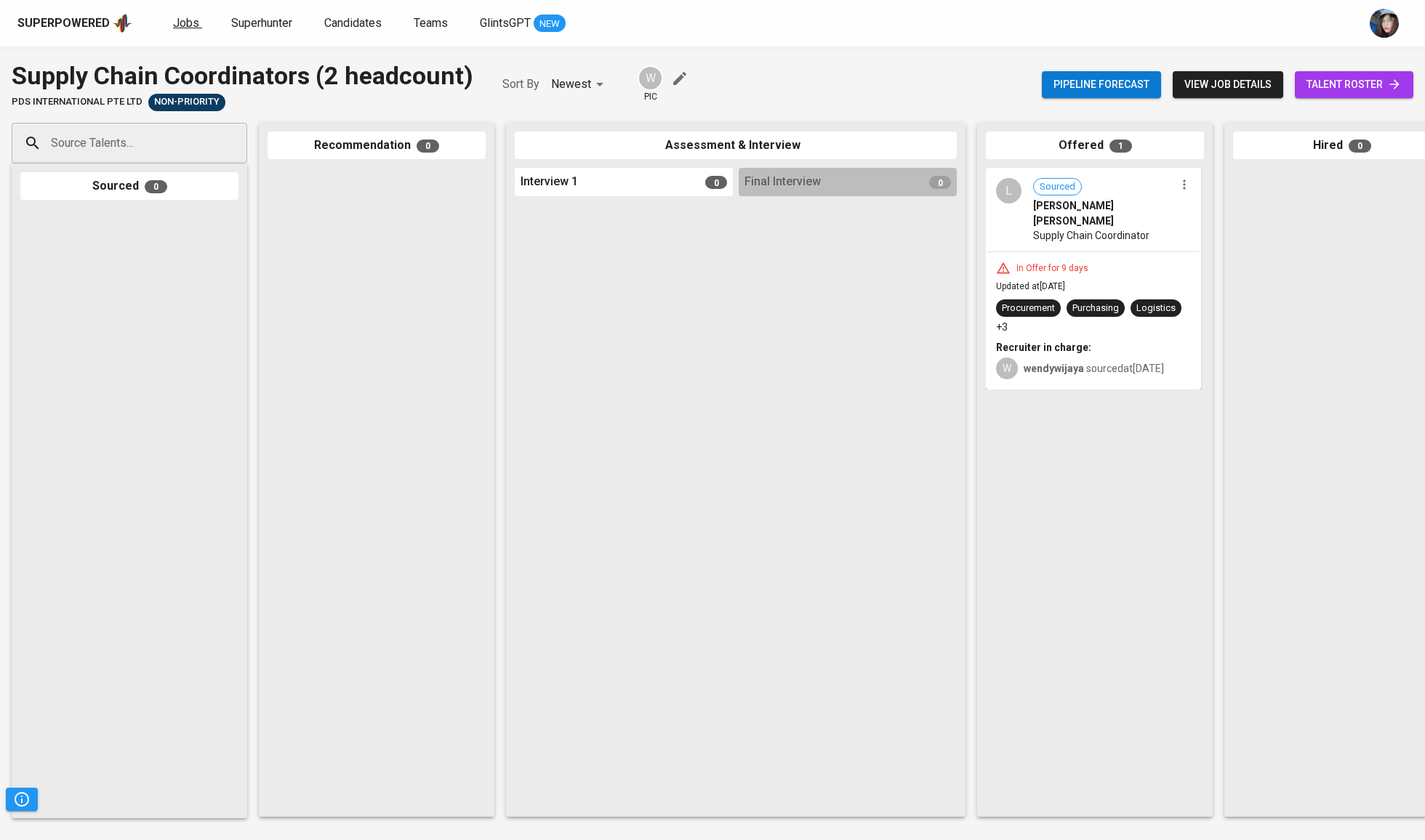
click at [183, 24] on span "Jobs" at bounding box center [186, 22] width 26 height 13
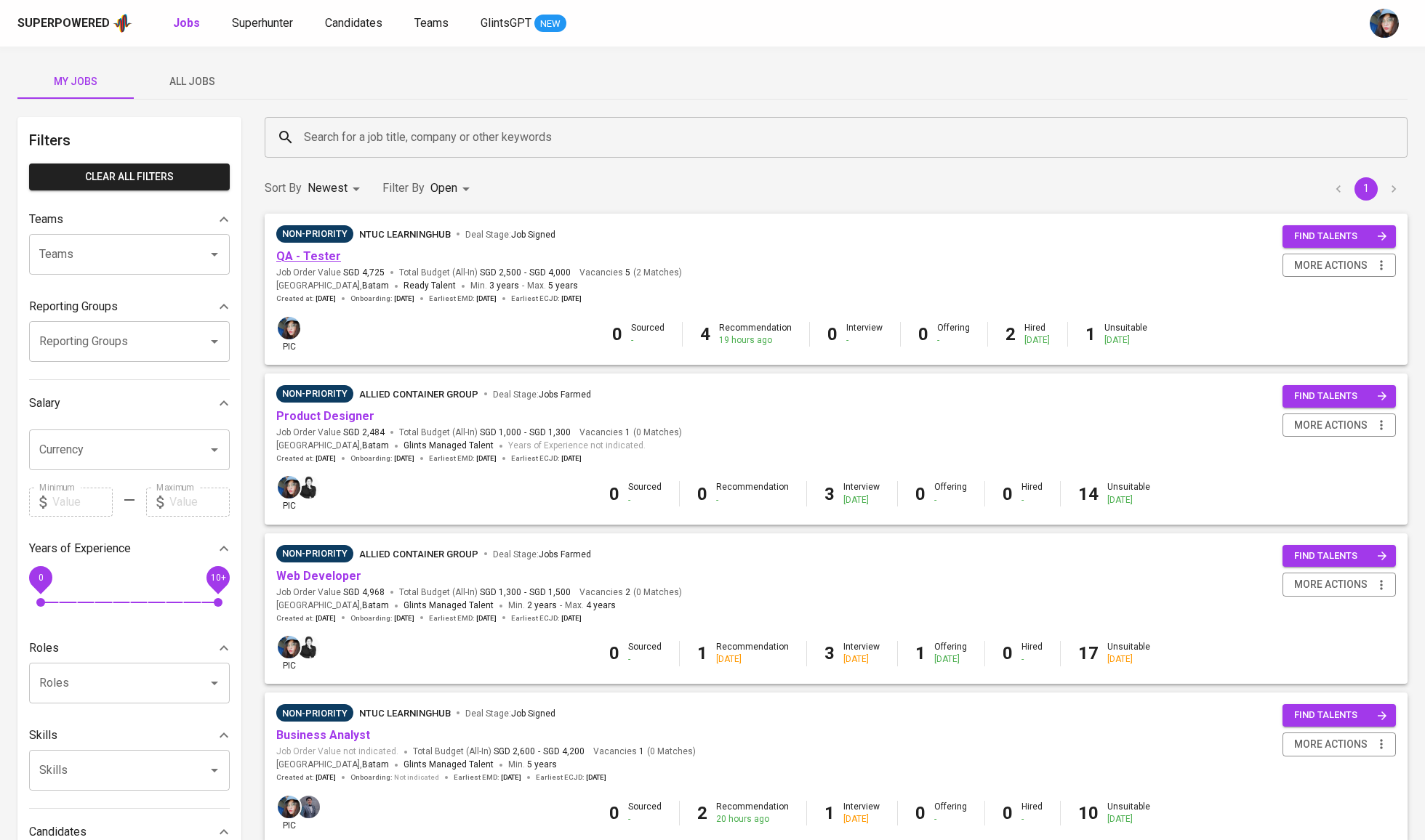
click at [320, 253] on link "QA - Tester" at bounding box center [308, 256] width 64 height 13
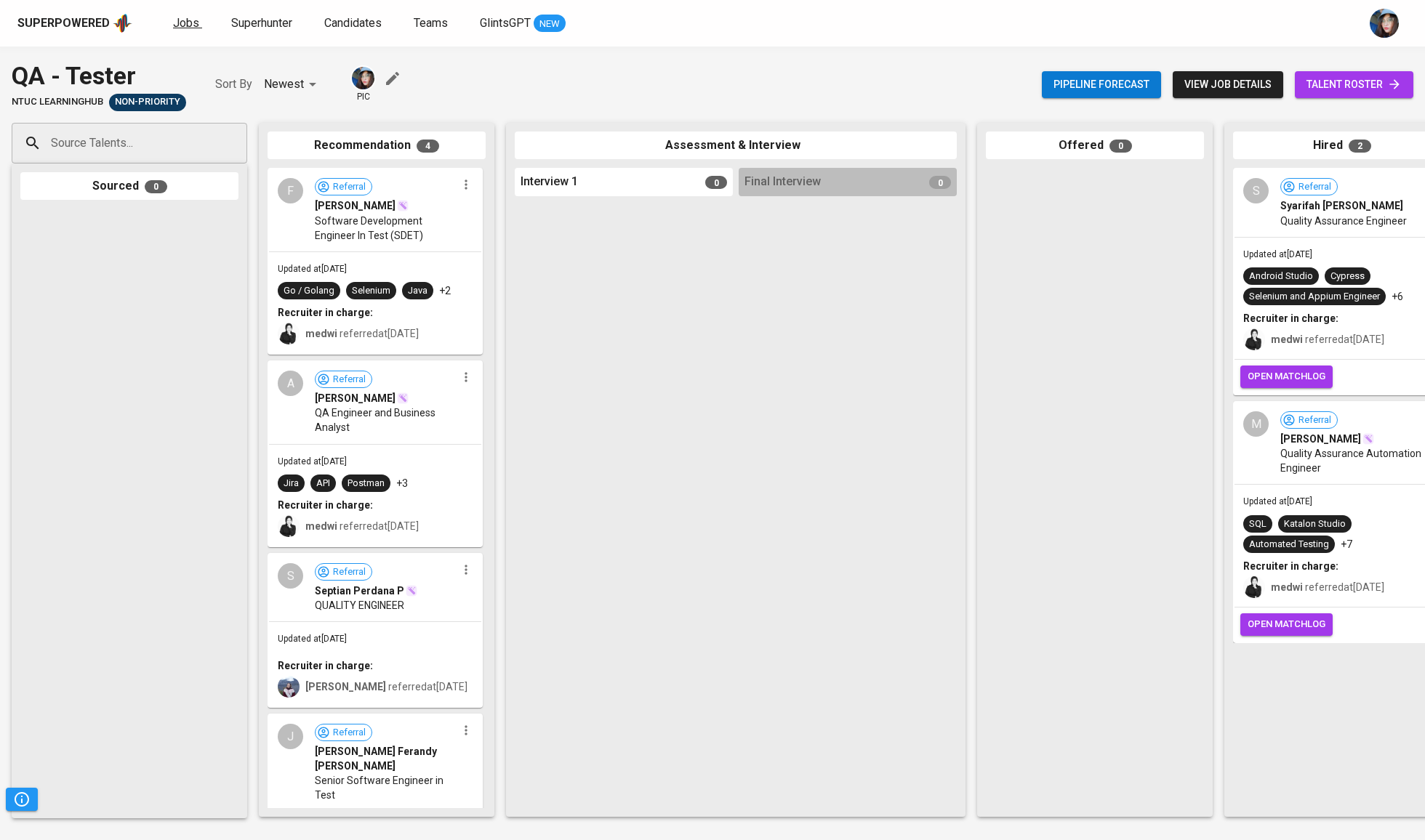
click at [182, 14] on link "Jobs" at bounding box center [187, 23] width 29 height 18
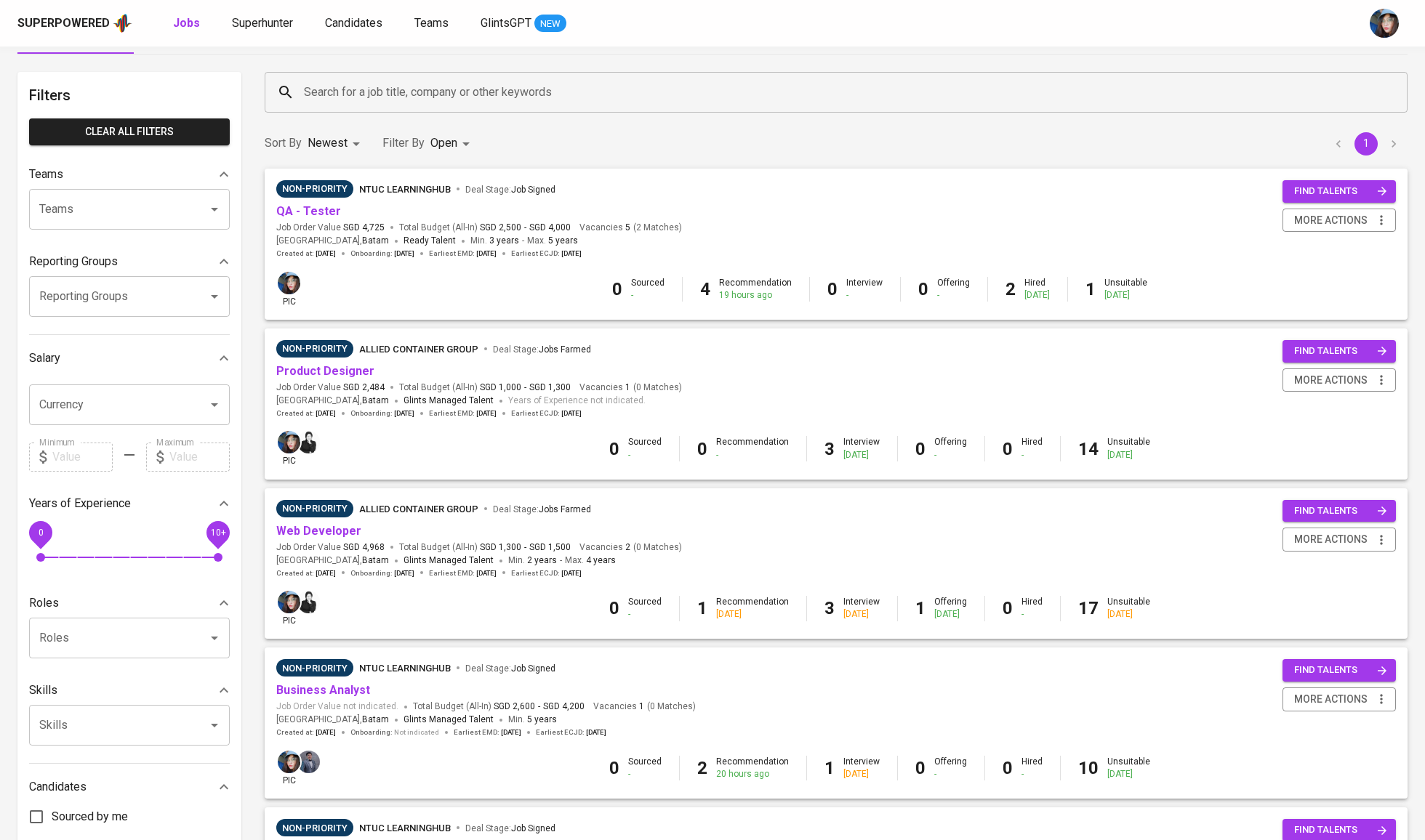
scroll to position [4, 0]
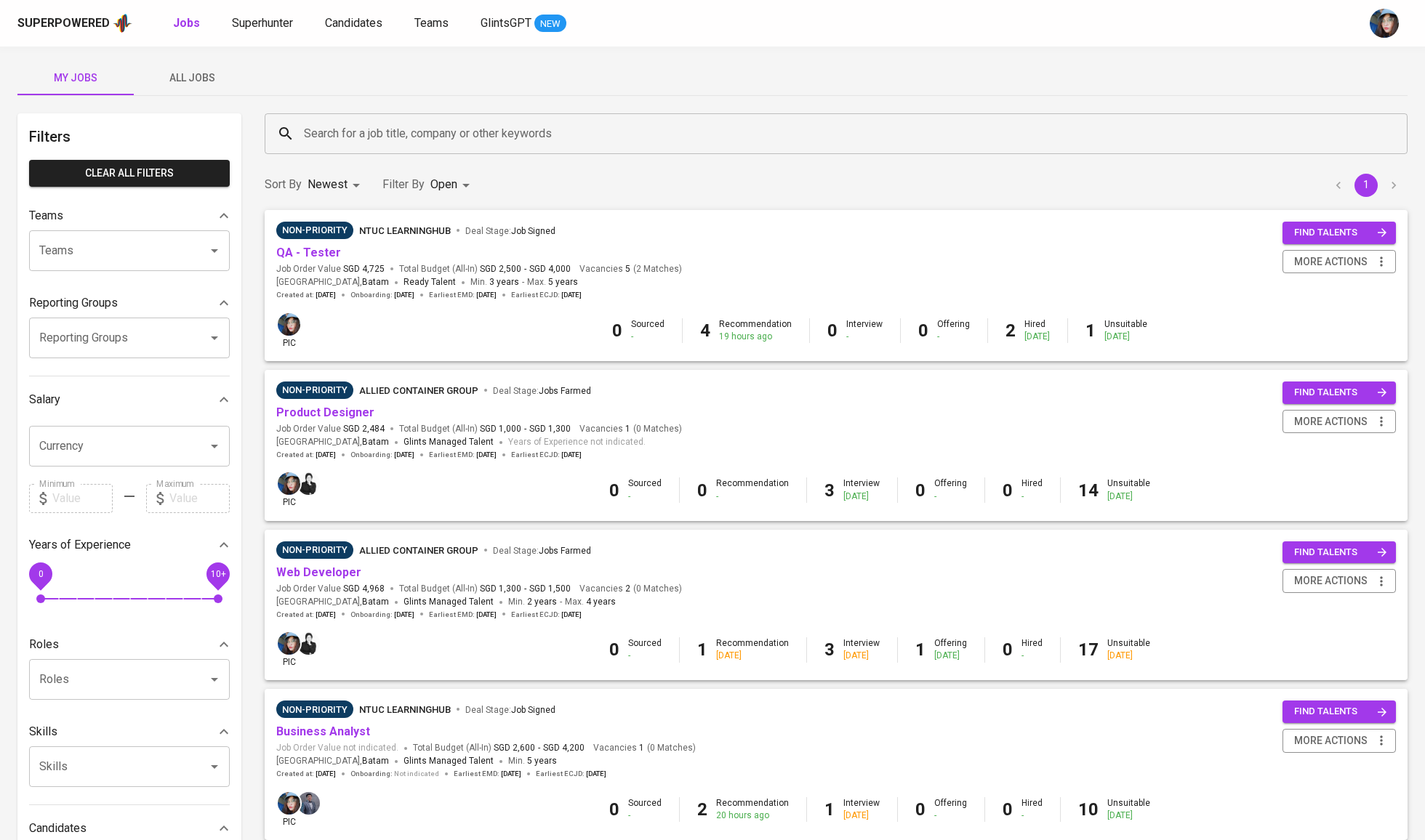
click at [187, 56] on div "My Jobs All Jobs Filters Clear All filters Teams Teams Teams Reporting Groups R…" at bounding box center [712, 550] width 1425 height 1015
click at [208, 73] on span "All Jobs" at bounding box center [191, 78] width 98 height 18
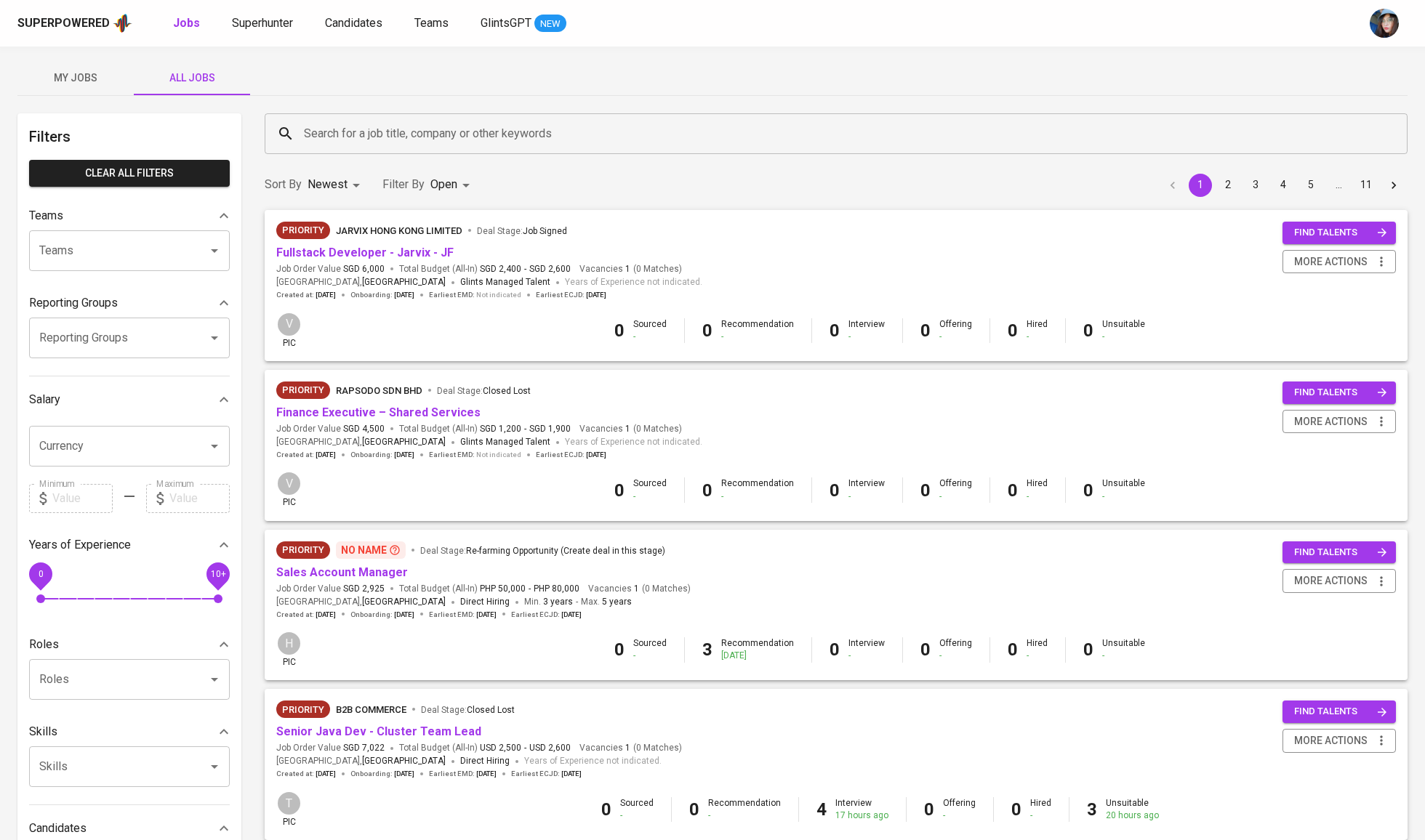
click at [365, 148] on div "Search for a job title, company or other keywords" at bounding box center [836, 133] width 1143 height 40
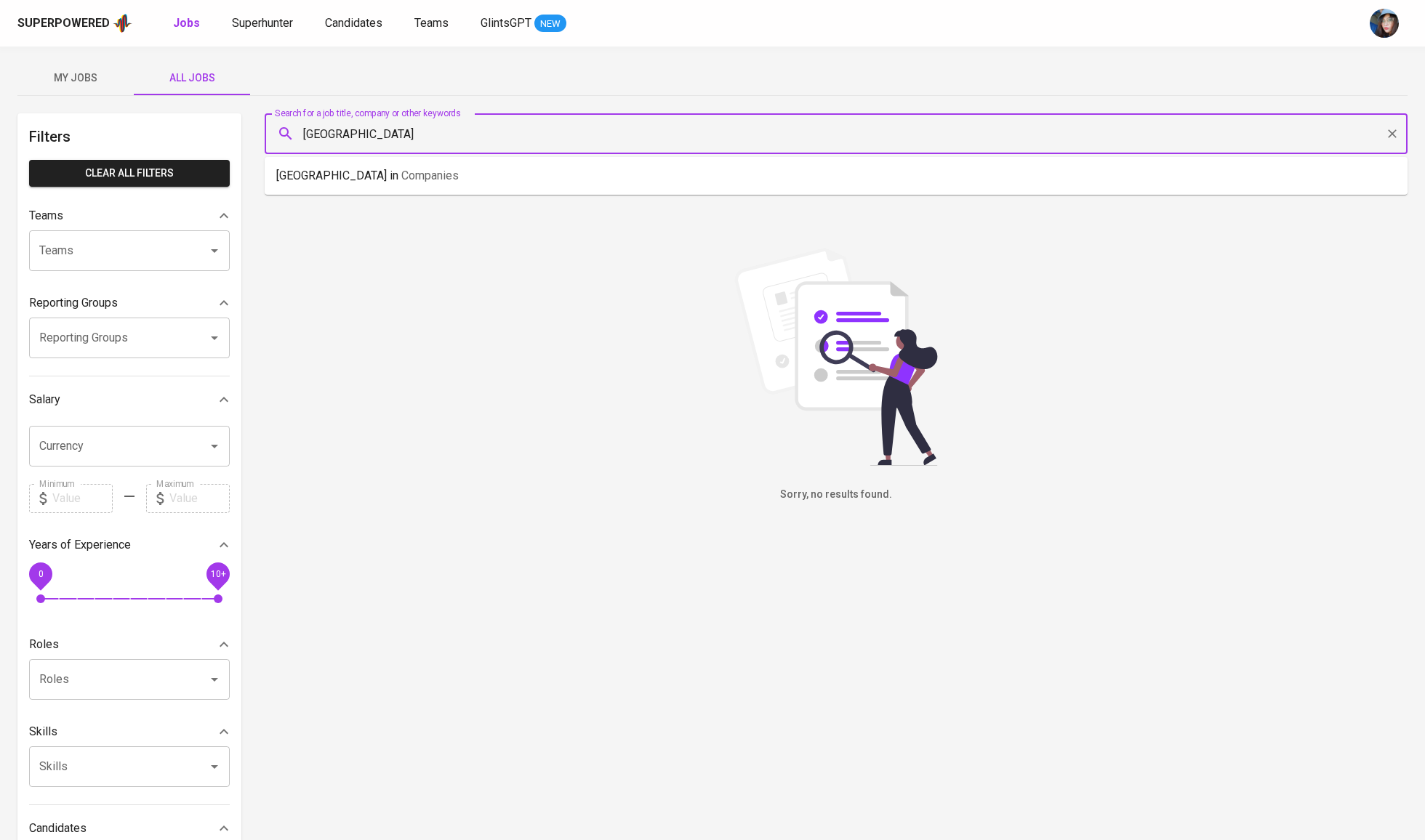
type input "Stamford"
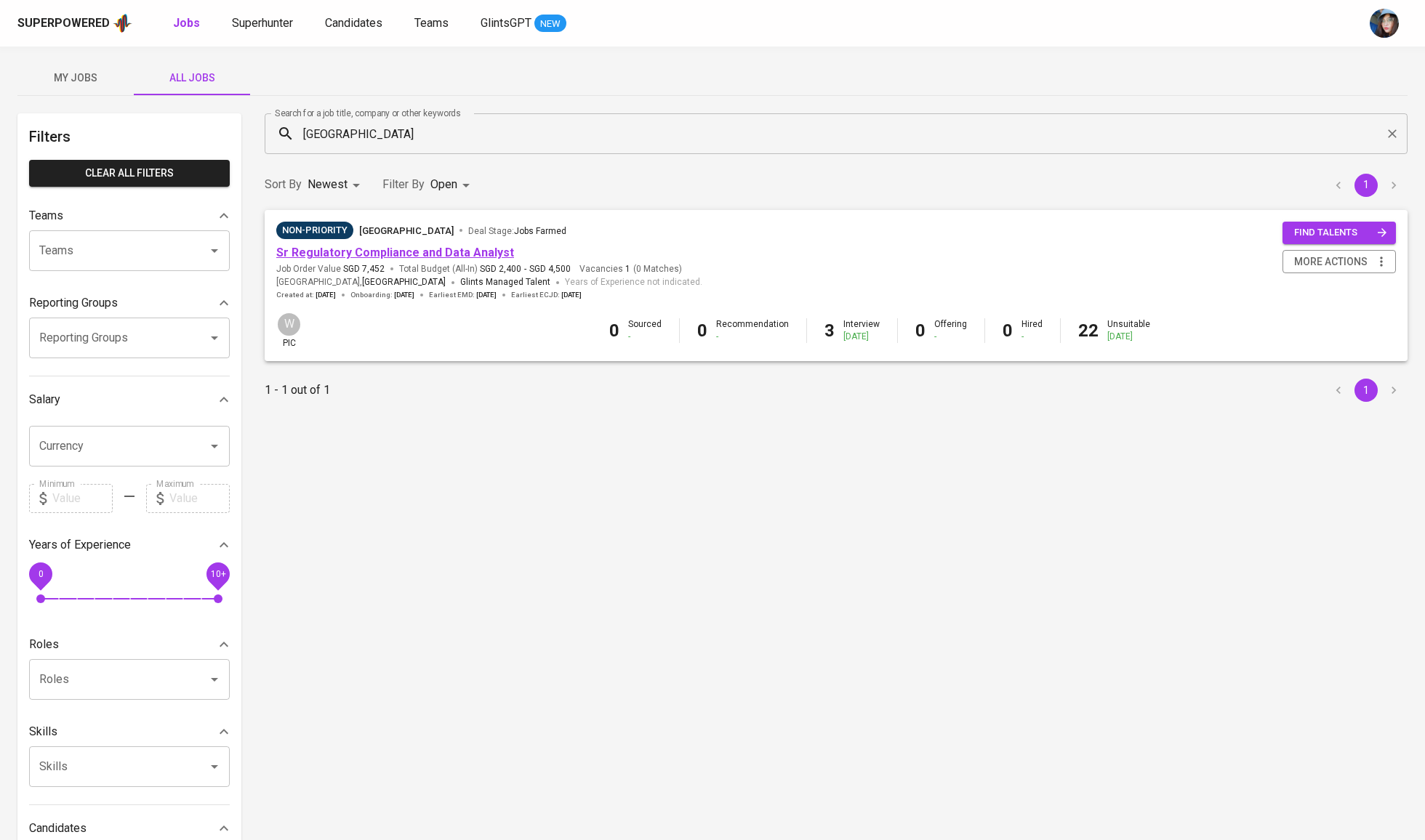
click at [468, 258] on link "Sr Regulatory Compliance and Data Analyst" at bounding box center [395, 252] width 238 height 13
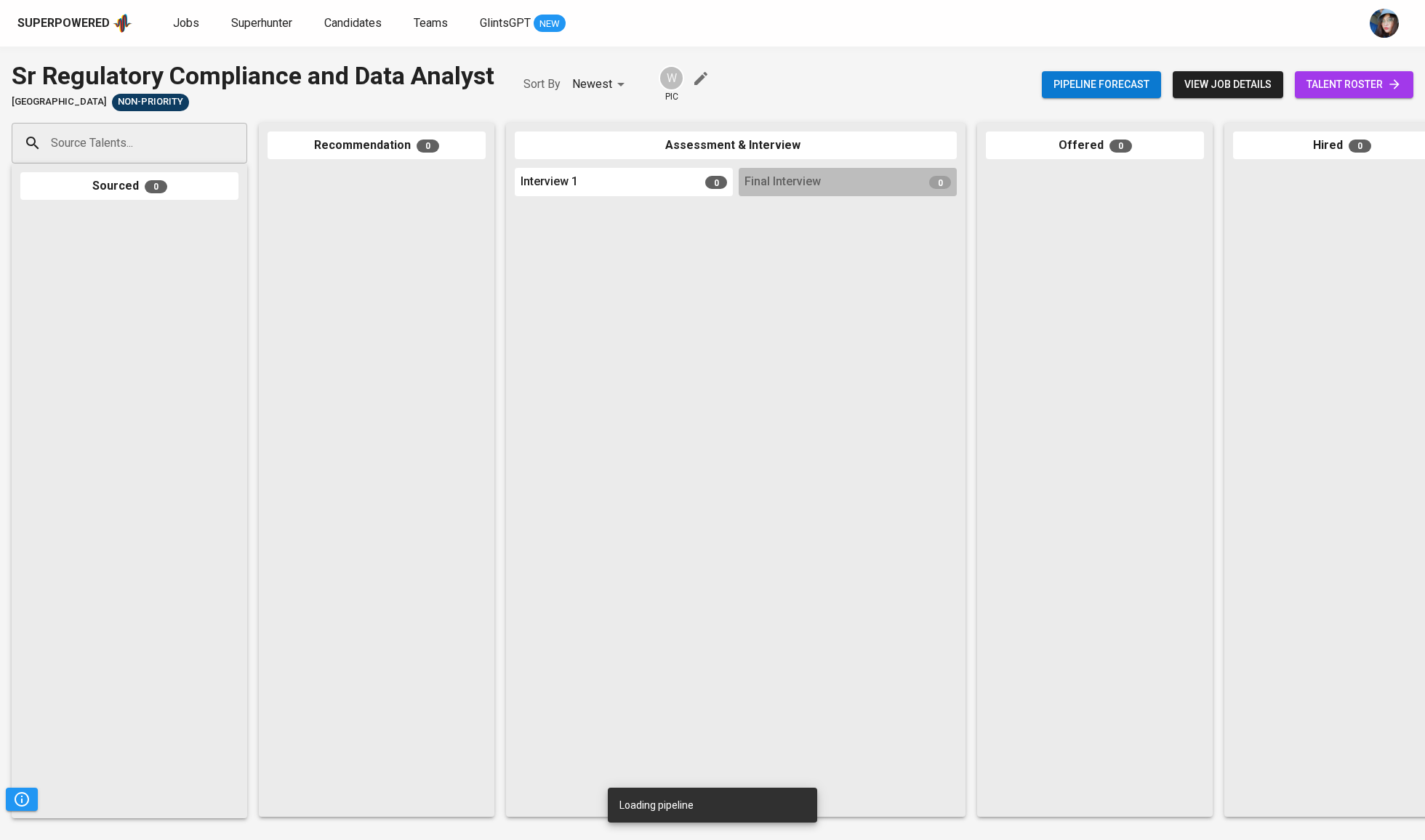
click at [704, 74] on icon "button" at bounding box center [701, 79] width 13 height 13
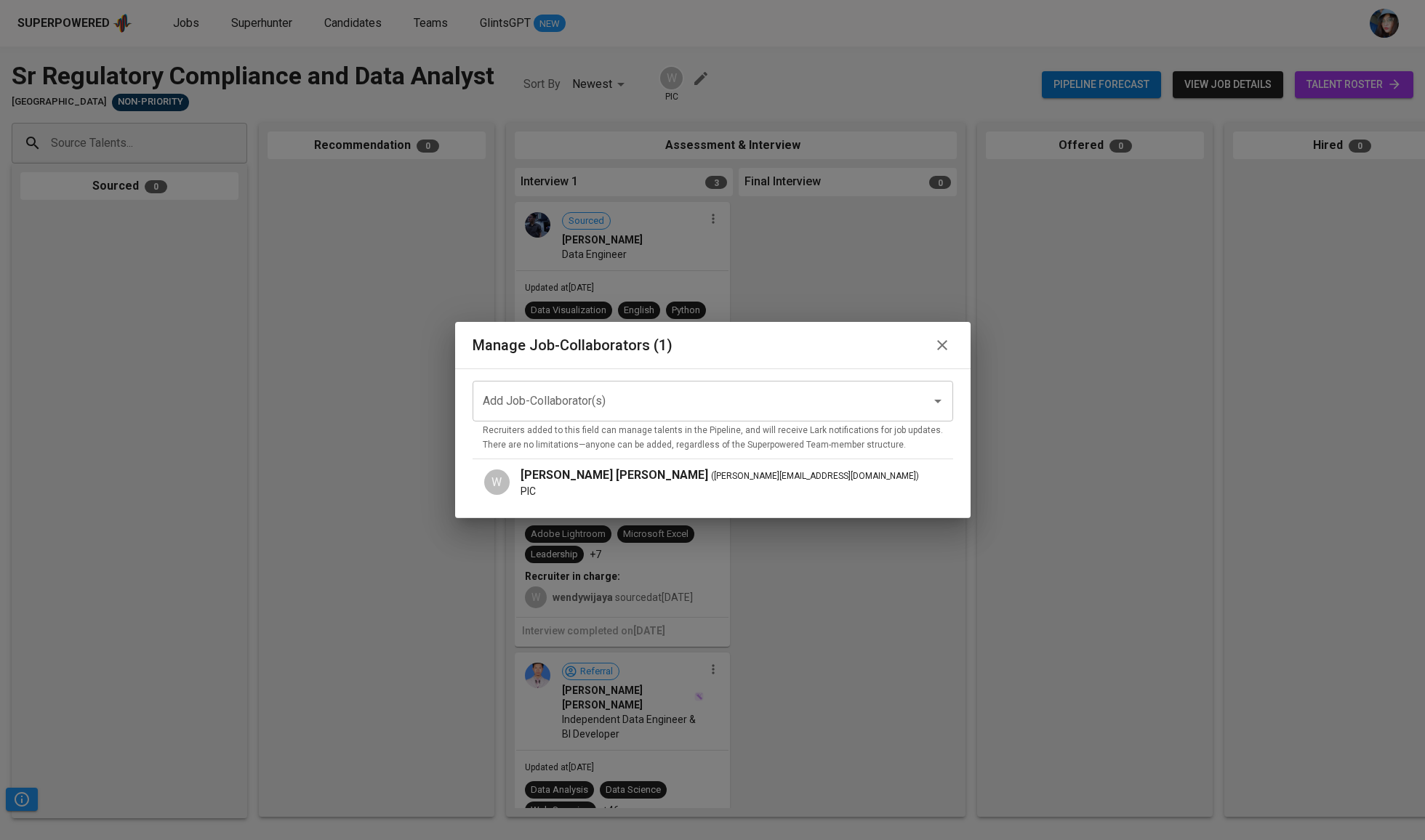
click at [762, 391] on input "Add Job-Collaborator(s)" at bounding box center [692, 401] width 427 height 28
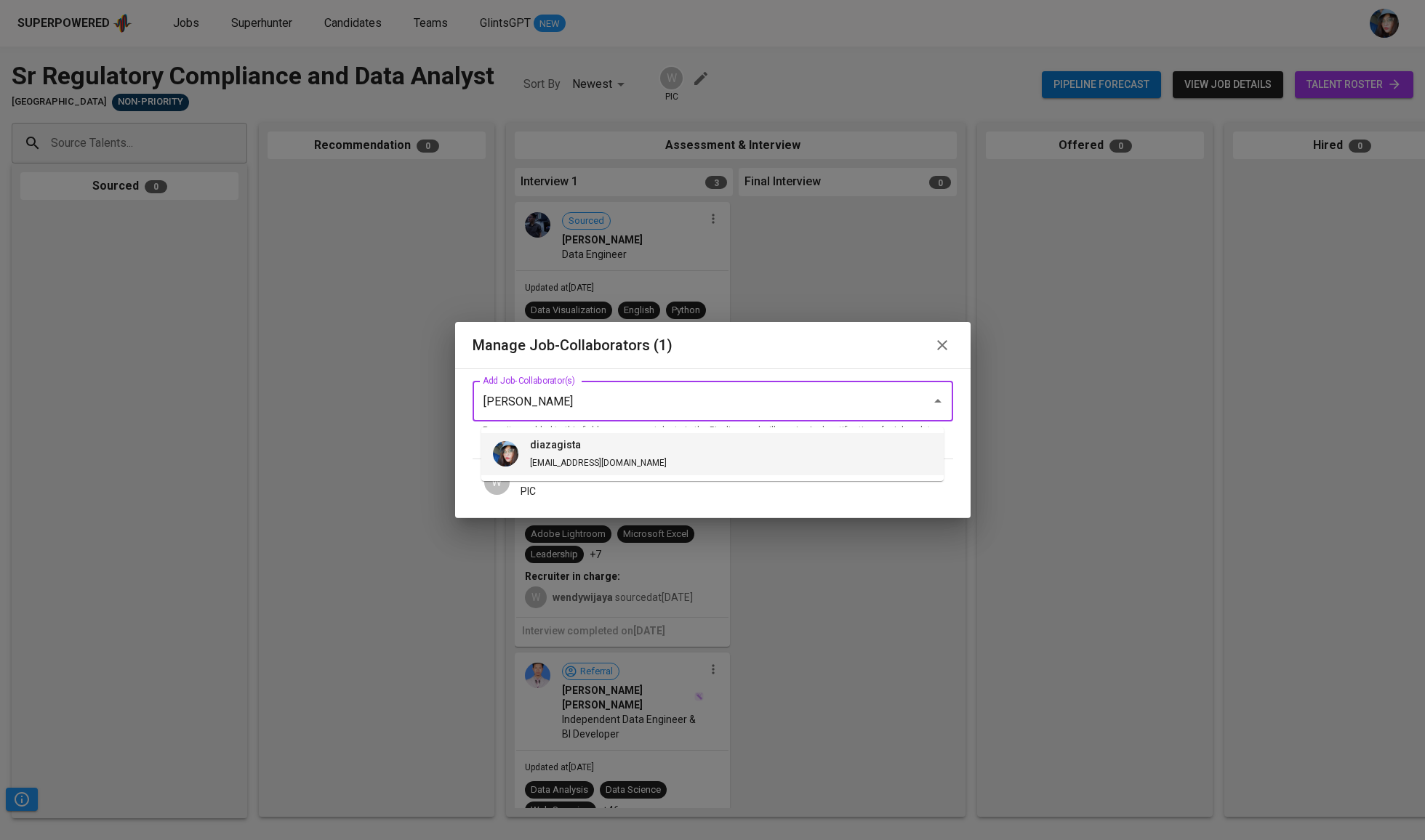
click at [747, 452] on li "diazagista diazagista@glints.com" at bounding box center [712, 454] width 462 height 42
type input "diaz"
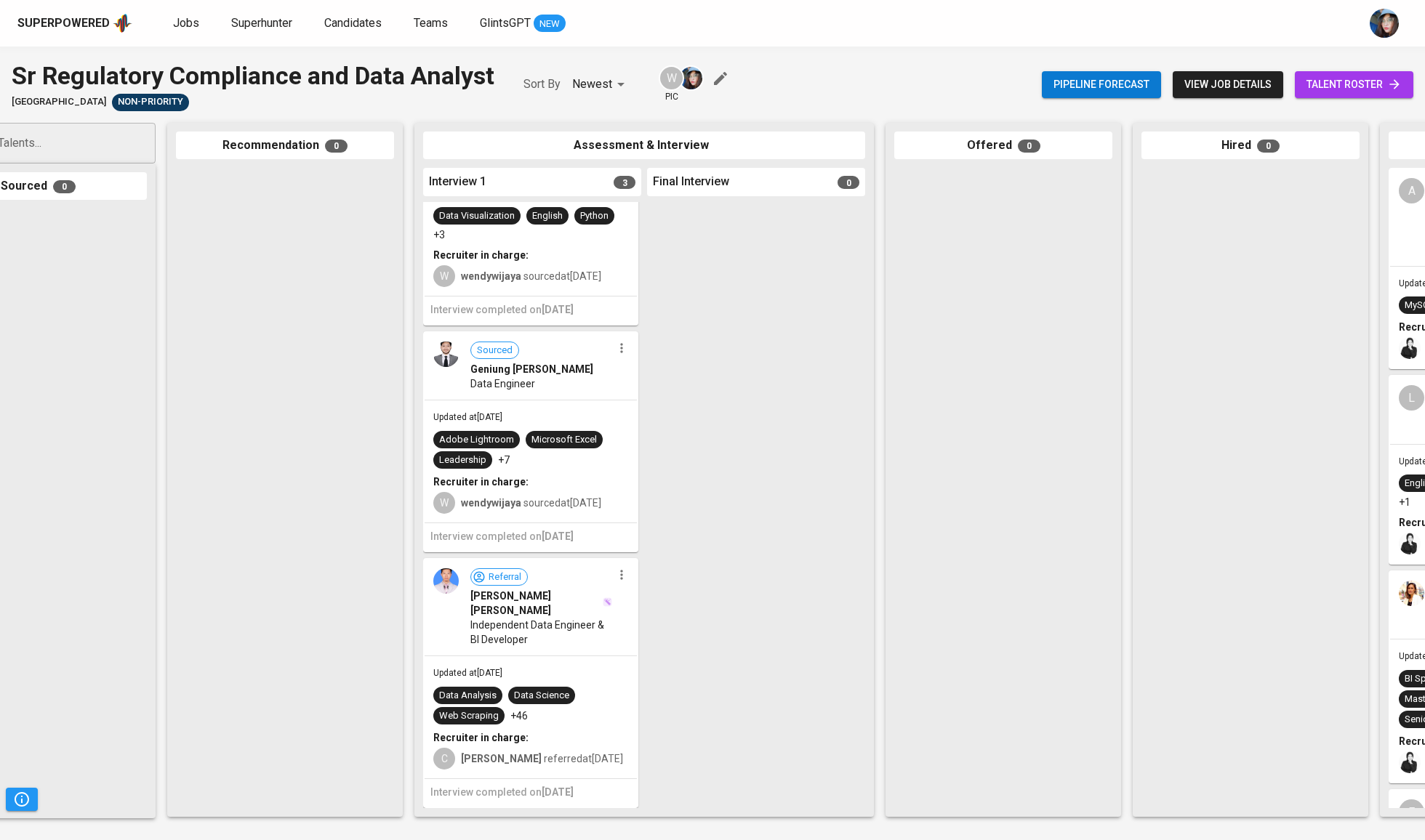
scroll to position [102, 0]
click at [614, 350] on icon "button" at bounding box center [621, 348] width 14 height 14
click at [728, 314] on div at bounding box center [712, 420] width 1425 height 840
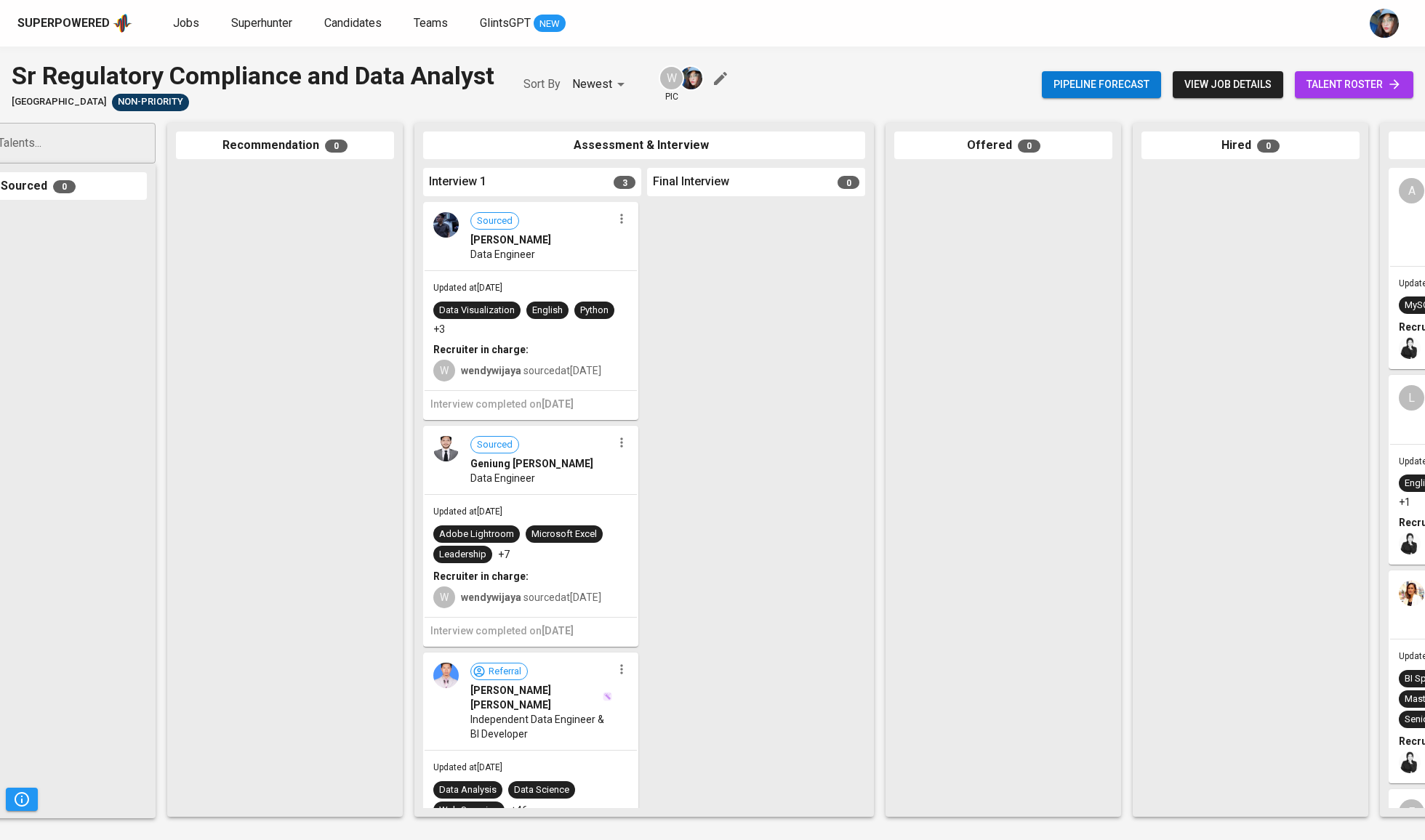
scroll to position [0, 0]
click at [620, 448] on icon "button" at bounding box center [621, 443] width 2 height 10
click at [707, 520] on li "Undo Interview 1 Happened" at bounding box center [666, 521] width 131 height 21
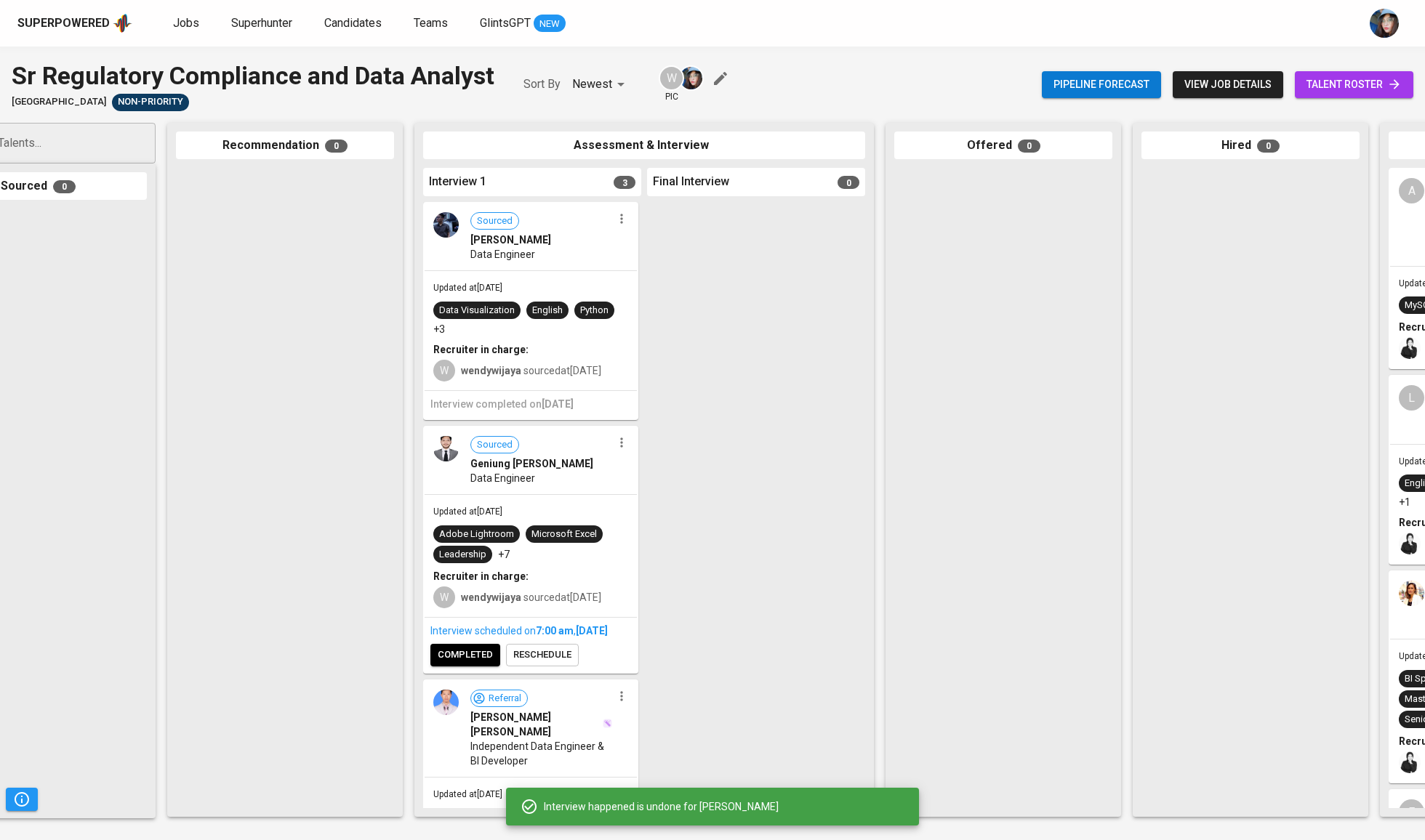
click at [557, 664] on span "reschedule" at bounding box center [542, 655] width 58 height 17
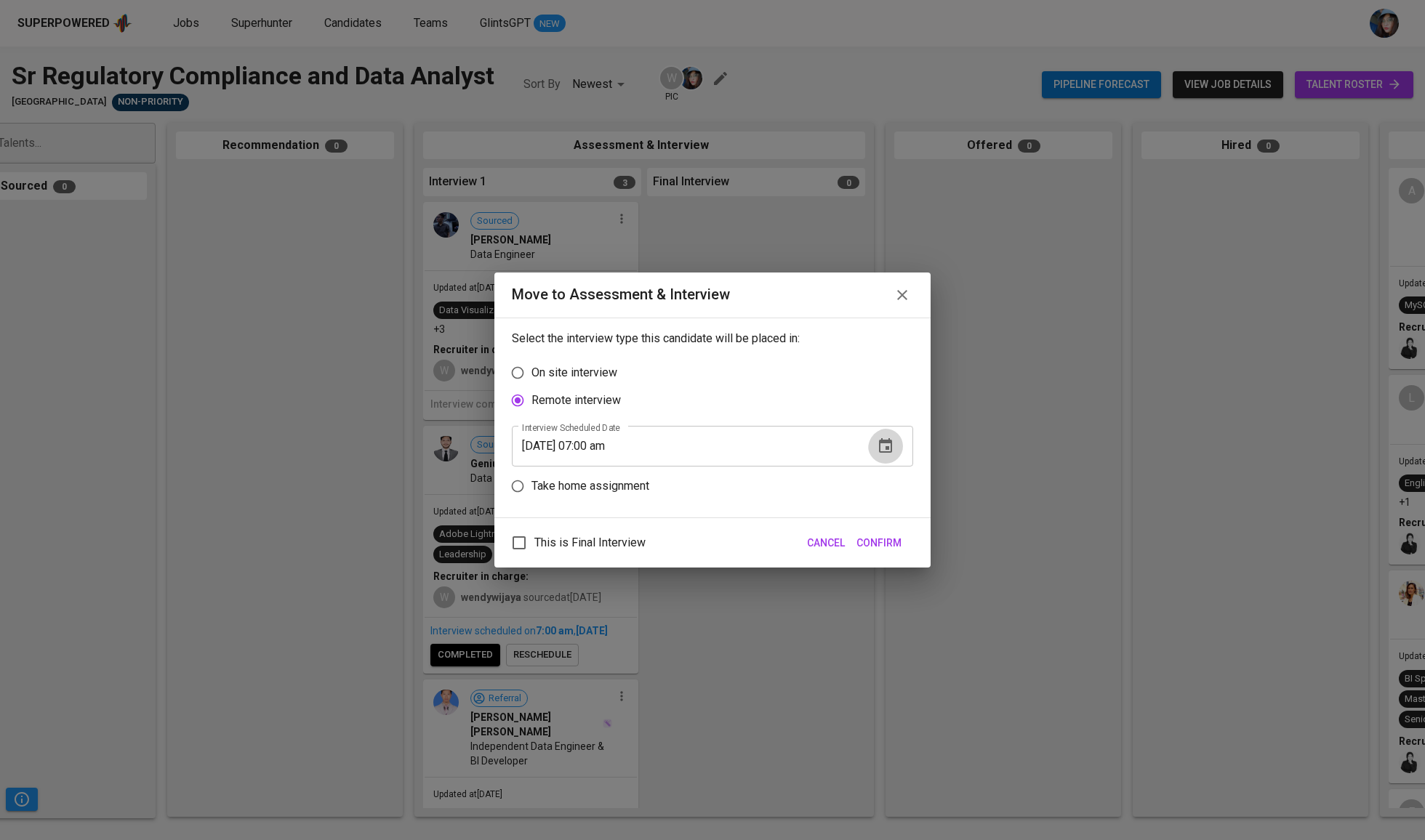
click at [877, 455] on icon "button" at bounding box center [886, 446] width 17 height 17
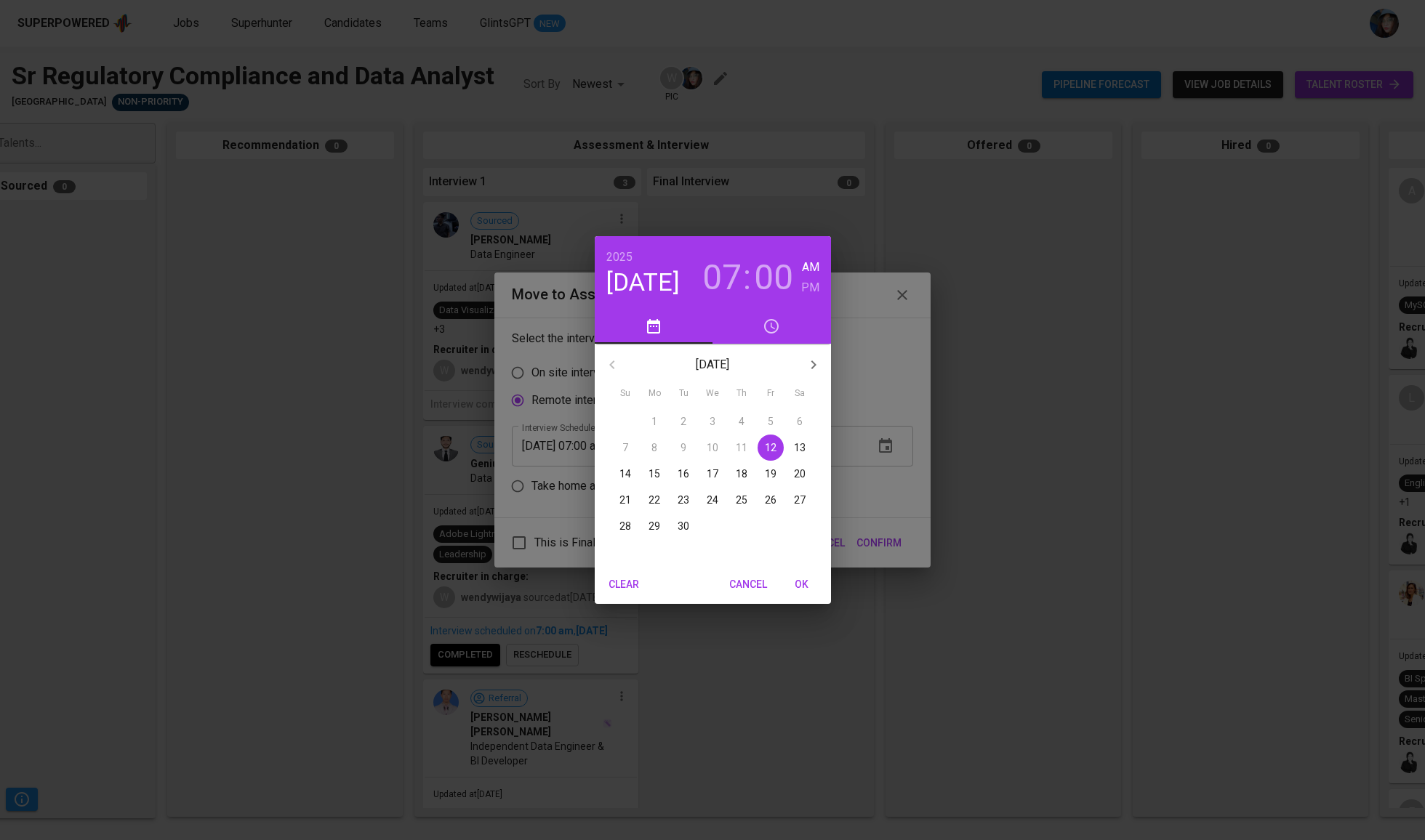
click at [691, 480] on span "16" at bounding box center [683, 474] width 26 height 14
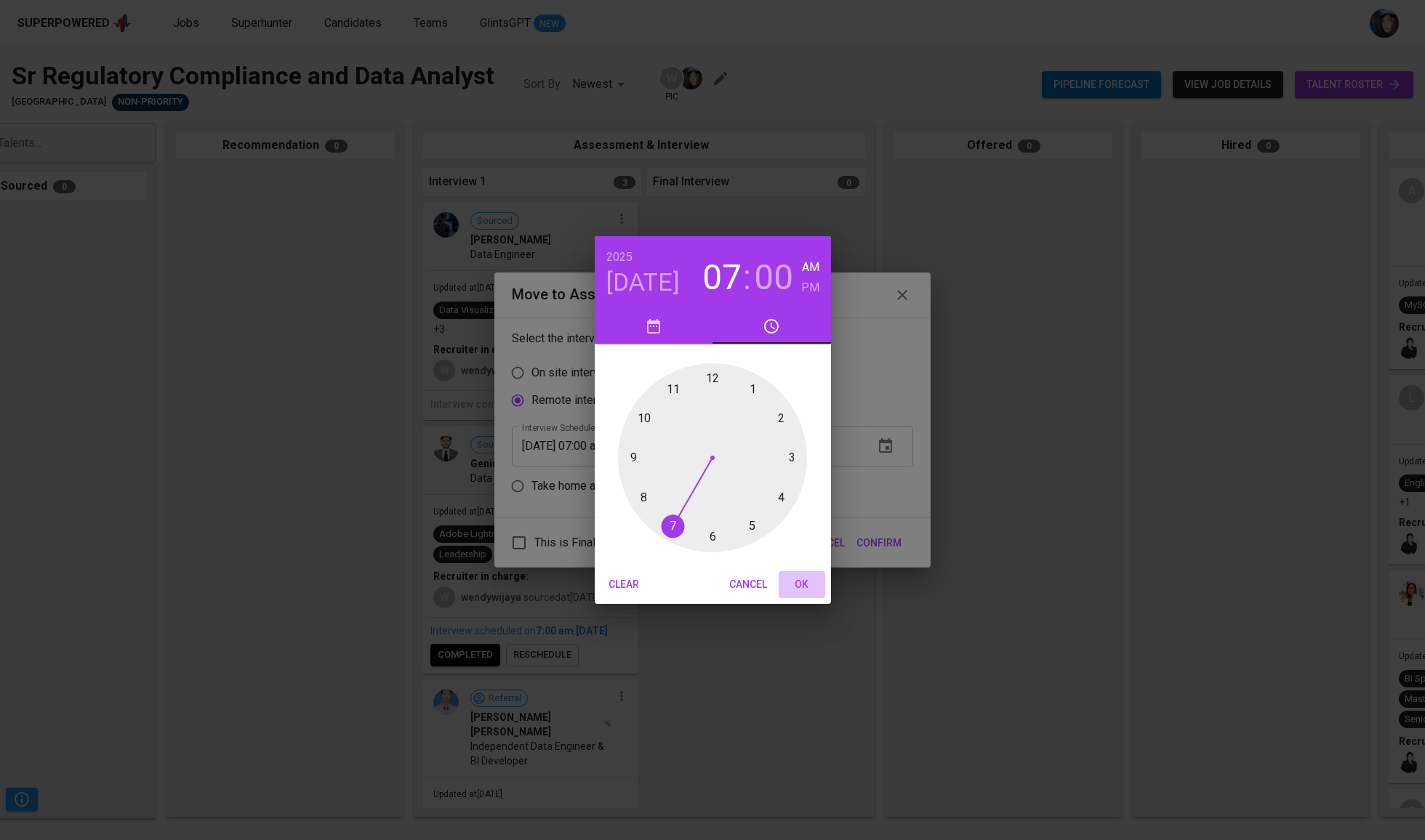
click at [792, 577] on span "OK" at bounding box center [802, 584] width 35 height 18
type input "09/16/2025 07:00 am"
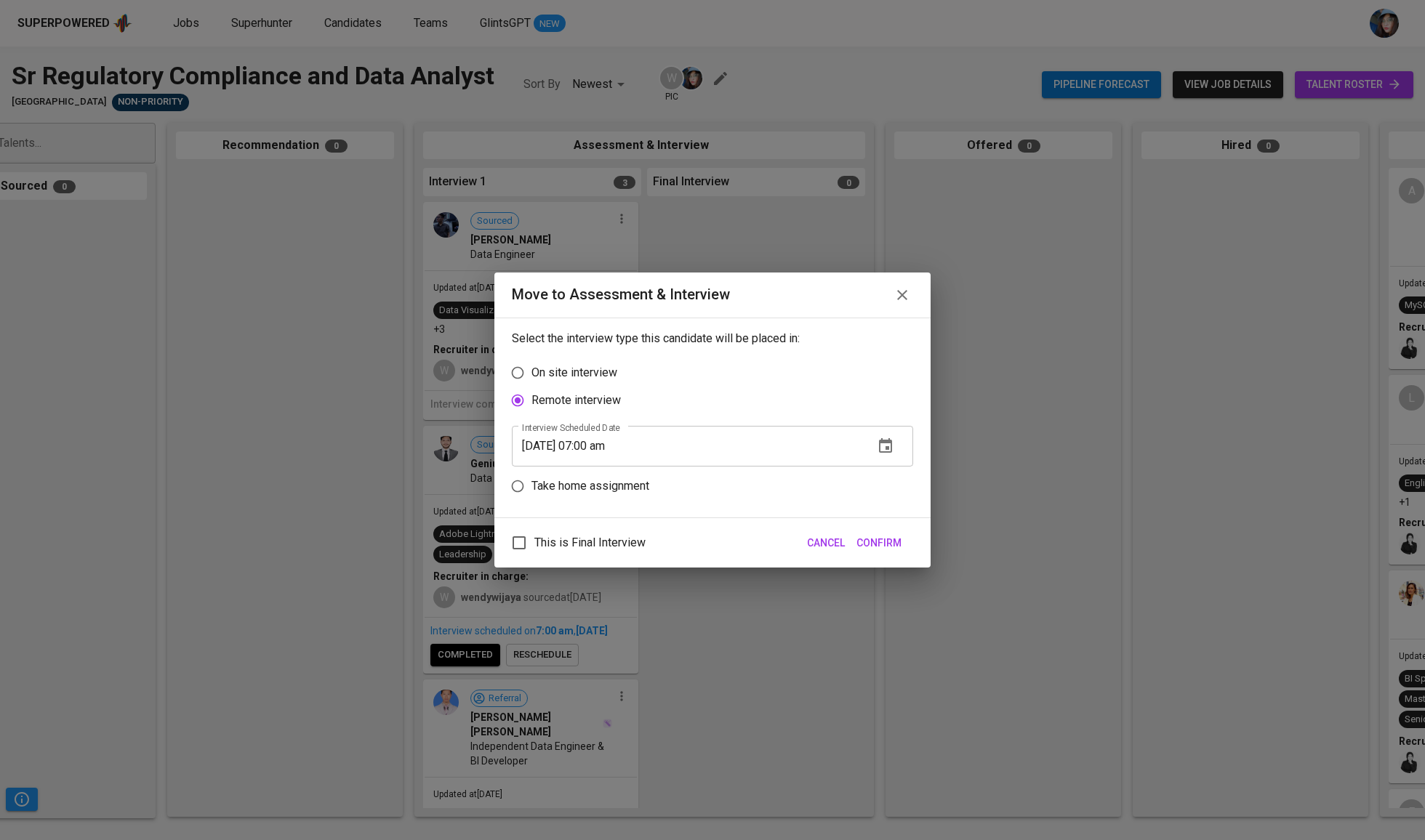
click at [884, 553] on span "Confirm" at bounding box center [879, 543] width 45 height 18
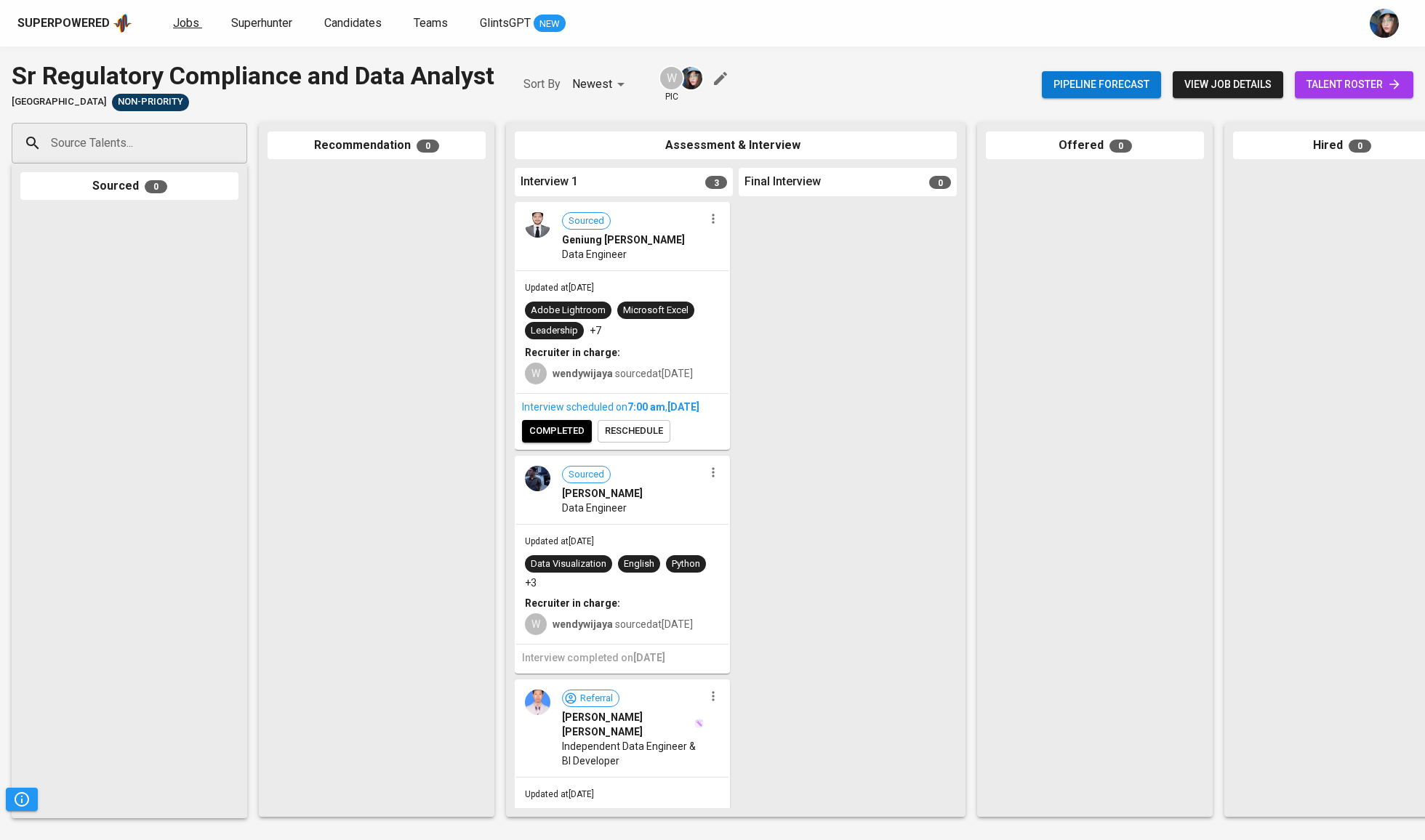
click at [192, 21] on span "Jobs" at bounding box center [186, 22] width 26 height 13
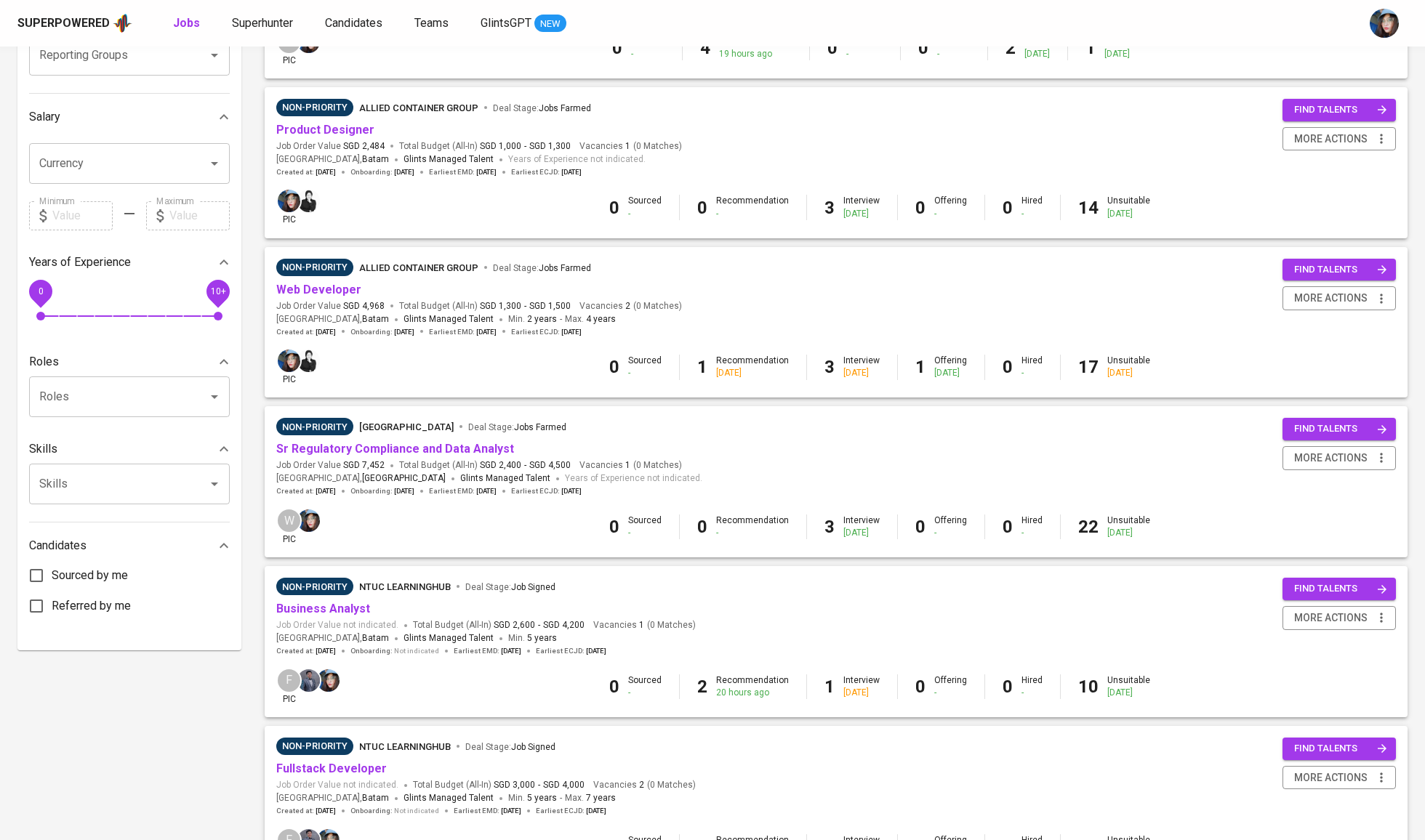
scroll to position [285, 0]
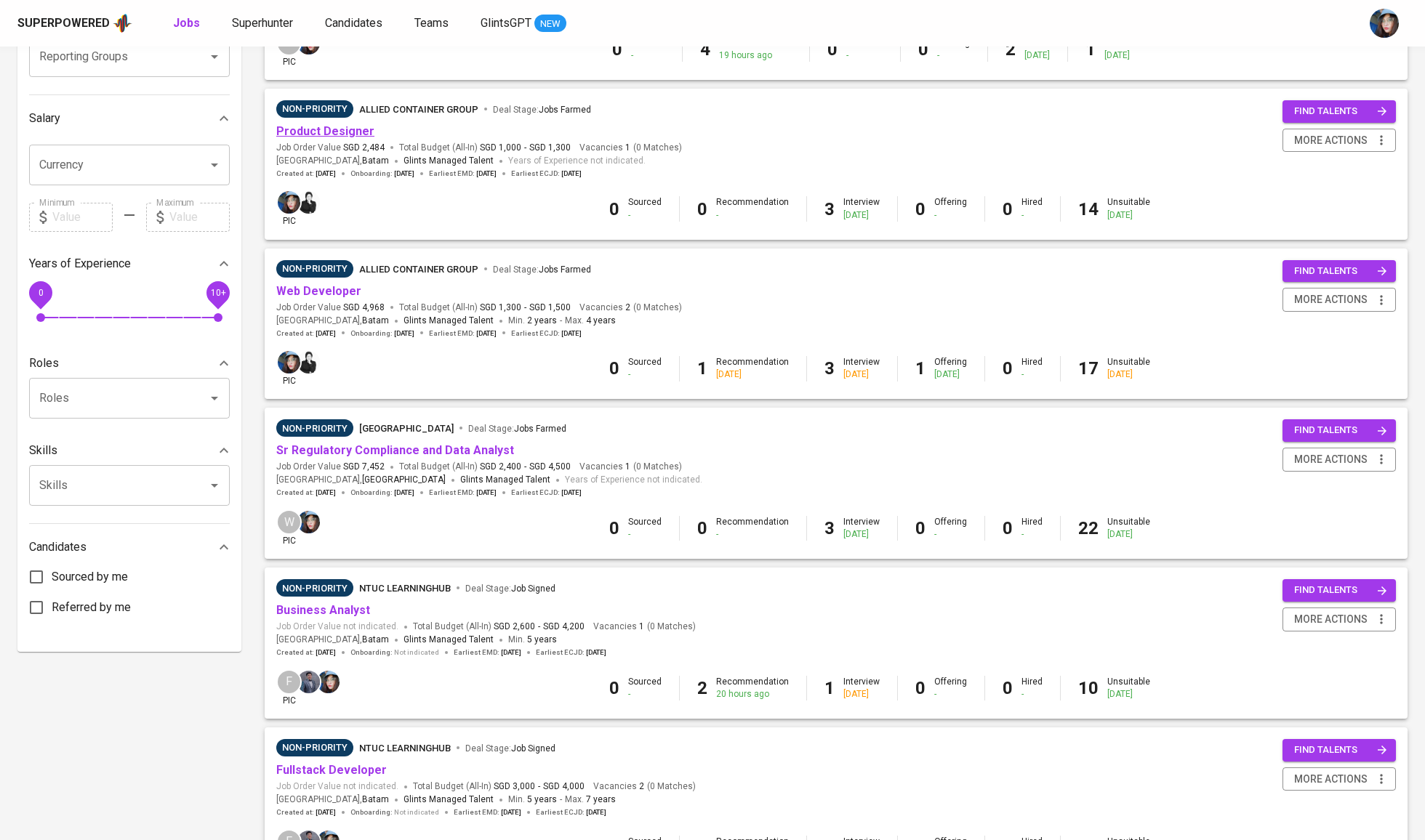
click at [326, 126] on link "Product Designer" at bounding box center [326, 131] width 98 height 13
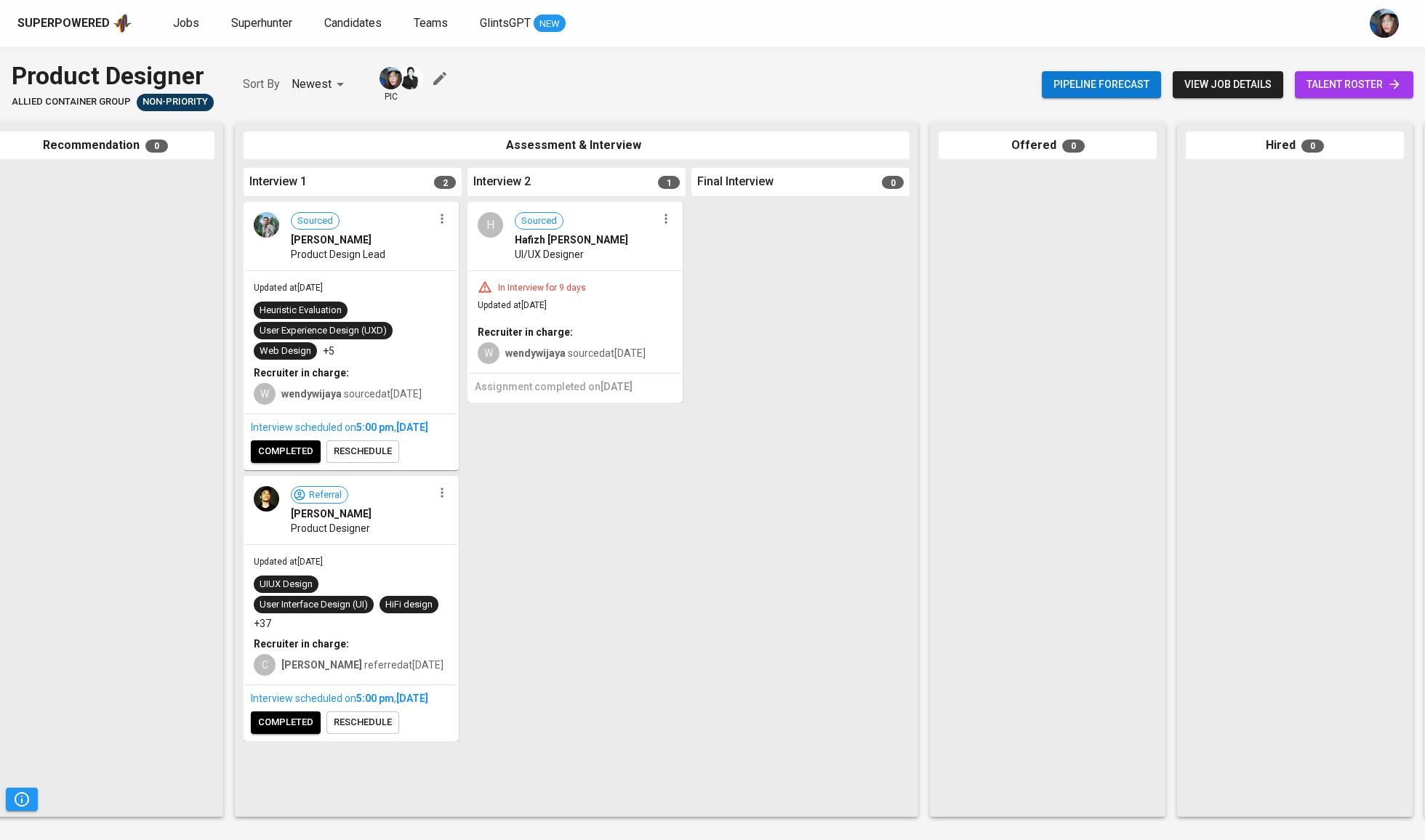
scroll to position [0, 292]
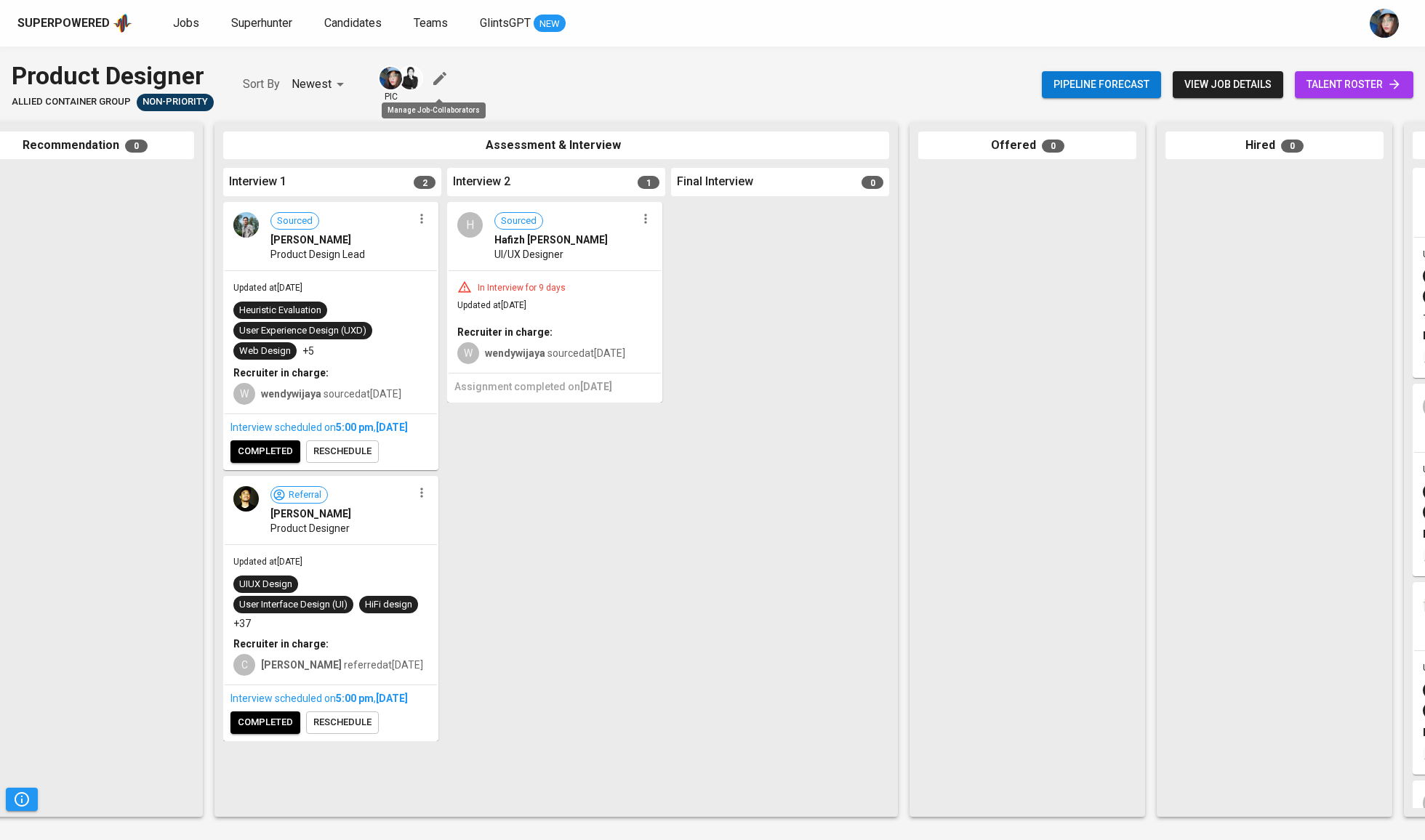
click at [434, 74] on icon "button" at bounding box center [440, 79] width 17 height 17
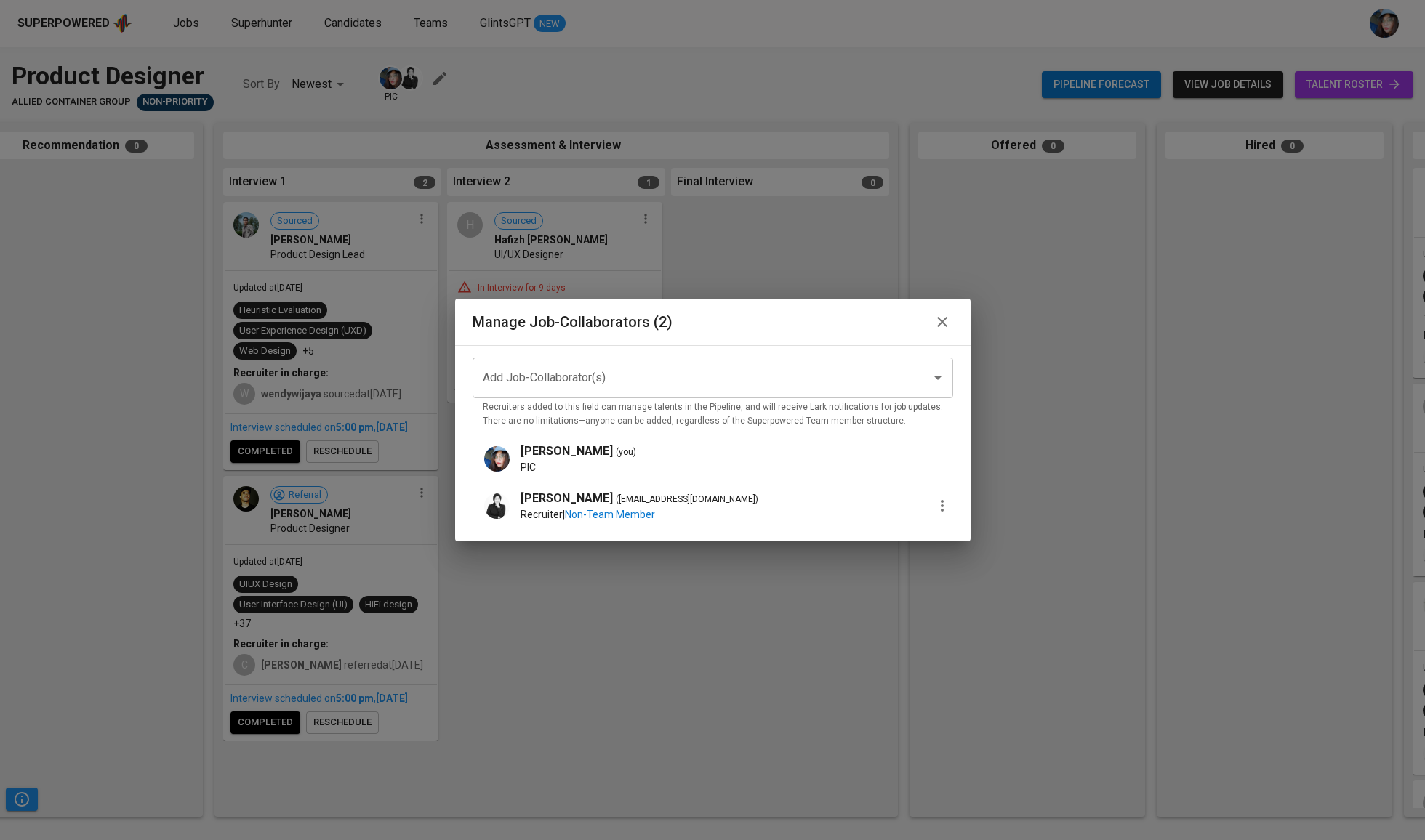
click at [649, 391] on input "Add Job-Collaborator(s)" at bounding box center [692, 378] width 427 height 28
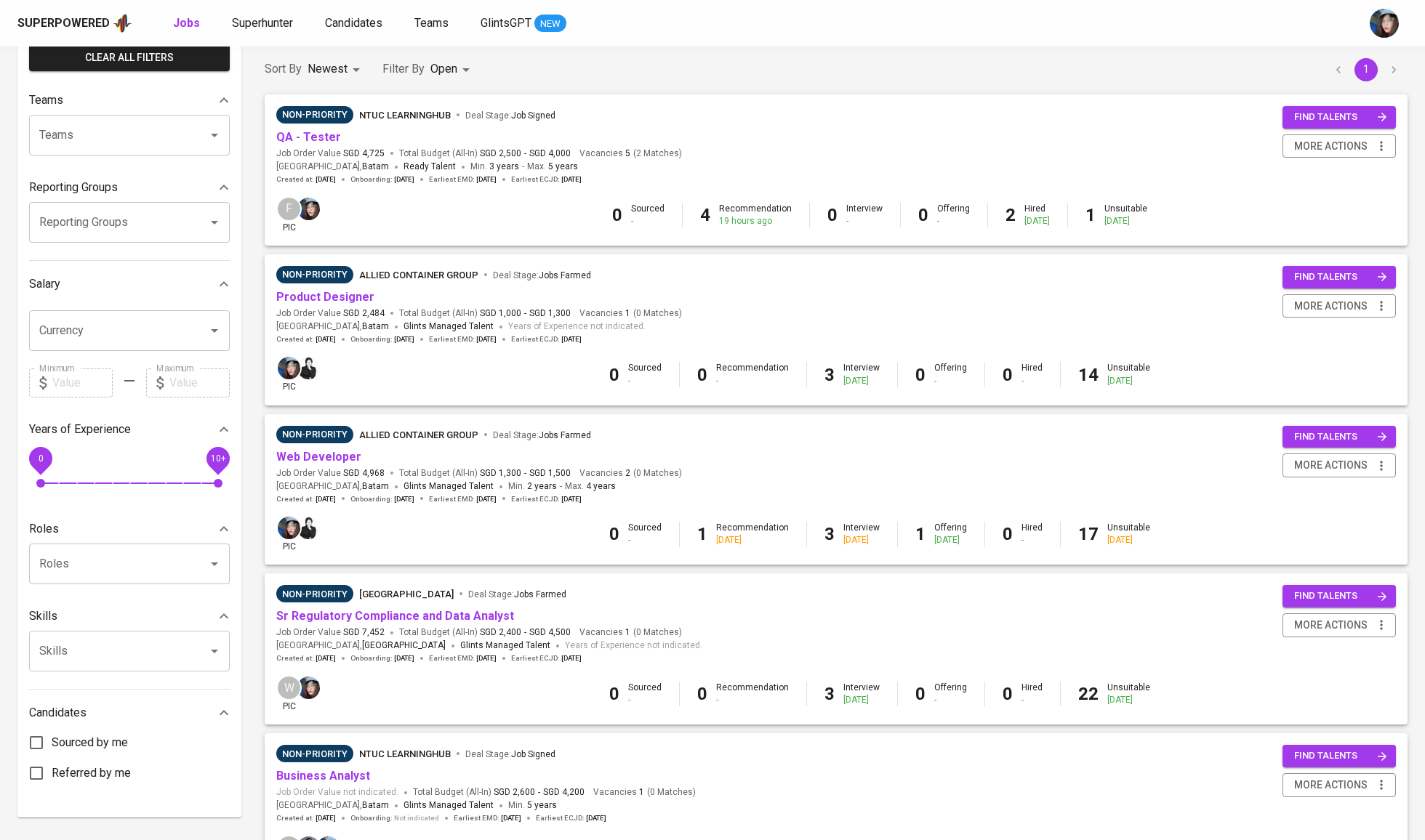
scroll to position [112, 0]
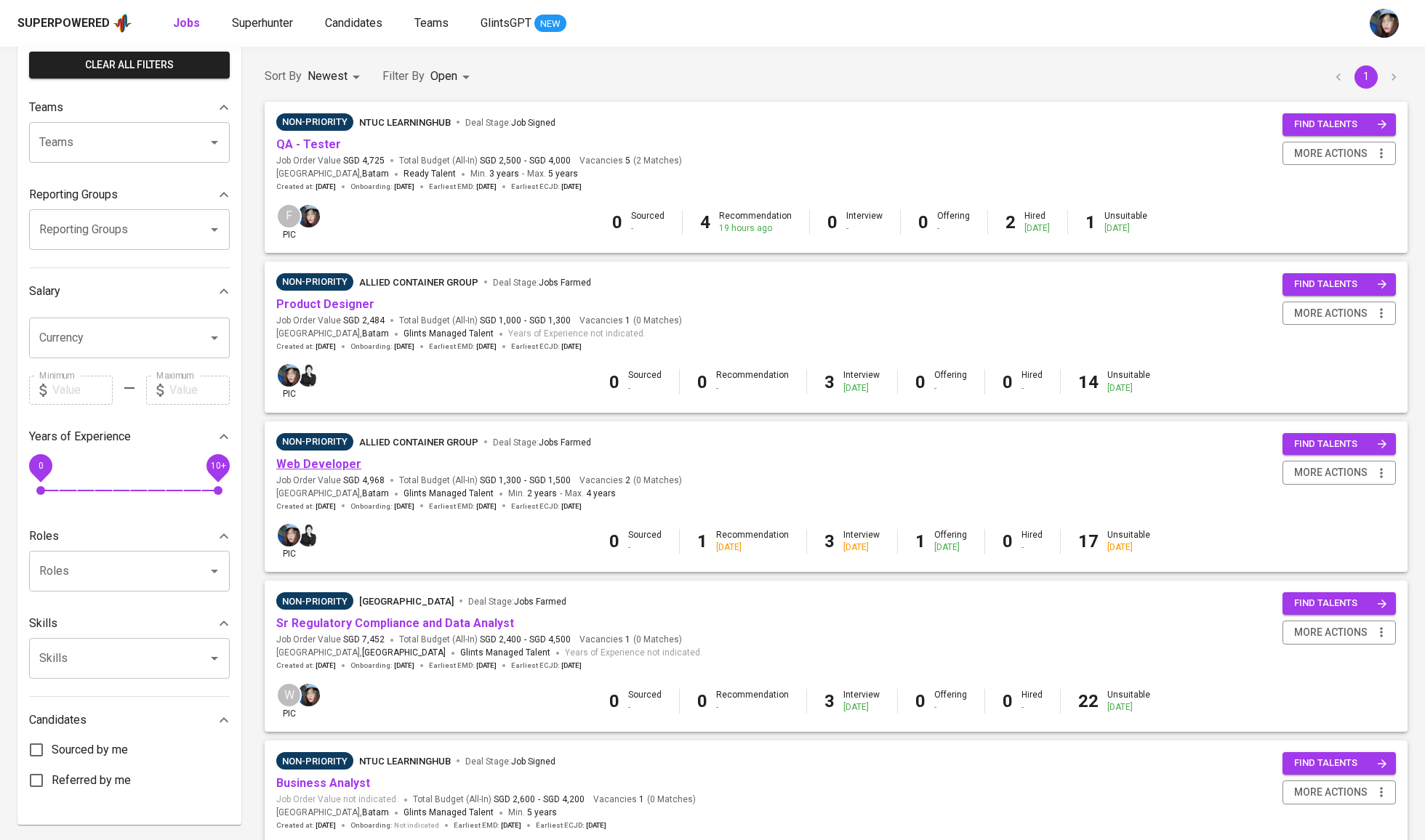
click at [334, 463] on link "Web Developer" at bounding box center [319, 464] width 85 height 13
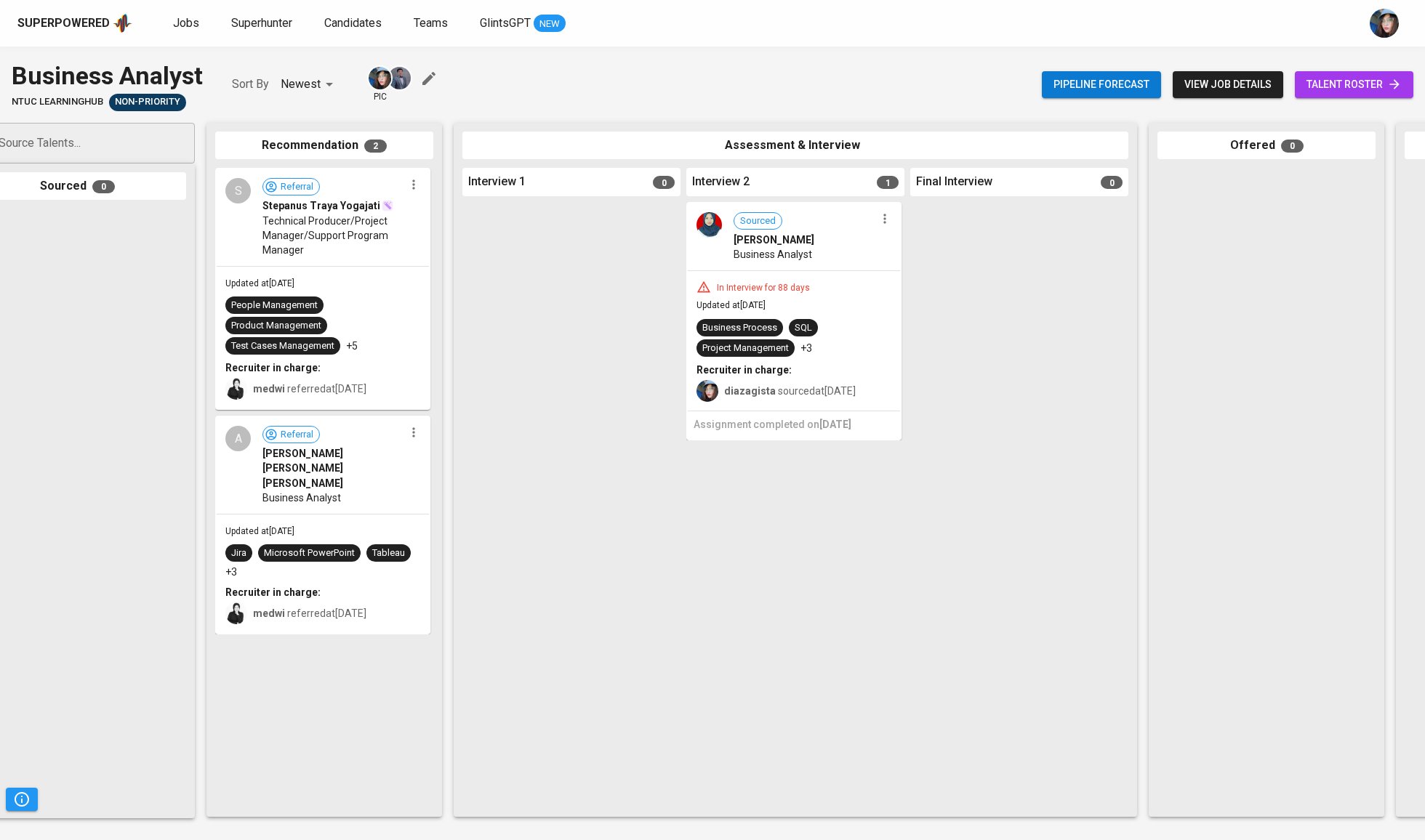
scroll to position [0, 53]
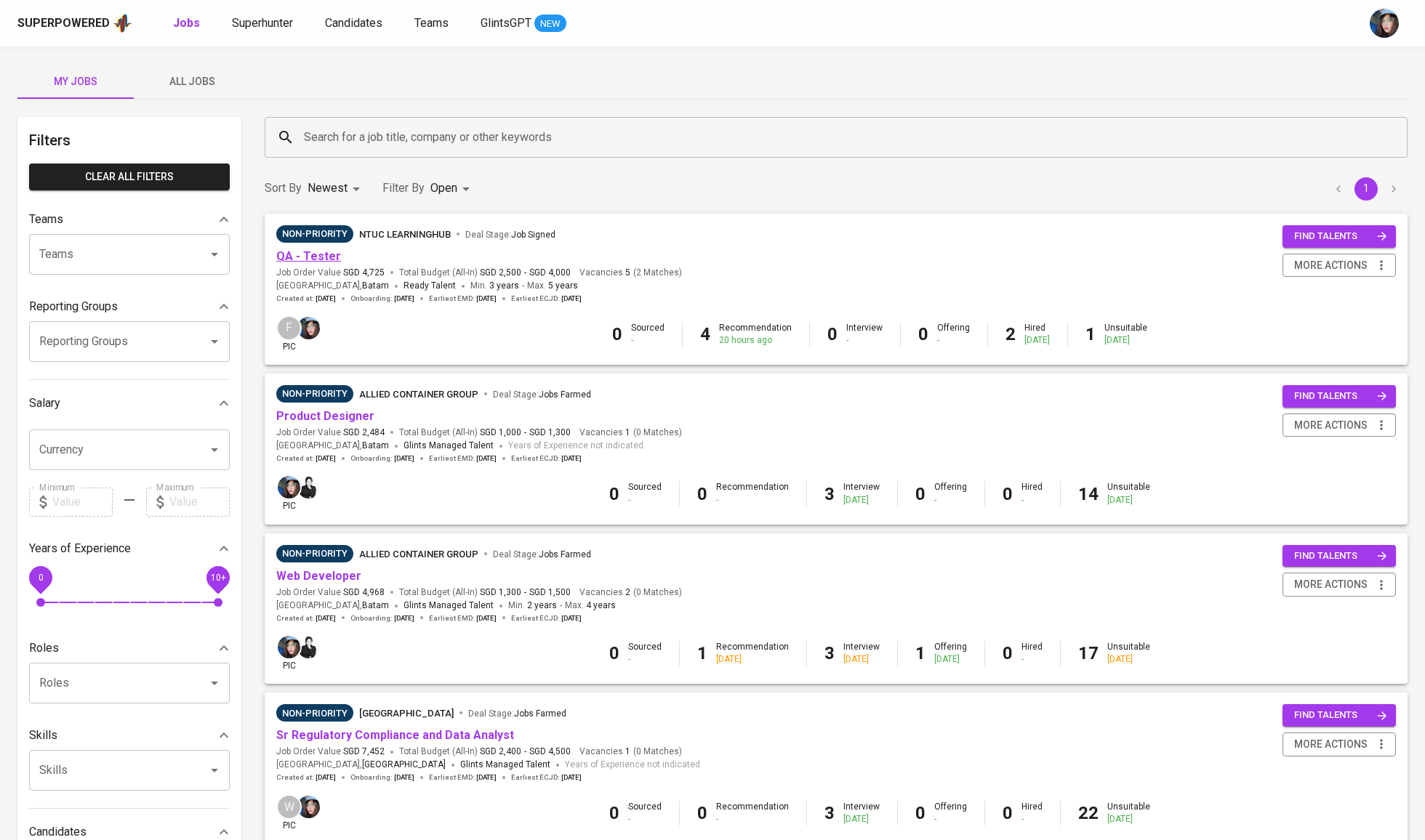
click at [313, 260] on link "QA - Tester" at bounding box center [308, 256] width 64 height 13
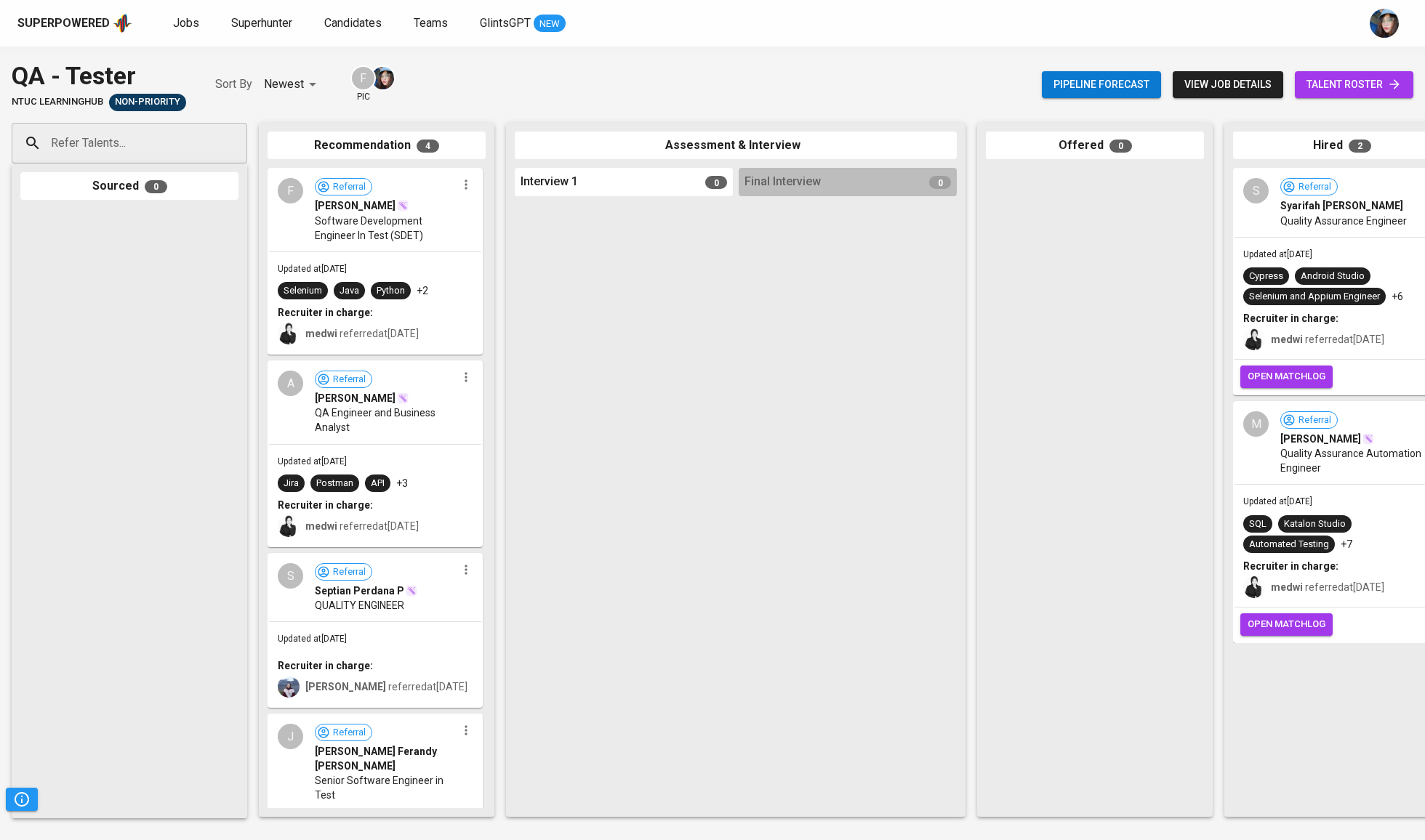
click at [370, 76] on div "F" at bounding box center [363, 78] width 25 height 25
drag, startPoint x: 391, startPoint y: 240, endPoint x: 367, endPoint y: 310, distance: 74.0
click at [516, 243] on div "Refer Talents... Refer Talents... Sourced 0 Recommendation 4 F Referral [PERSON…" at bounding box center [865, 469] width 1731 height 717
drag, startPoint x: 349, startPoint y: 299, endPoint x: 508, endPoint y: 323, distance: 160.8
click at [510, 323] on div "Refer Talents... Refer Talents... Sourced 0 Recommendation 4 F Referral [PERSON…" at bounding box center [865, 469] width 1731 height 717
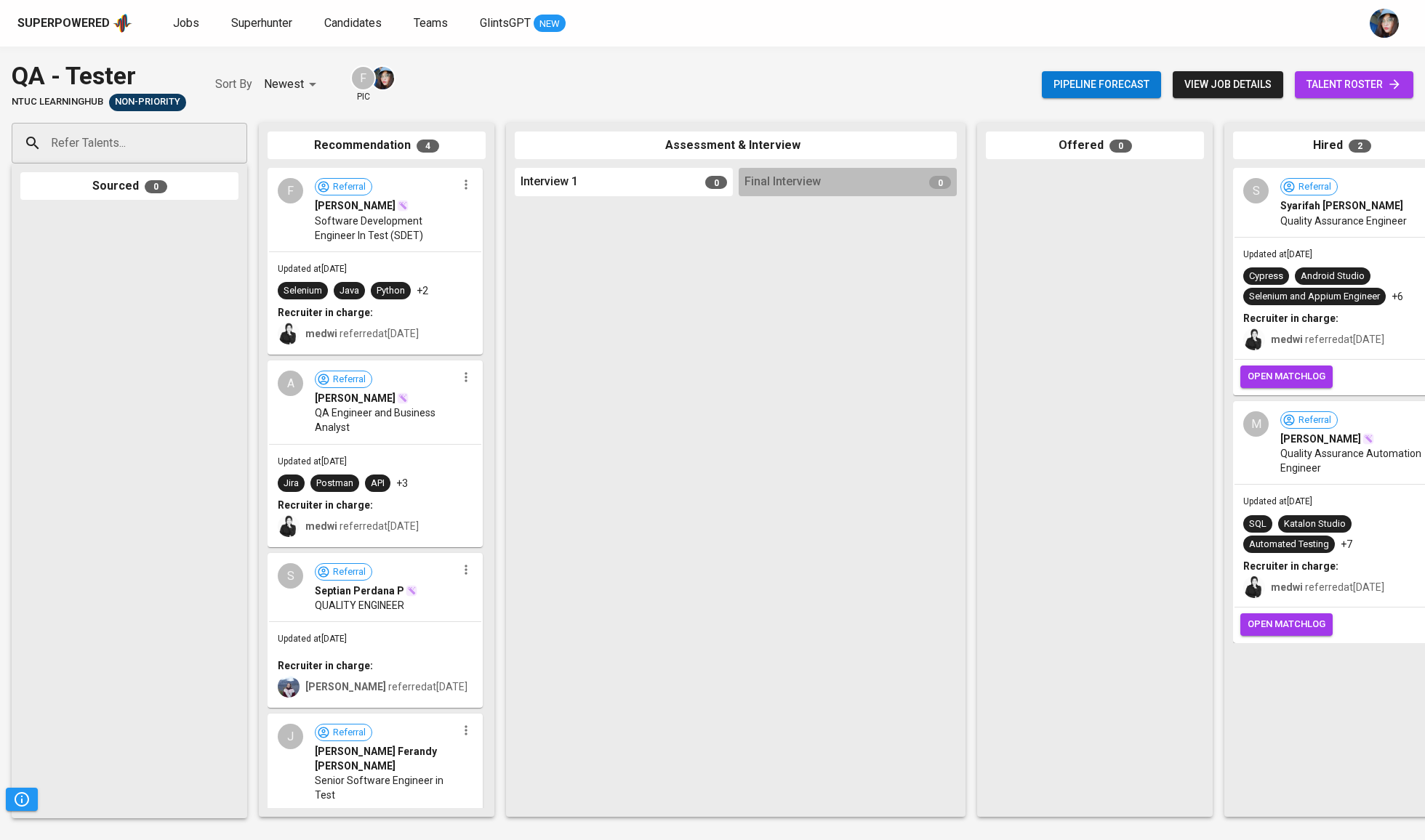
click at [1357, 91] on span "talent roster" at bounding box center [1354, 84] width 95 height 18
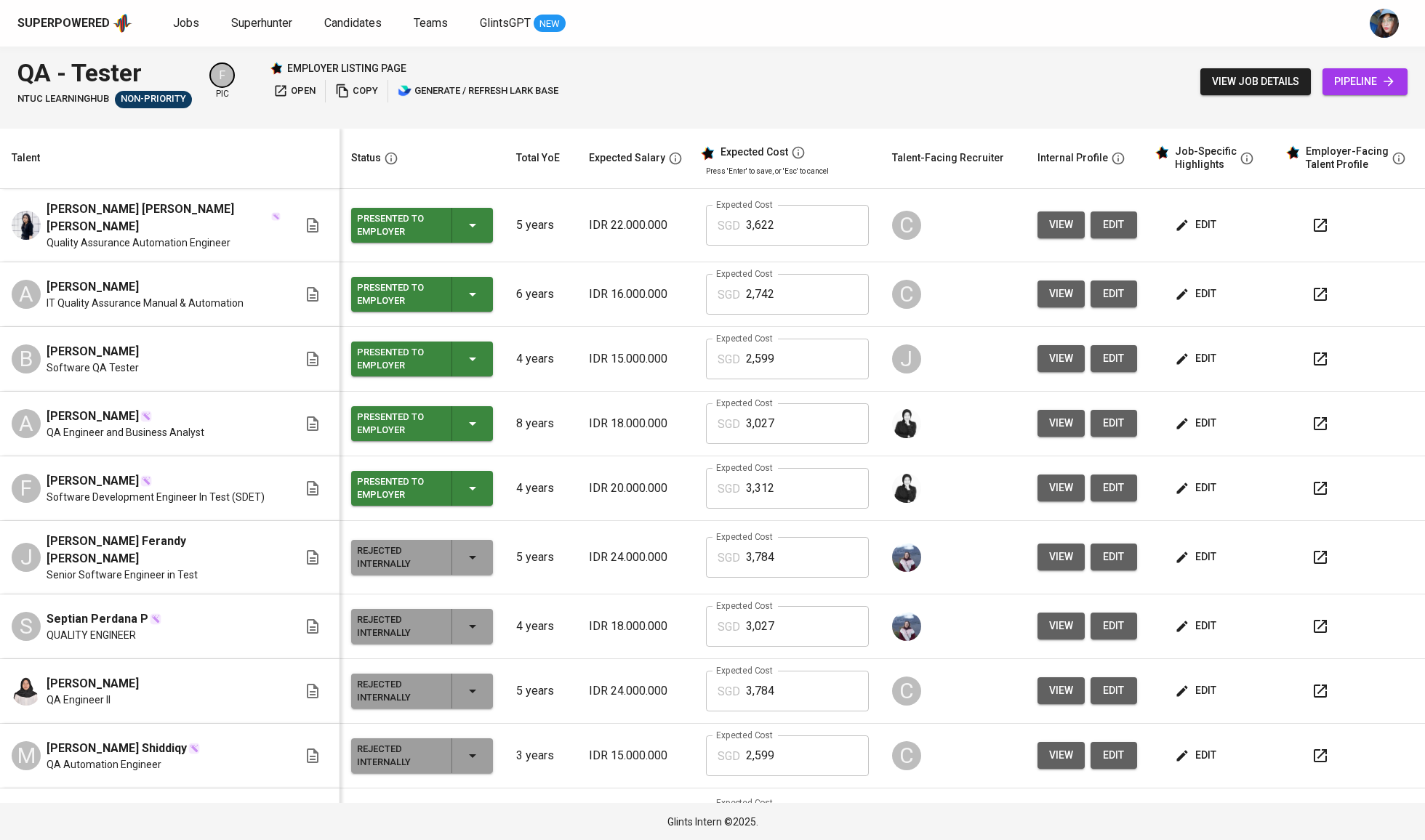
click at [99, 213] on span "[PERSON_NAME] [PERSON_NAME] [PERSON_NAME]" at bounding box center [158, 218] width 223 height 35
copy span "[PERSON_NAME] [PERSON_NAME] [PERSON_NAME]"
click at [89, 472] on span "[PERSON_NAME]" at bounding box center [93, 481] width 92 height 17
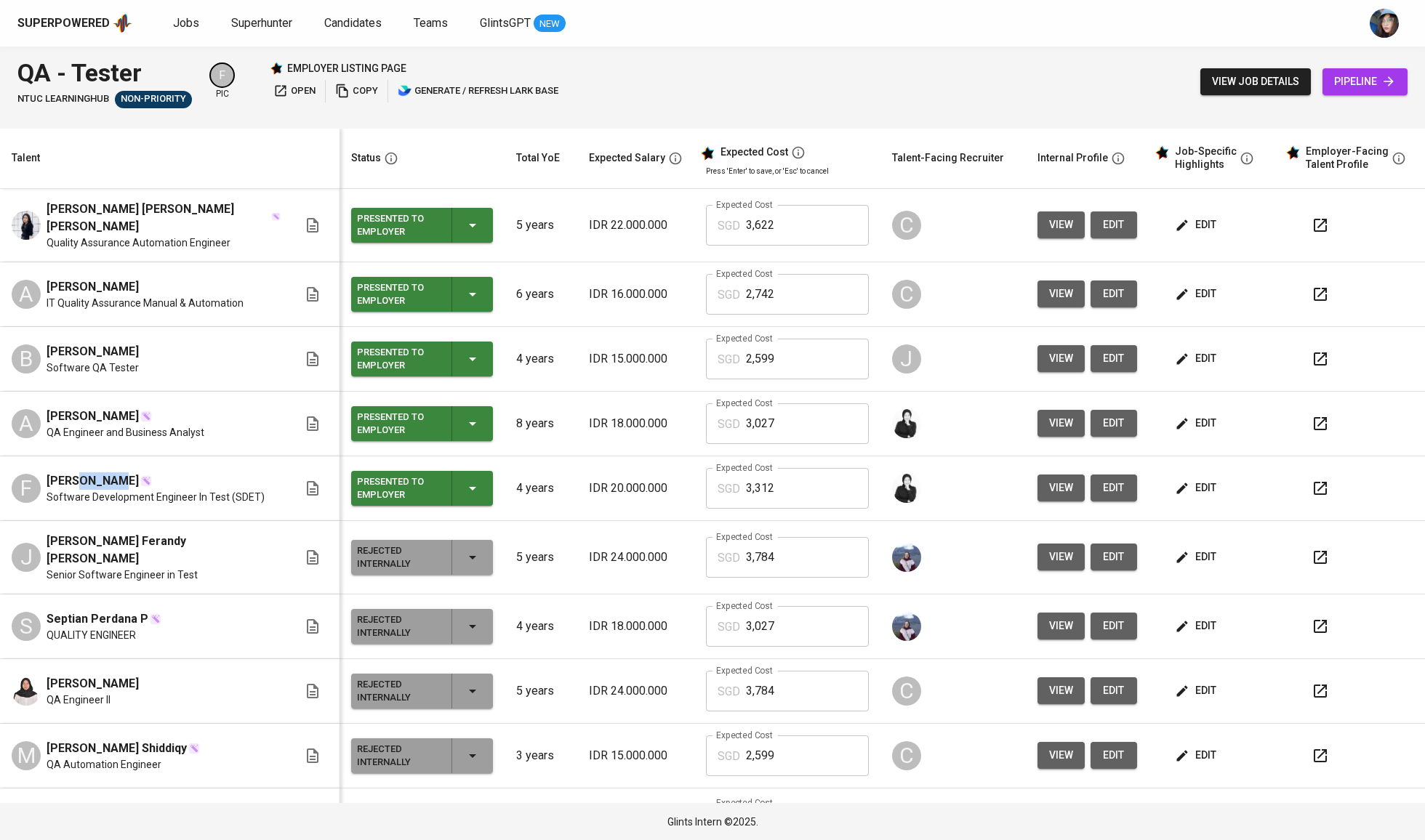
click at [89, 472] on span "[PERSON_NAME]" at bounding box center [93, 481] width 92 height 17
copy span "[PERSON_NAME]"
click at [464, 488] on icon "button" at bounding box center [473, 488] width 17 height 17
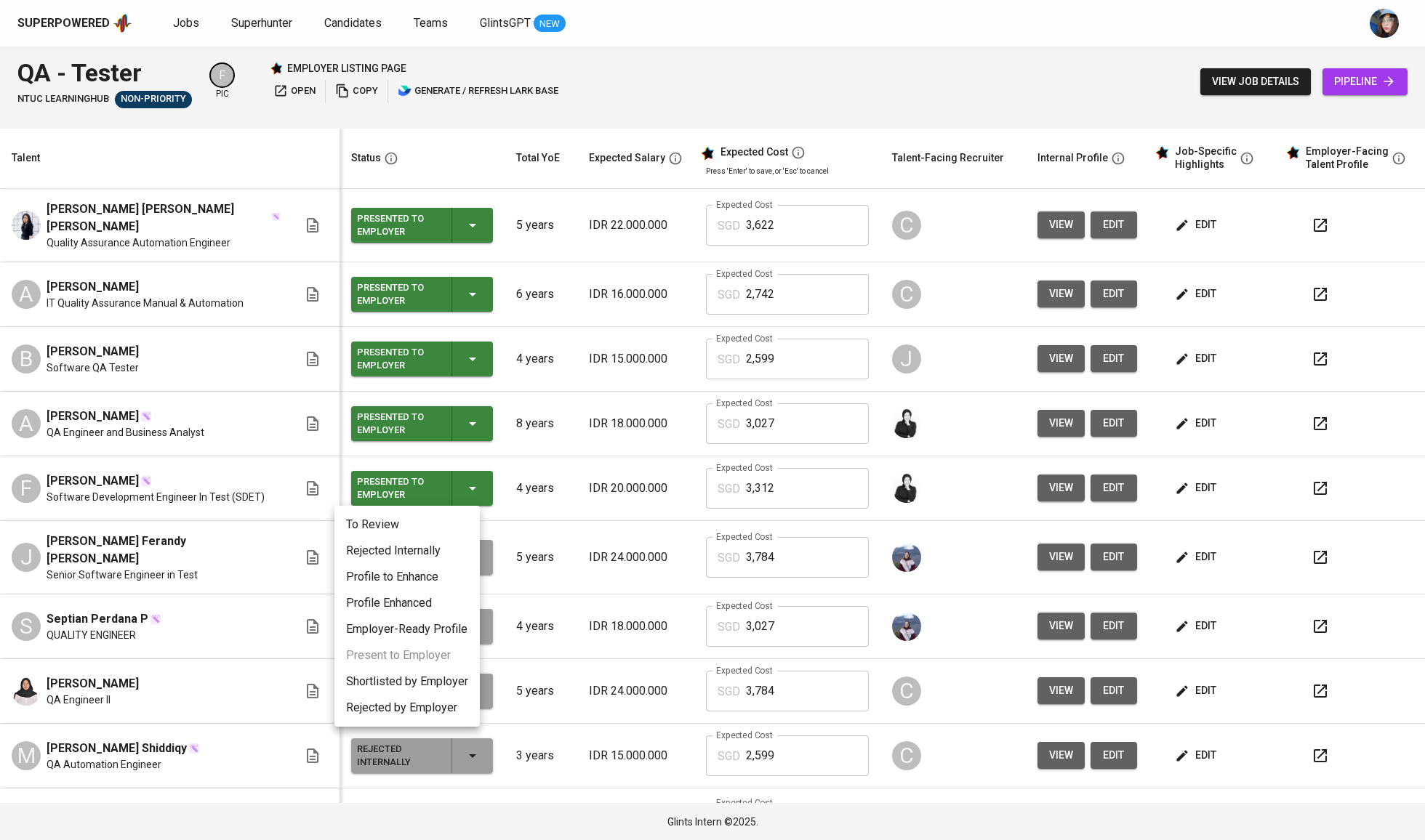
click at [422, 676] on li "Shortlisted by Employer" at bounding box center [407, 681] width 145 height 26
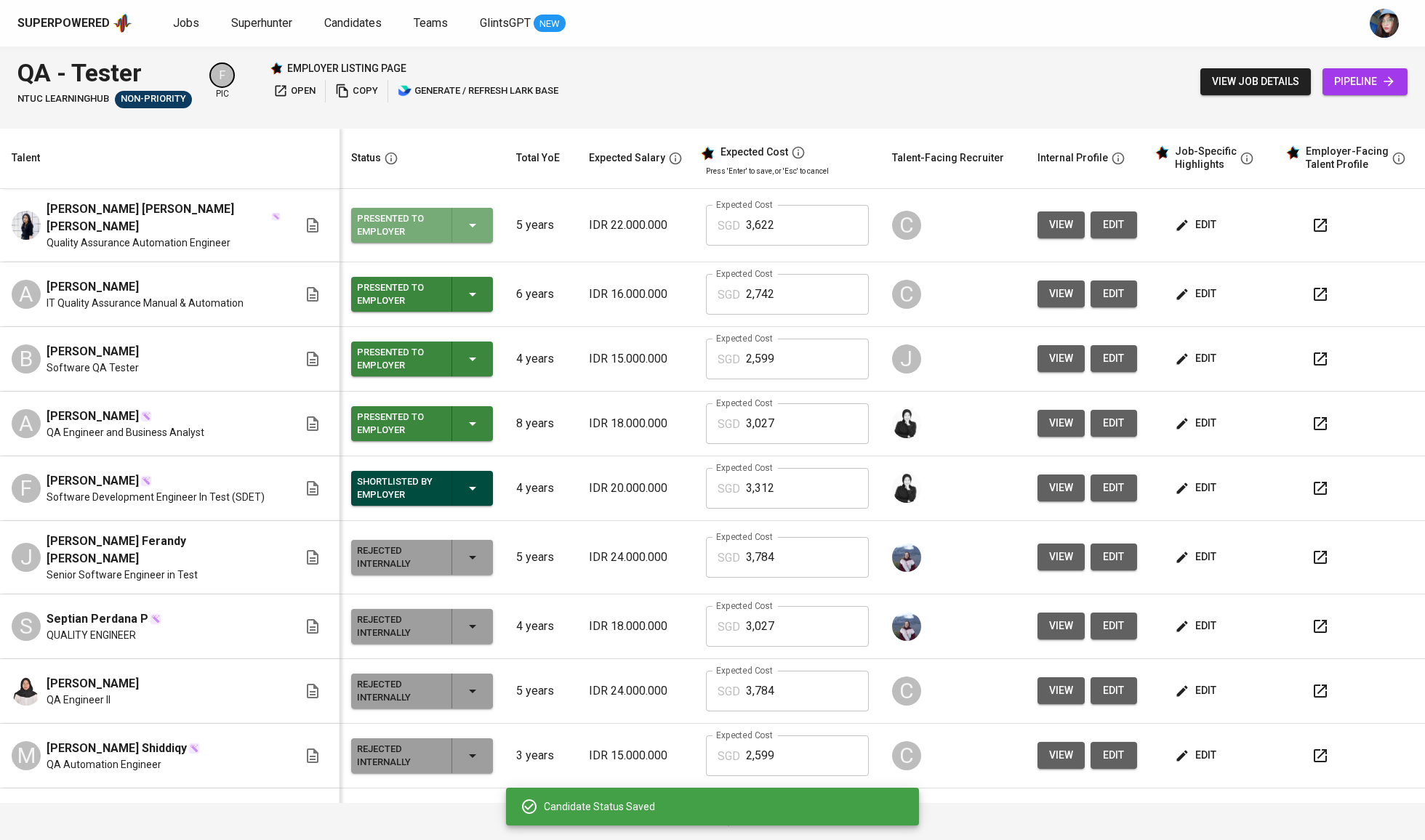
click at [466, 212] on div "Presented to Employer" at bounding box center [422, 225] width 130 height 35
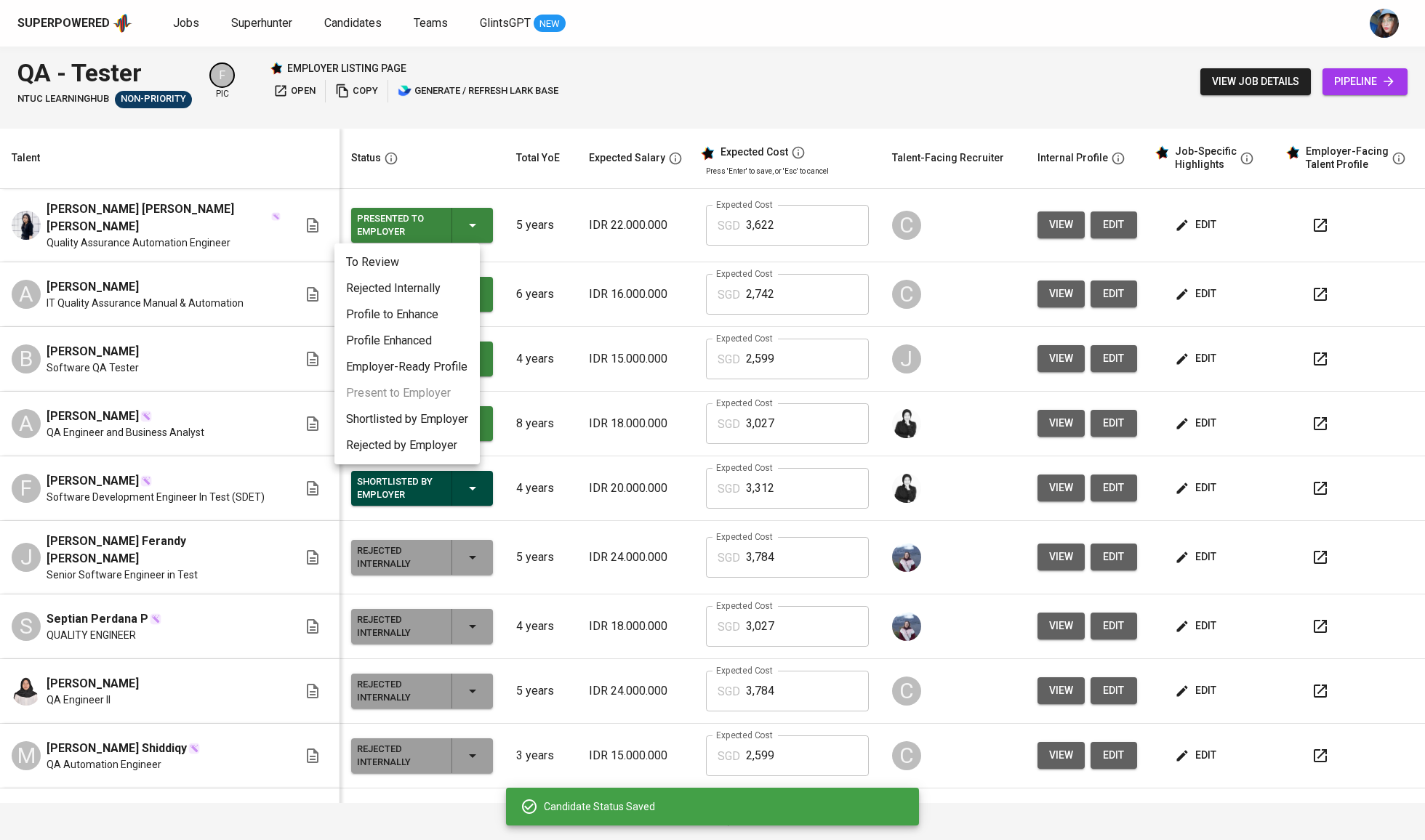
click at [449, 417] on li "Shortlisted by Employer" at bounding box center [407, 419] width 145 height 26
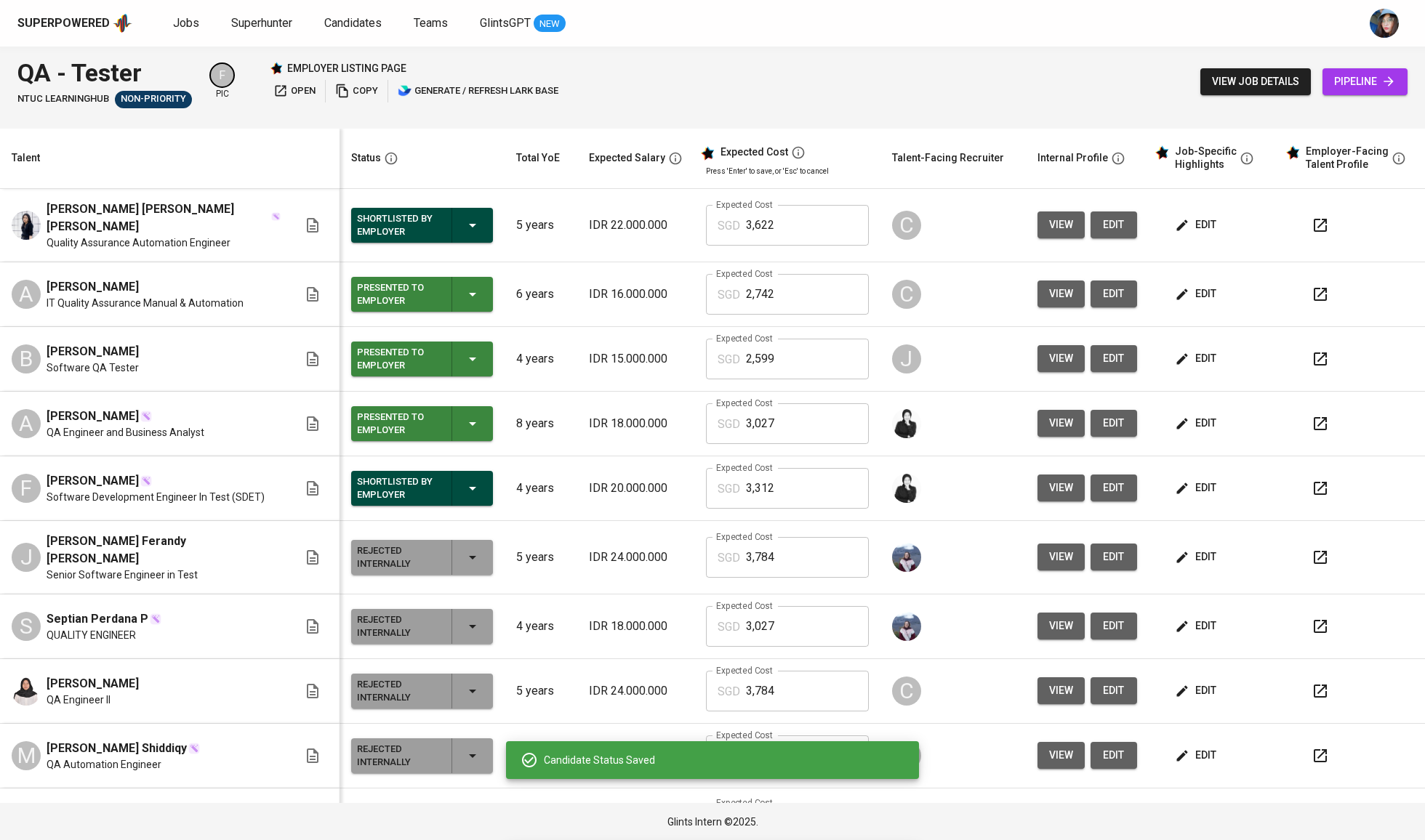
click at [88, 279] on span "[PERSON_NAME]" at bounding box center [93, 287] width 92 height 17
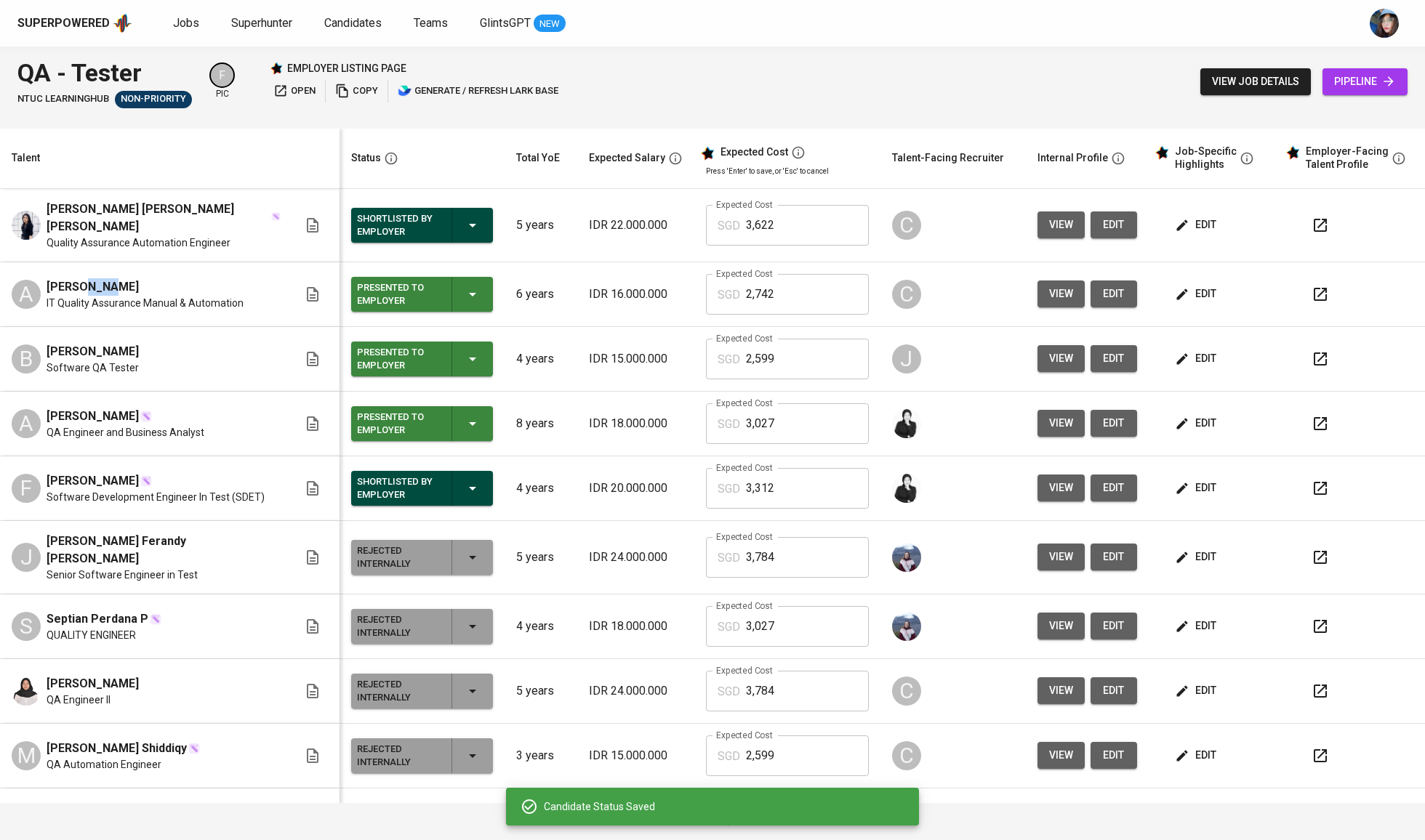
click at [88, 279] on span "[PERSON_NAME]" at bounding box center [93, 287] width 92 height 17
copy span "[PERSON_NAME]"
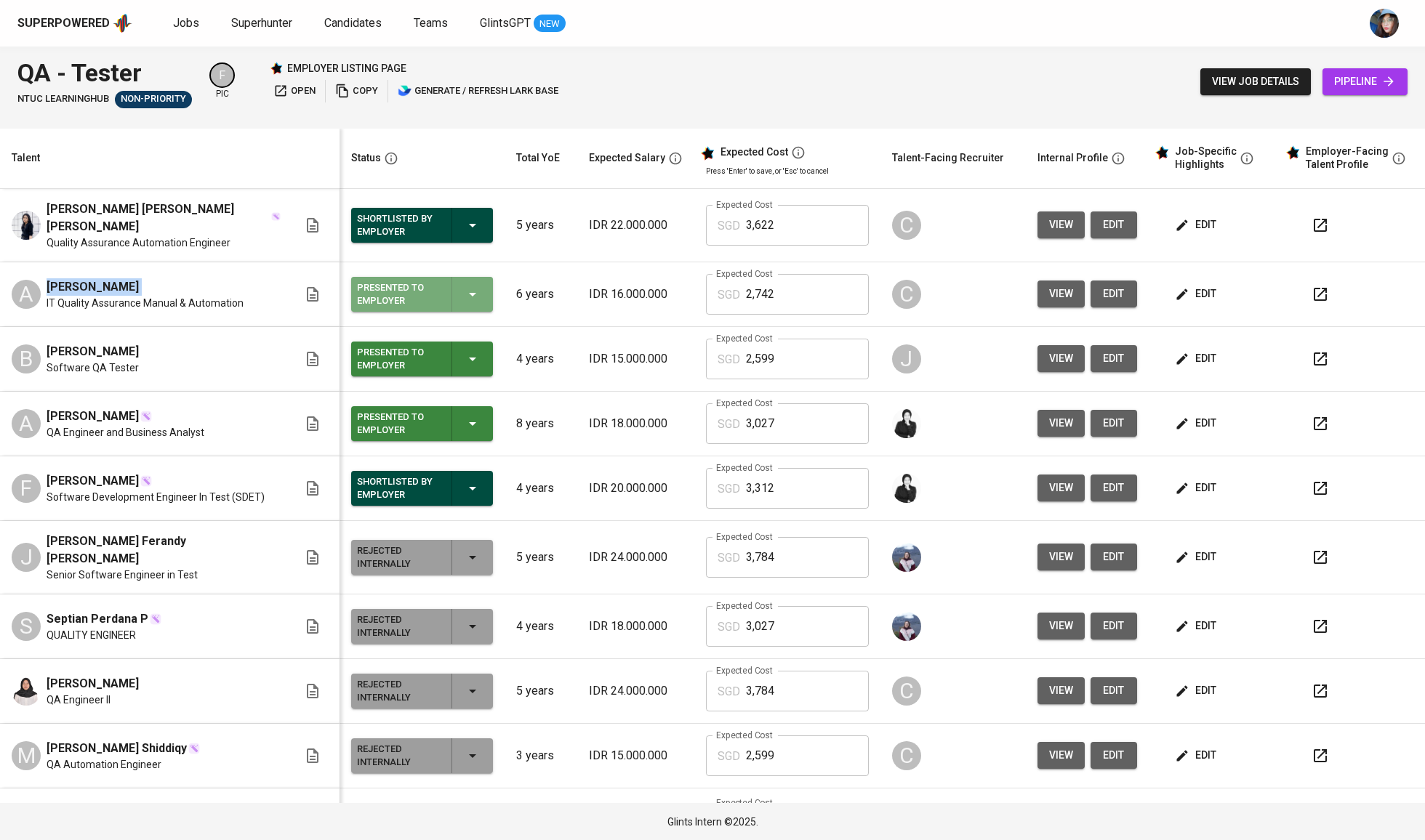
click at [464, 286] on icon "button" at bounding box center [473, 295] width 17 height 17
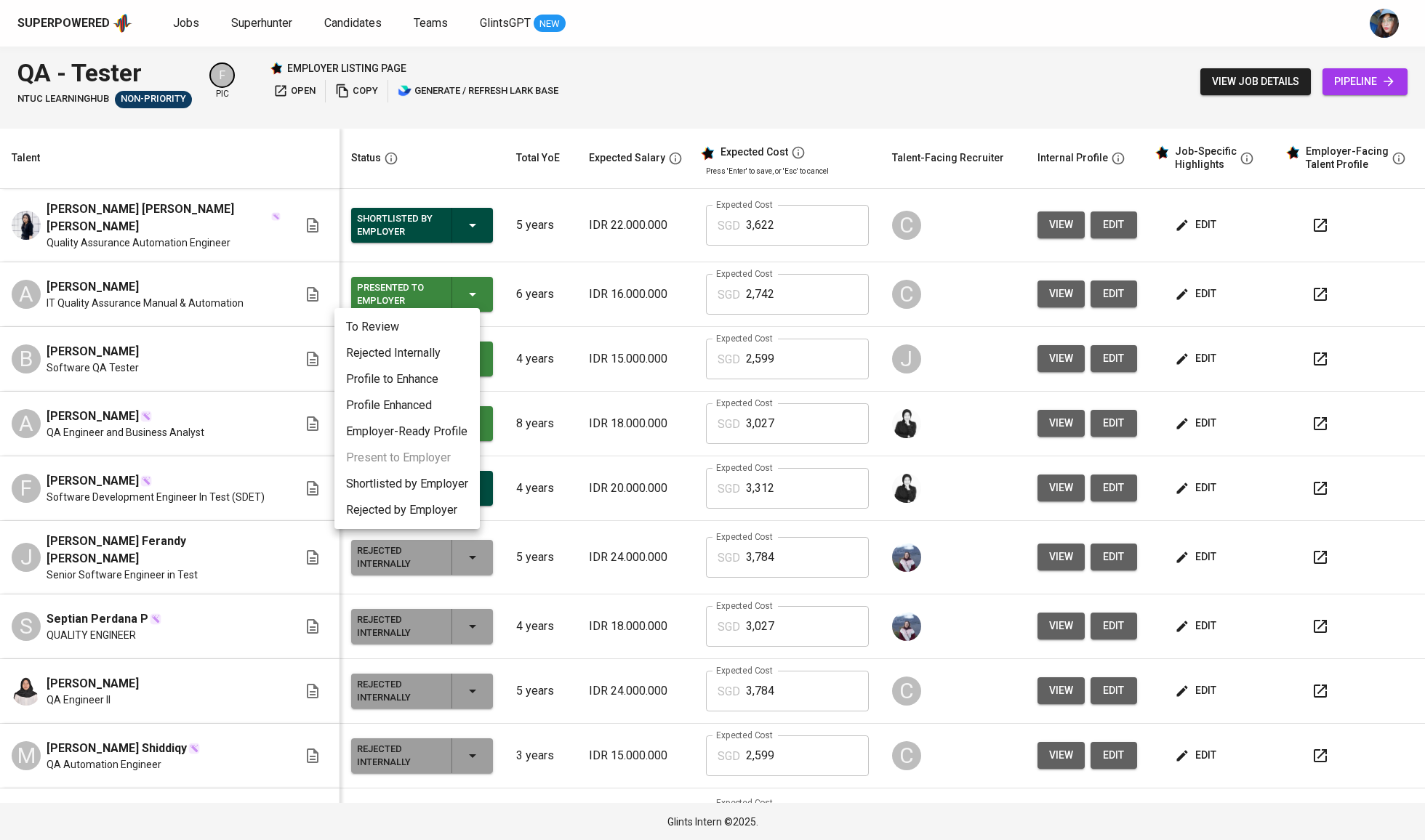
click at [442, 480] on li "Shortlisted by Employer" at bounding box center [407, 484] width 145 height 26
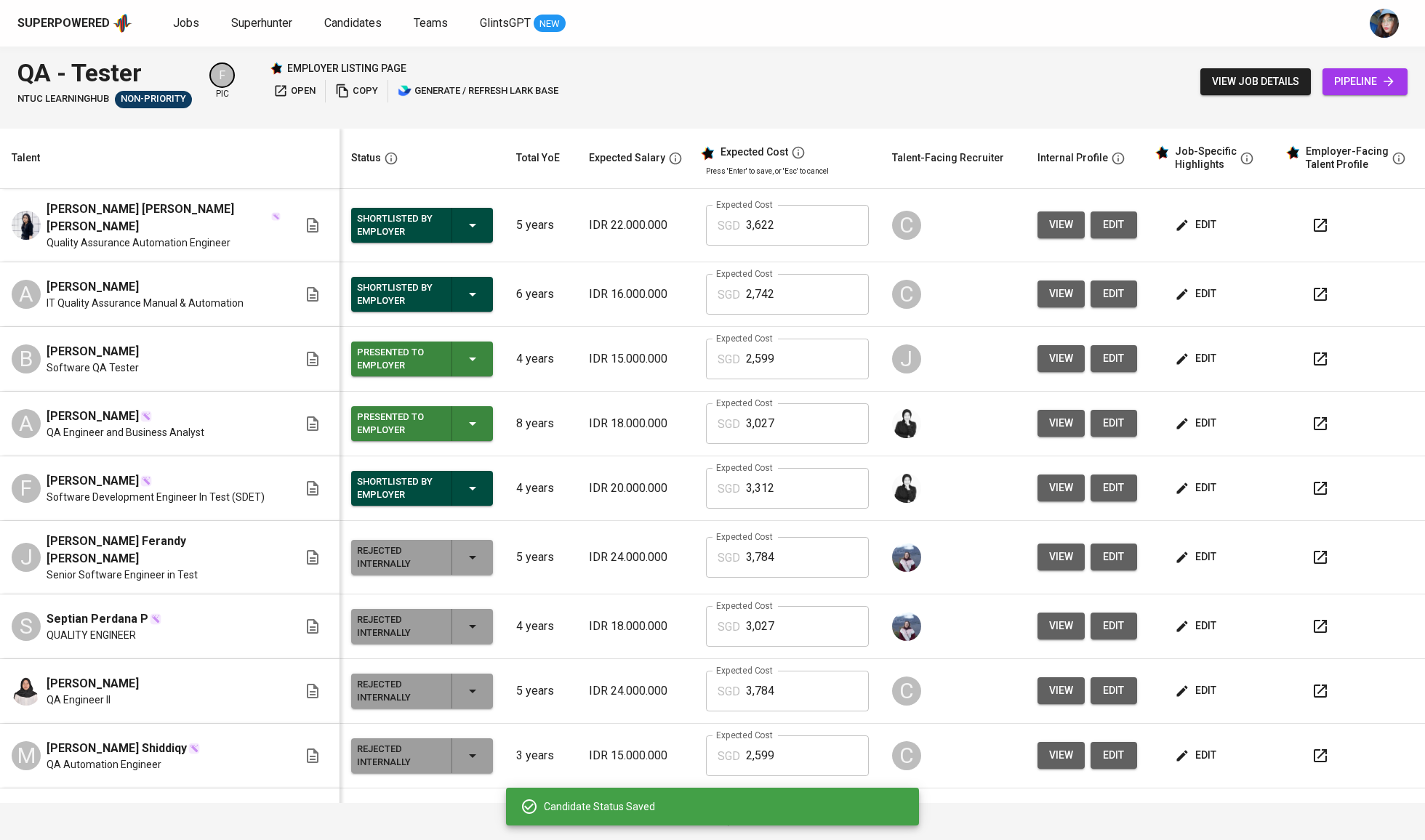
click at [124, 352] on span "[PERSON_NAME]" at bounding box center [93, 352] width 92 height 17
copy span "[PERSON_NAME]"
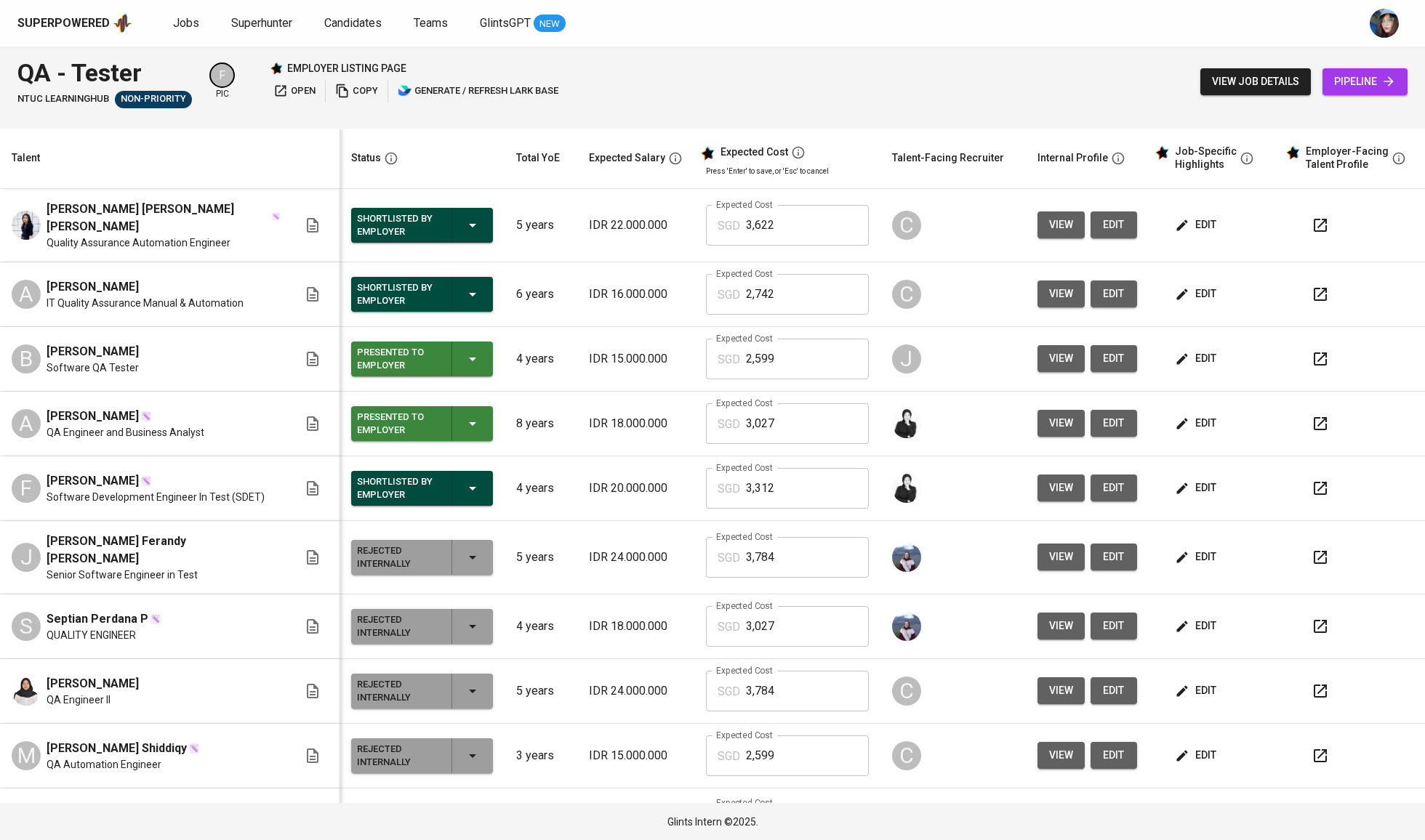
click at [106, 414] on span "[PERSON_NAME]" at bounding box center [93, 417] width 92 height 17
copy span "[PERSON_NAME]"
